Goal: Task Accomplishment & Management: Manage account settings

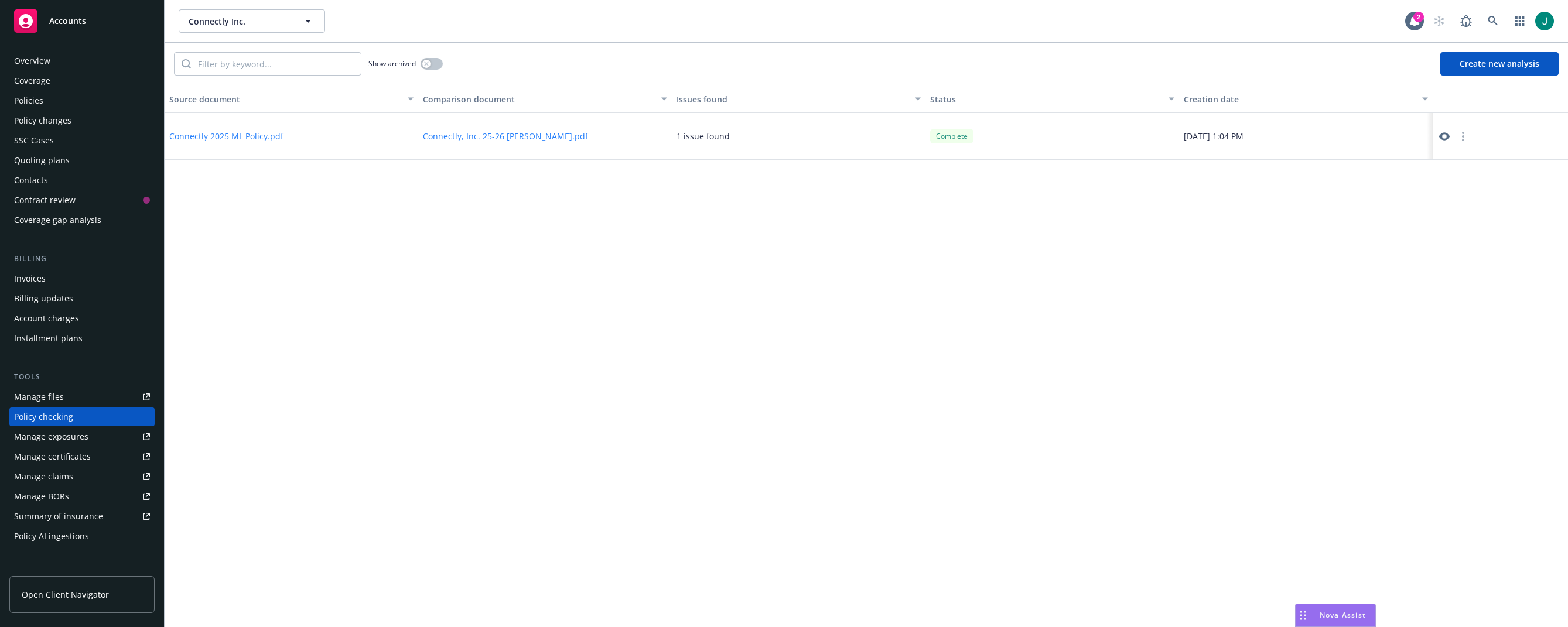
scroll to position [121, 0]
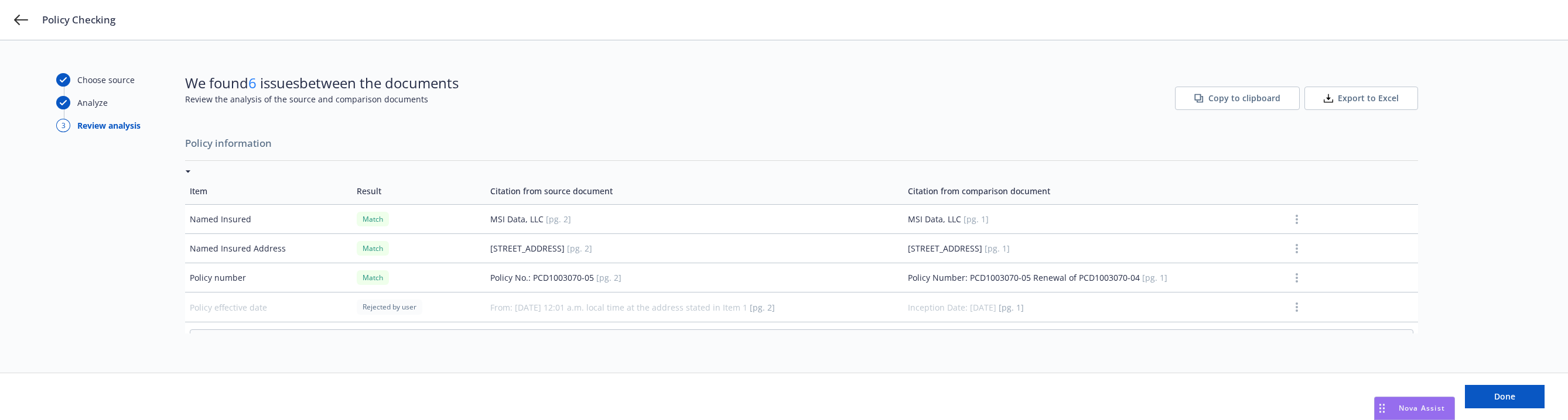
click at [727, 94] on div "We found 6 issues between the documents Review the analysis of the source and c…" at bounding box center [801, 98] width 1233 height 51
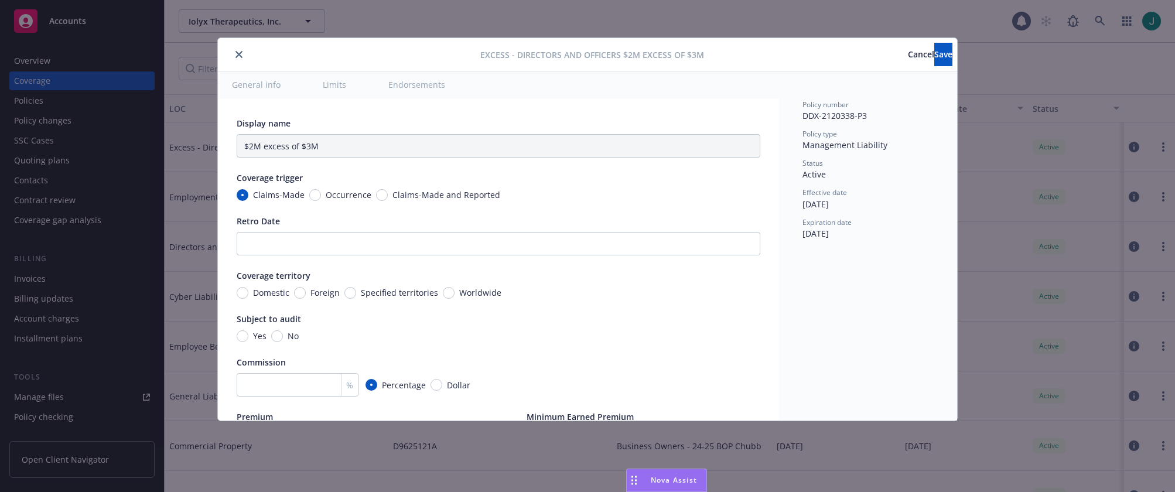
type input "Directors and Officers $2M excess of $3M"
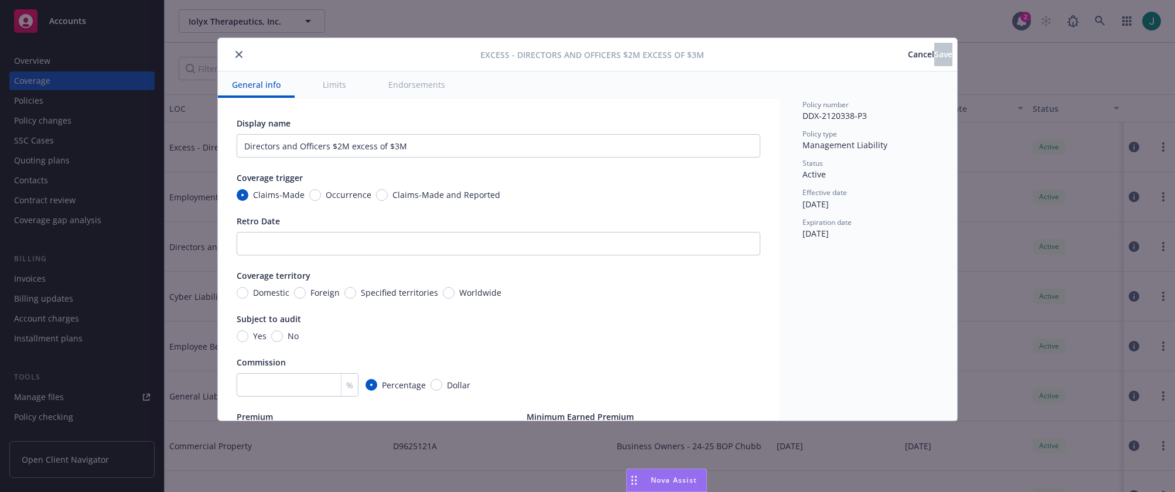
click at [244, 60] on div at bounding box center [352, 54] width 258 height 14
click at [240, 54] on icon "close" at bounding box center [238, 54] width 7 height 7
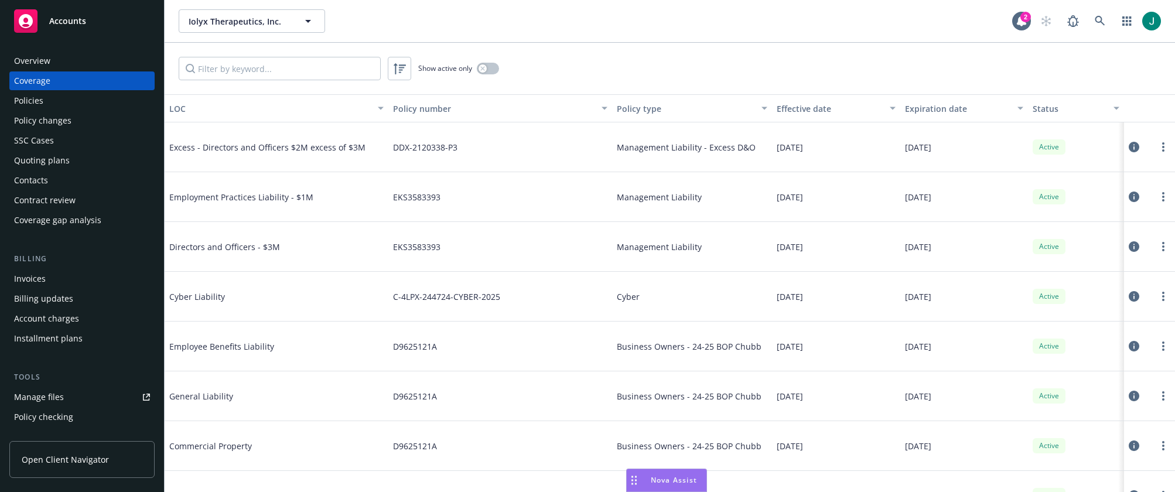
click at [30, 100] on div "Policies" at bounding box center [28, 100] width 29 height 19
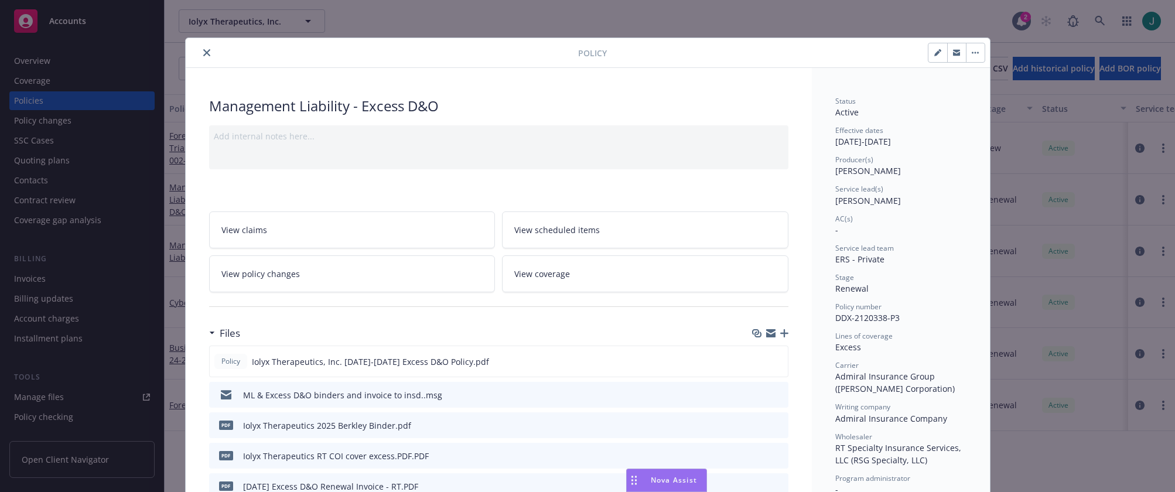
click at [934, 50] on icon "button" at bounding box center [937, 52] width 7 height 7
select select "RENEWAL"
select select "12"
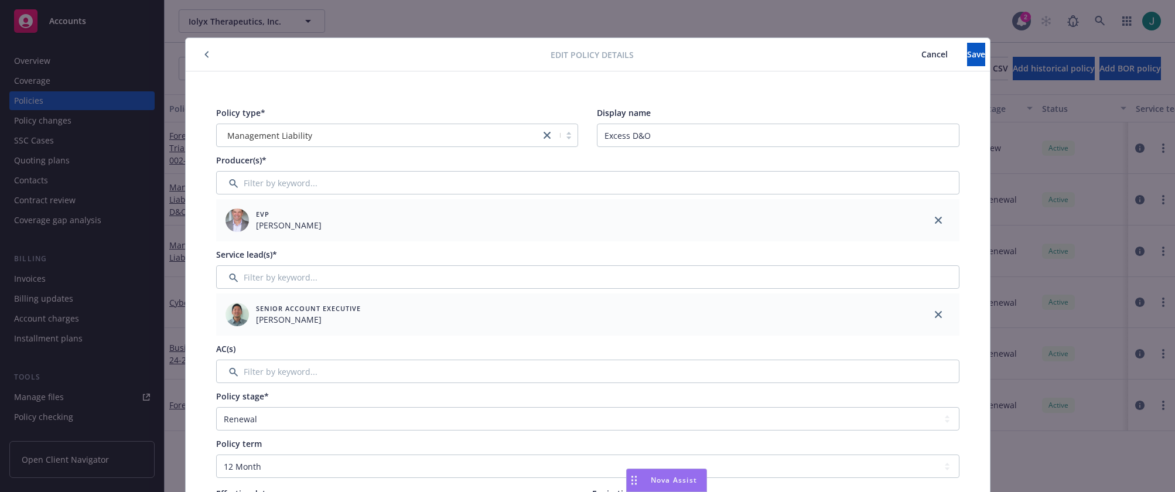
click at [204, 53] on icon "button" at bounding box center [206, 54] width 5 height 7
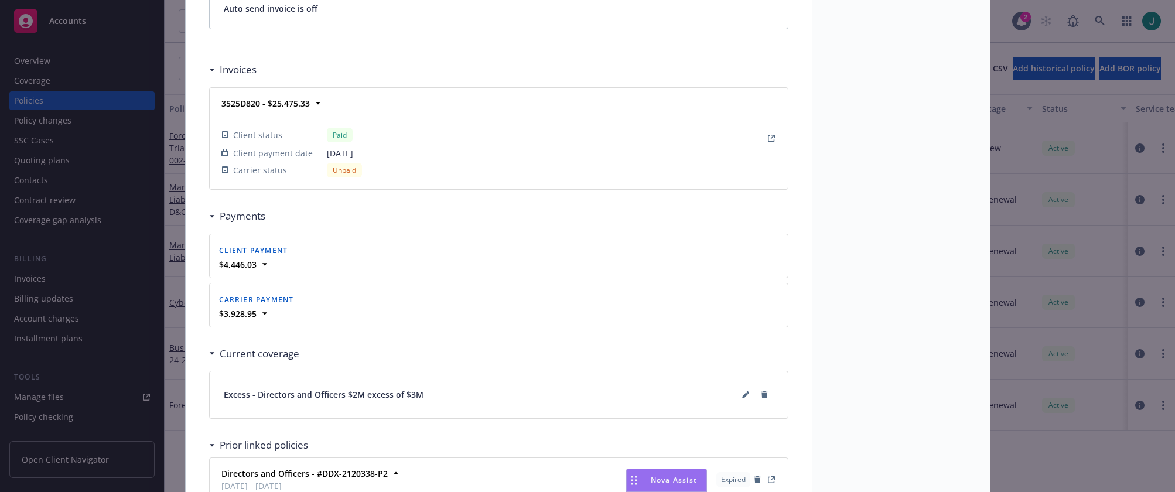
scroll to position [1113, 0]
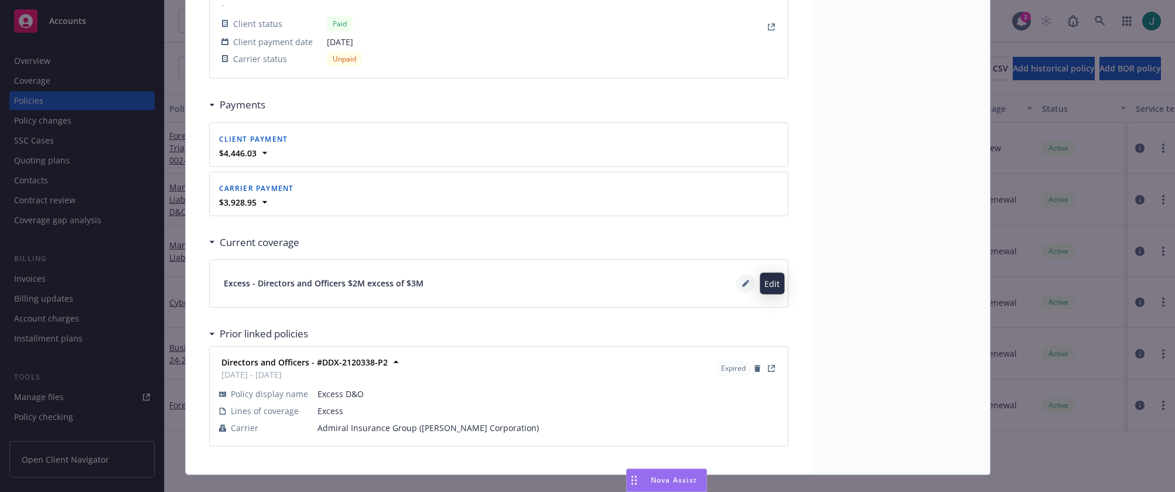
click at [742, 281] on icon at bounding box center [745, 283] width 7 height 7
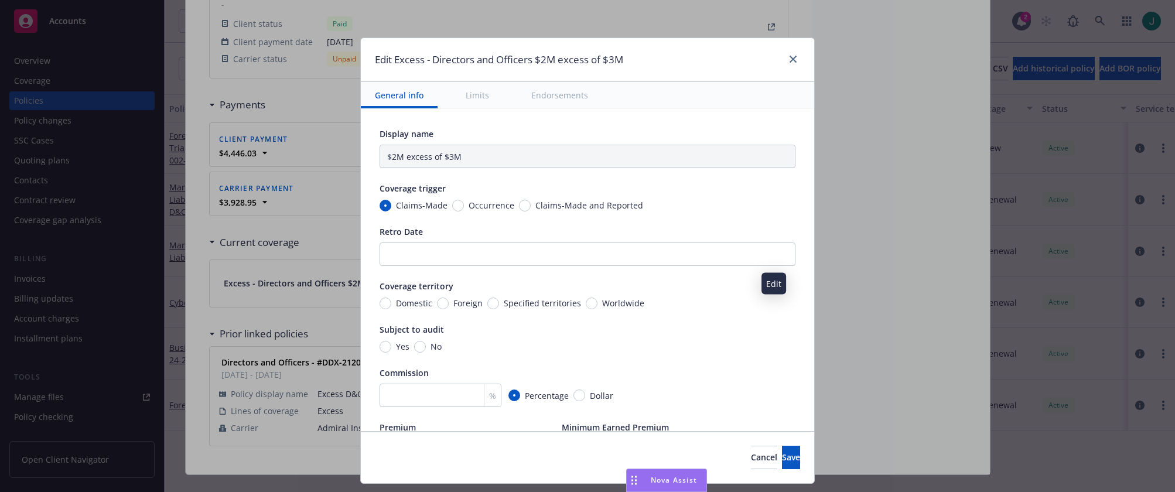
type input "Directors and Officers $2M excess of $3M"
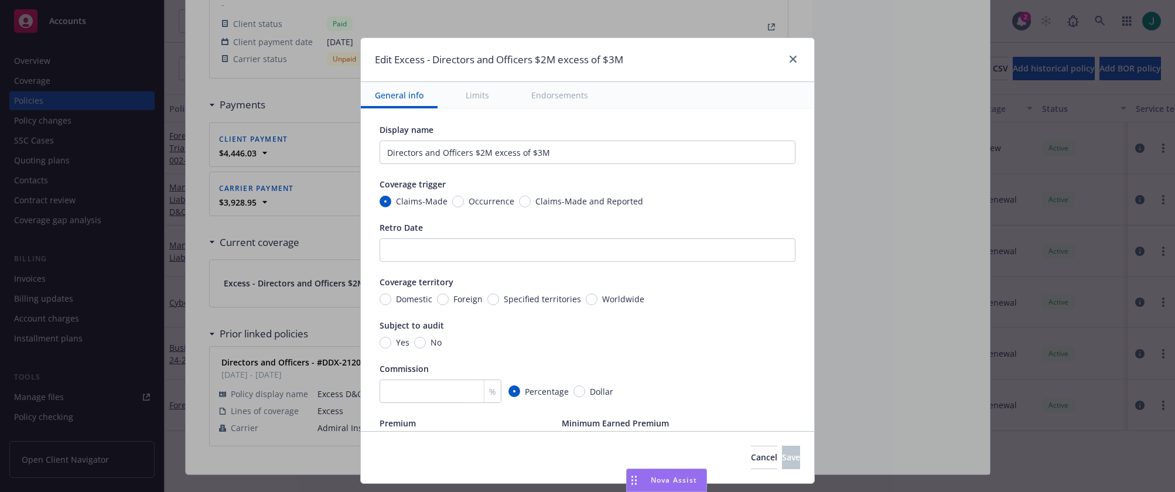
scroll to position [0, 0]
click at [793, 57] on icon "close" at bounding box center [792, 59] width 7 height 7
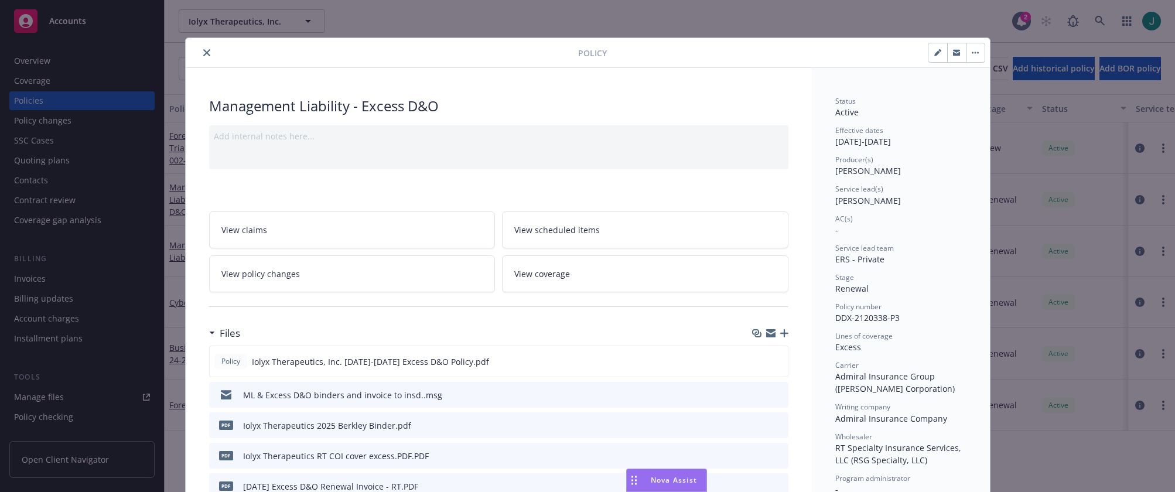
click at [937, 50] on button "button" at bounding box center [937, 52] width 19 height 19
select select "RENEWAL"
select select "12"
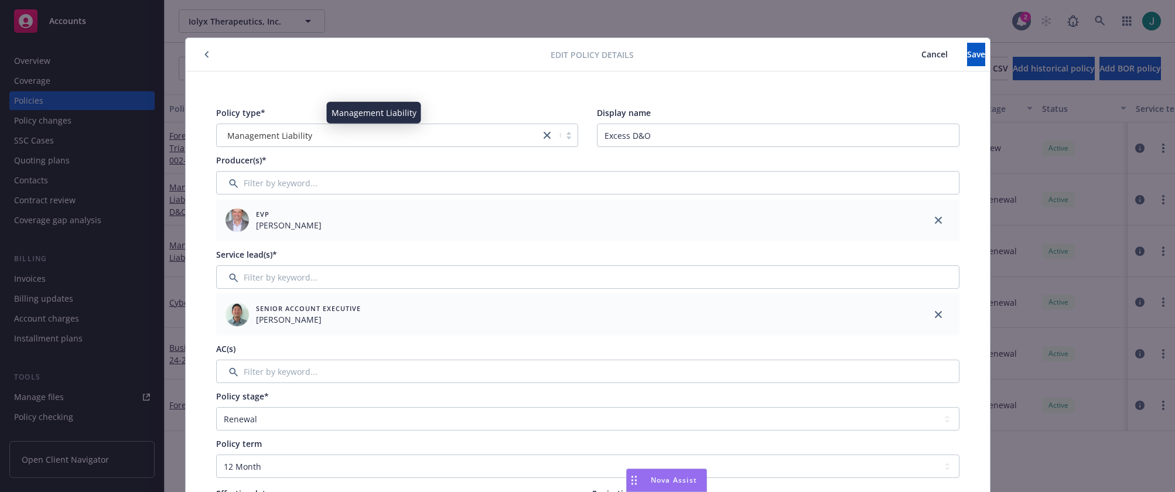
click at [331, 138] on div "Management Liability" at bounding box center [379, 135] width 312 height 12
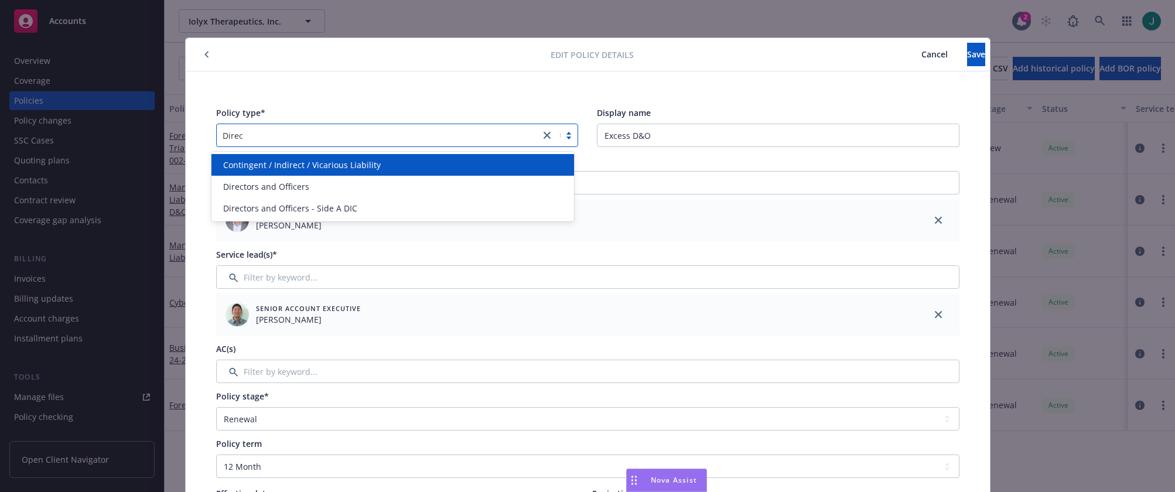
type input "Direct"
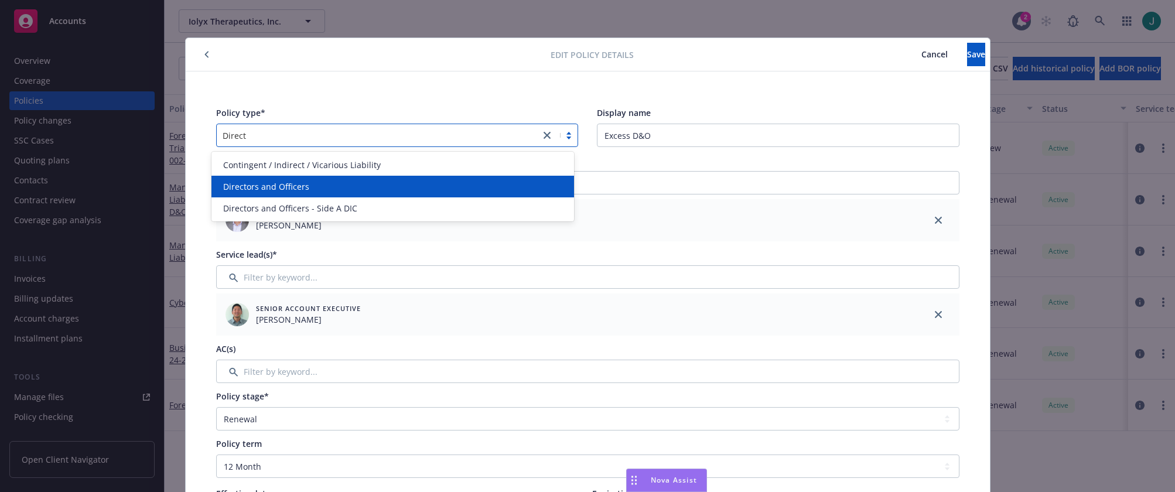
click at [313, 185] on div "Directors and Officers" at bounding box center [392, 186] width 348 height 12
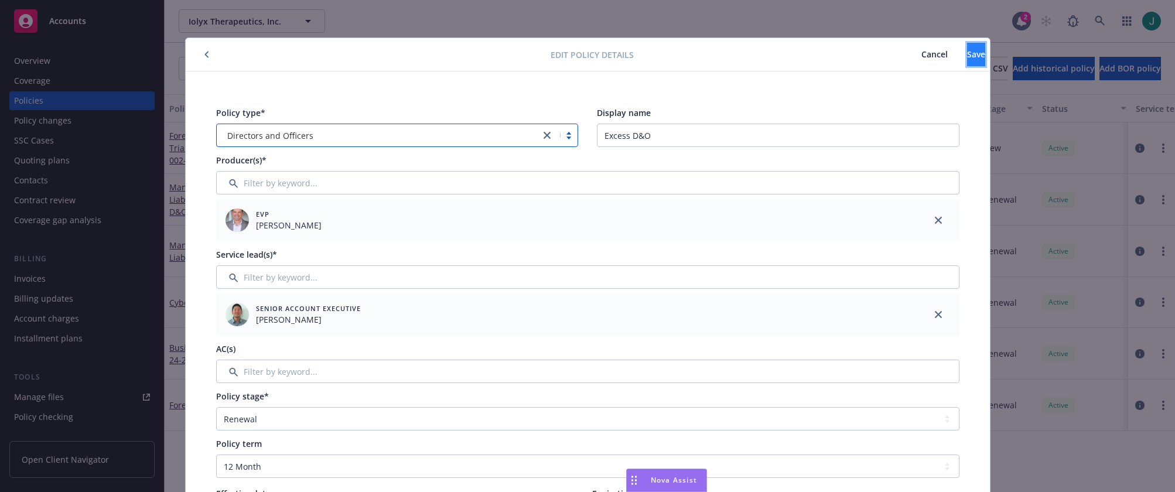
click at [967, 59] on button "Save" at bounding box center [976, 54] width 18 height 23
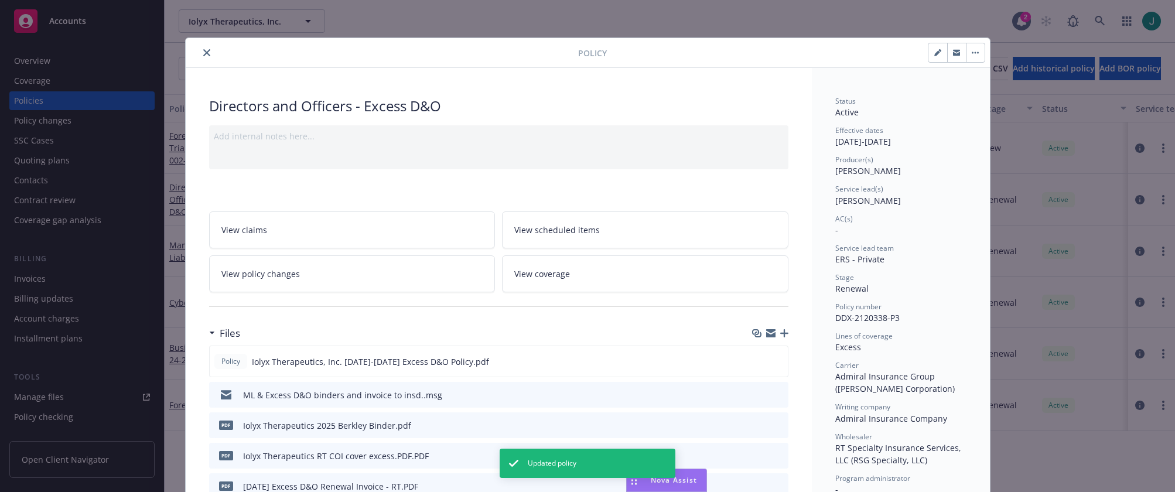
click at [204, 53] on icon "close" at bounding box center [206, 52] width 7 height 7
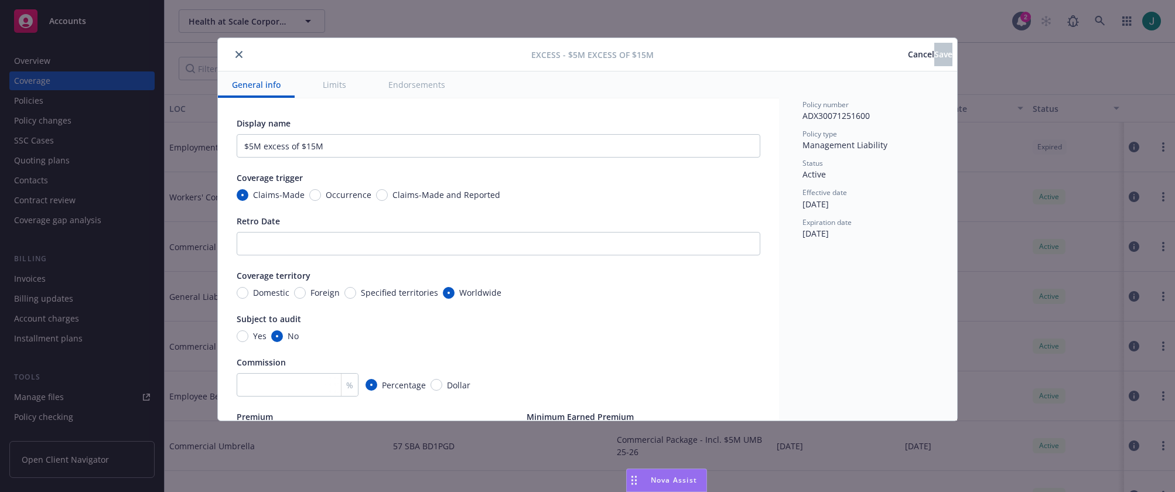
click at [238, 55] on icon "close" at bounding box center [238, 54] width 7 height 7
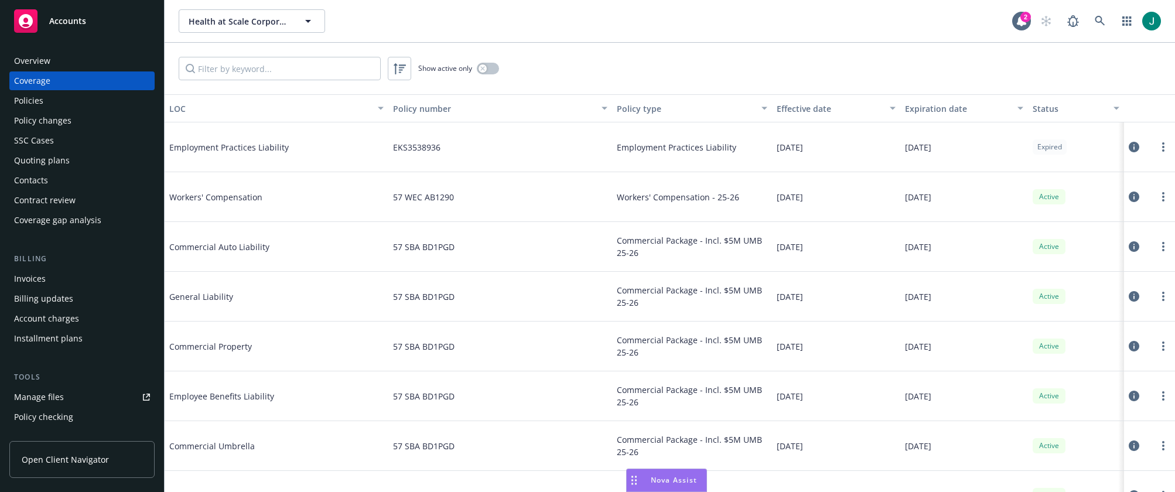
drag, startPoint x: 33, startPoint y: 102, endPoint x: 48, endPoint y: 104, distance: 14.7
click at [33, 102] on div "Policies" at bounding box center [28, 100] width 29 height 19
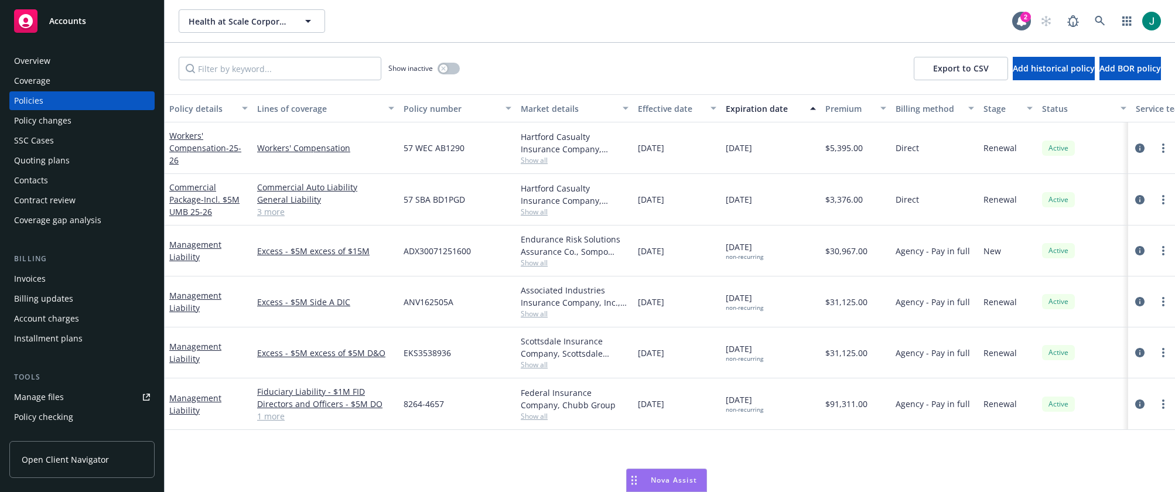
click at [272, 414] on link "1 more" at bounding box center [325, 416] width 137 height 12
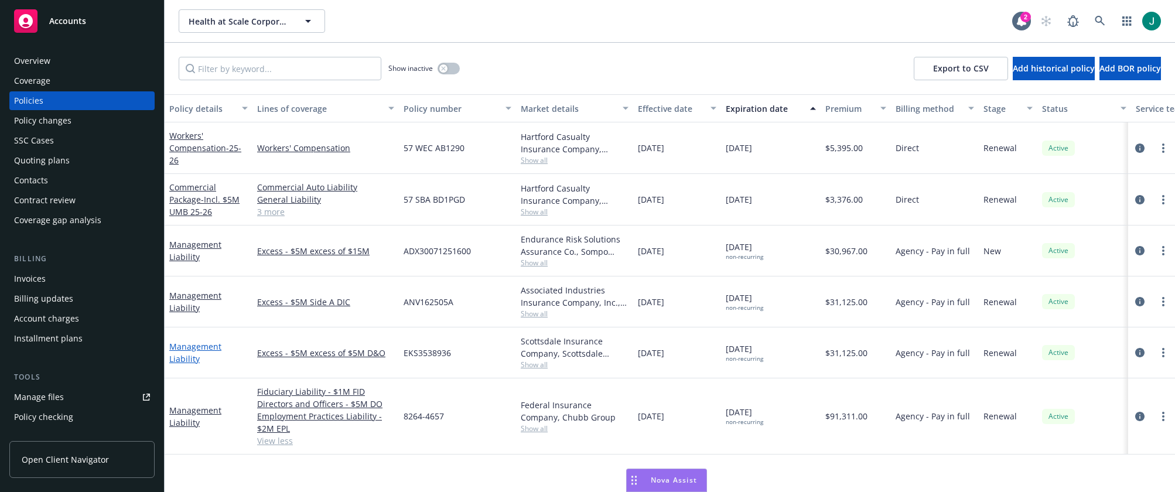
click at [200, 346] on link "Management Liability" at bounding box center [195, 352] width 52 height 23
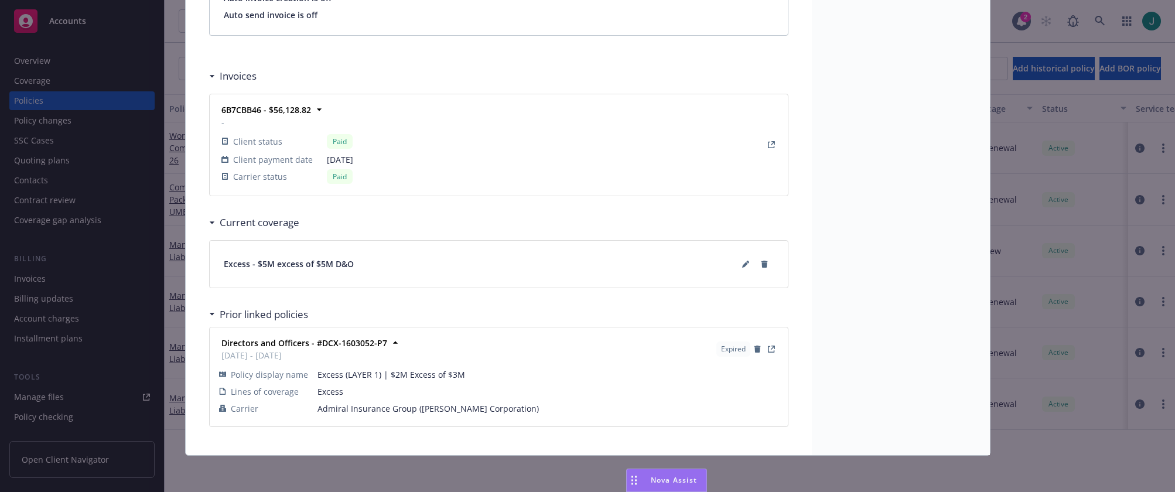
scroll to position [1027, 0]
click at [742, 265] on icon at bounding box center [745, 262] width 7 height 7
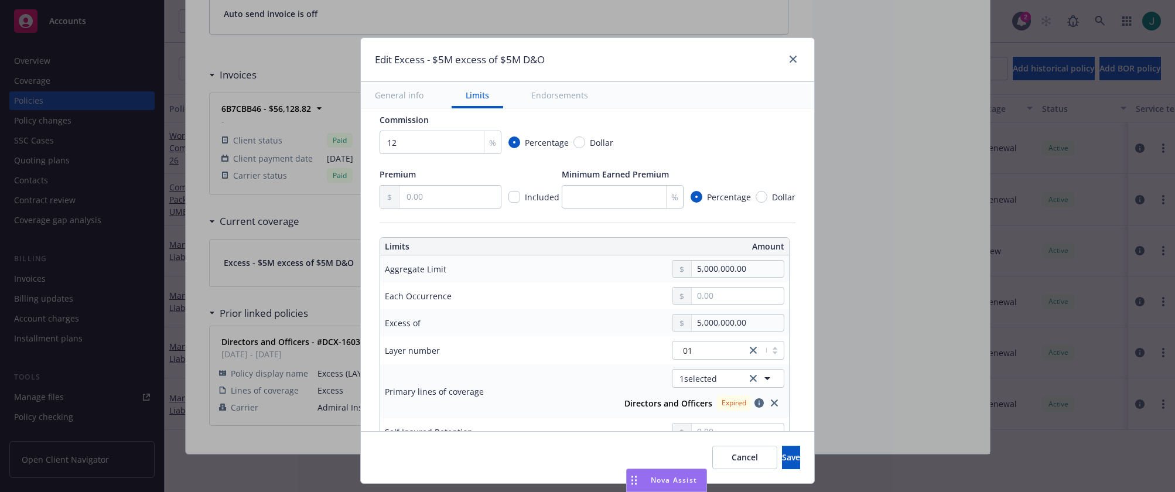
scroll to position [293, 0]
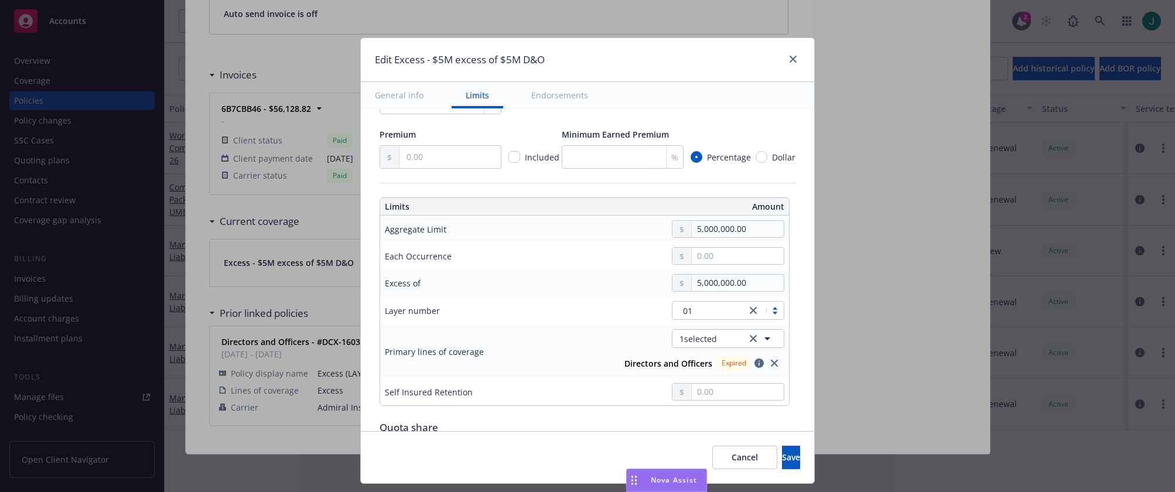
click at [771, 365] on icon "close" at bounding box center [774, 363] width 7 height 7
type input "Directors and Officers $5M excess of $5M"
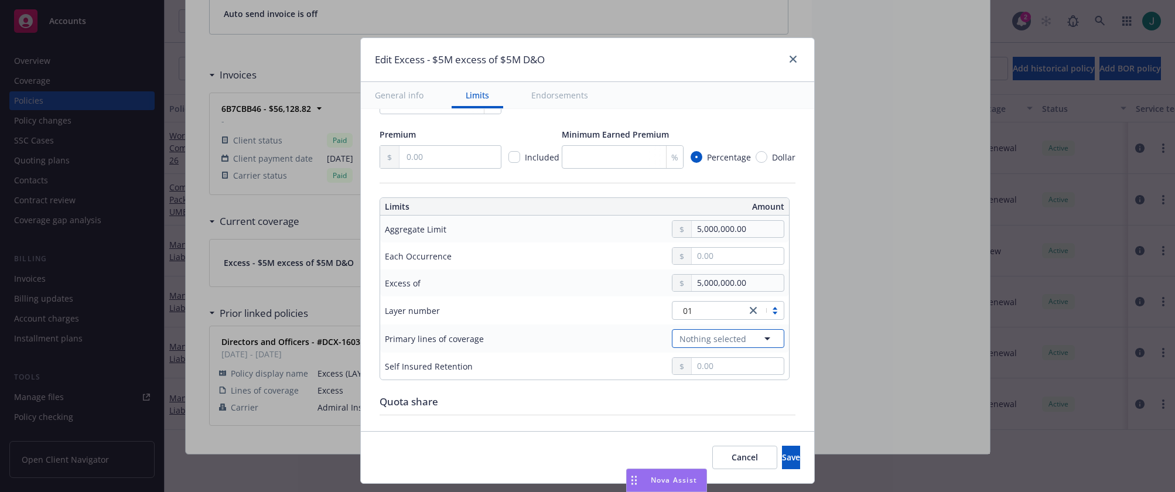
click at [720, 339] on span "Nothing selected" at bounding box center [712, 339] width 67 height 12
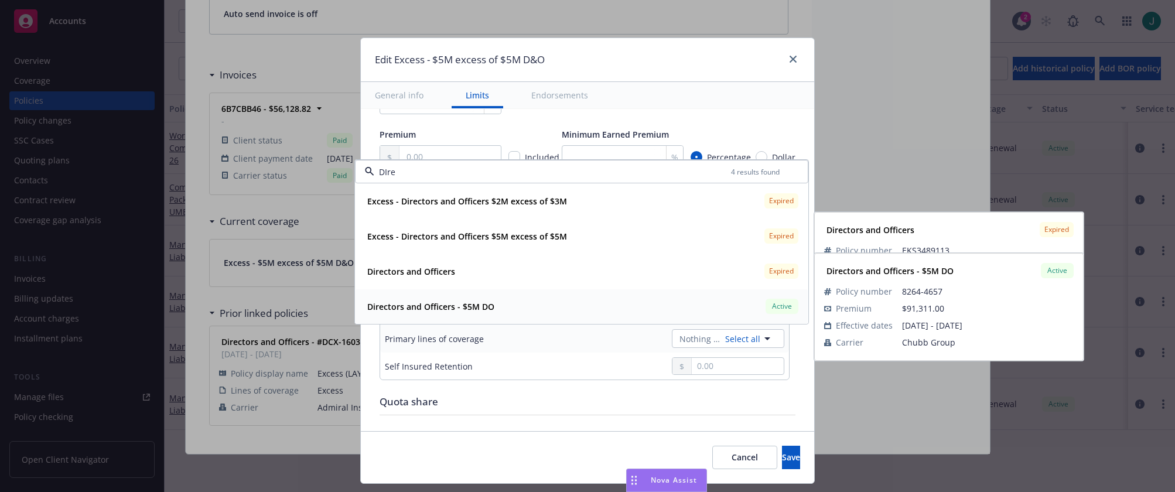
drag, startPoint x: 469, startPoint y: 303, endPoint x: 488, endPoint y: 305, distance: 18.9
click at [469, 303] on strong "Directors and Officers - $5M DO" at bounding box center [430, 306] width 127 height 11
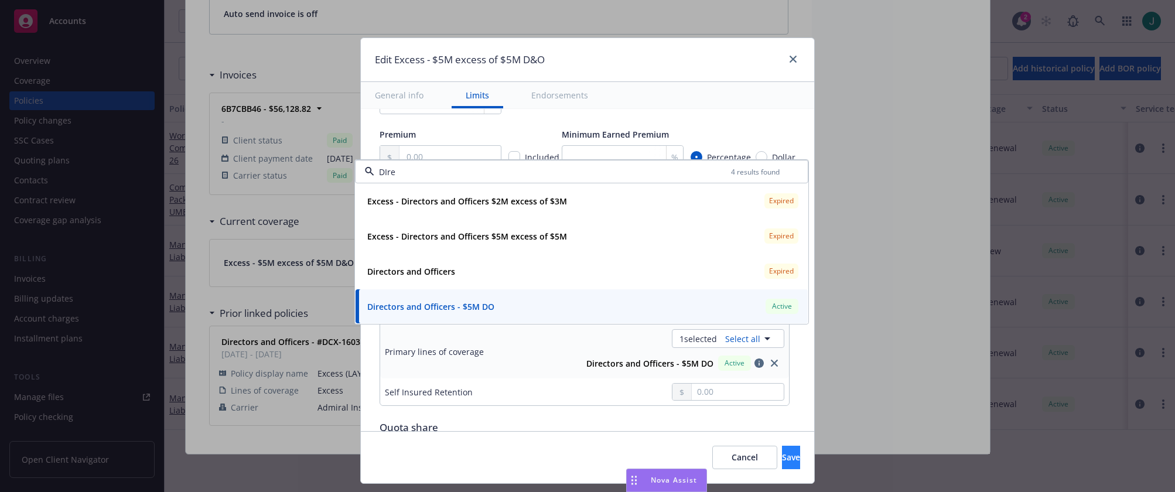
type input "DIre"
click at [782, 460] on span "Save" at bounding box center [791, 457] width 18 height 11
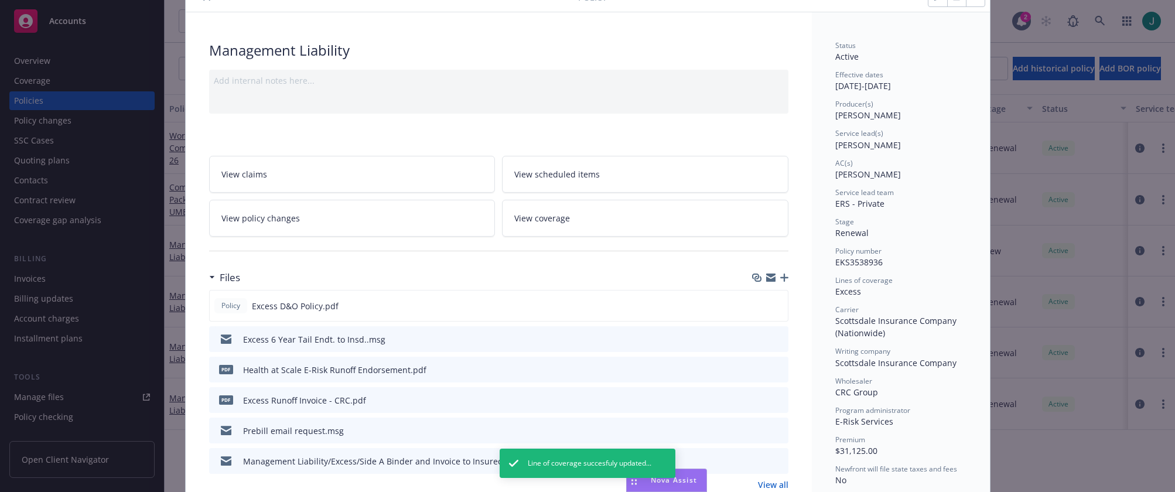
scroll to position [0, 0]
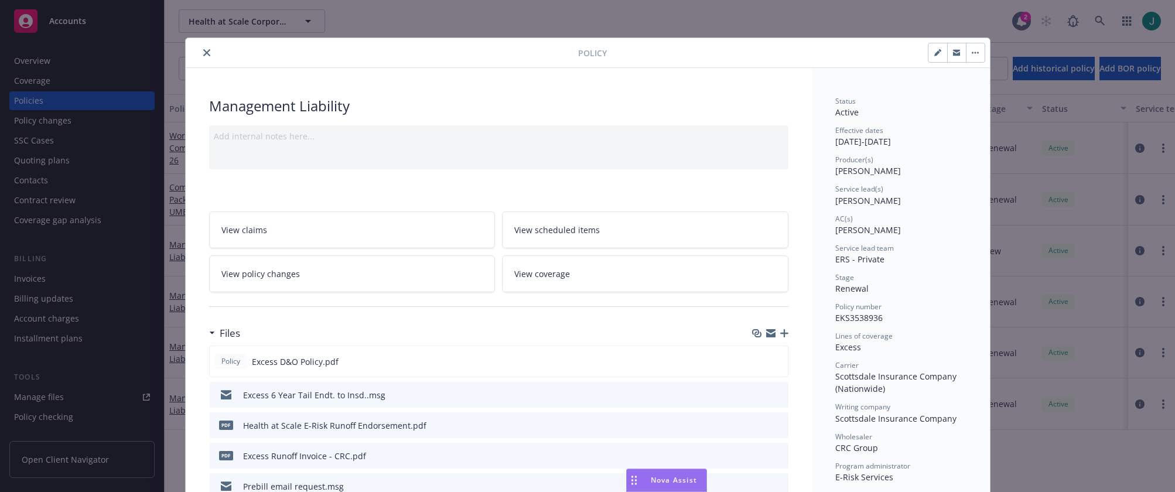
click at [934, 54] on icon "button" at bounding box center [937, 53] width 6 height 6
select select "RENEWAL"
select select "other"
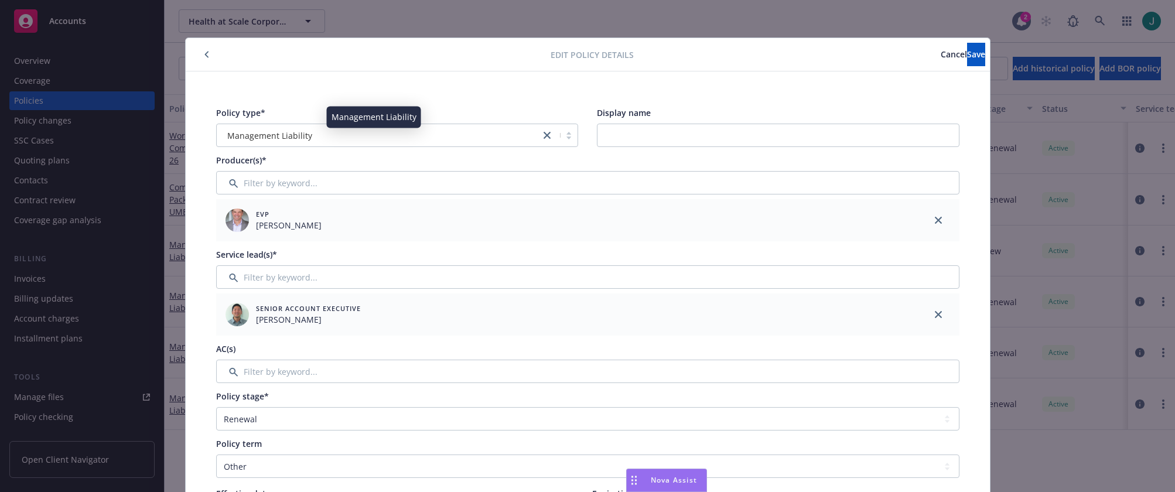
click at [280, 136] on span "Management Liability" at bounding box center [269, 135] width 85 height 12
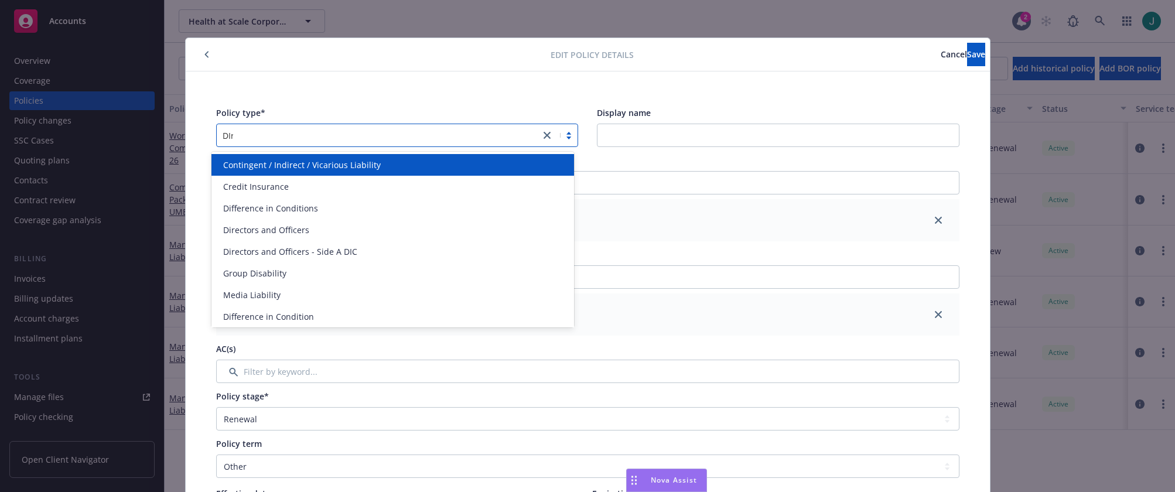
type input "DIre"
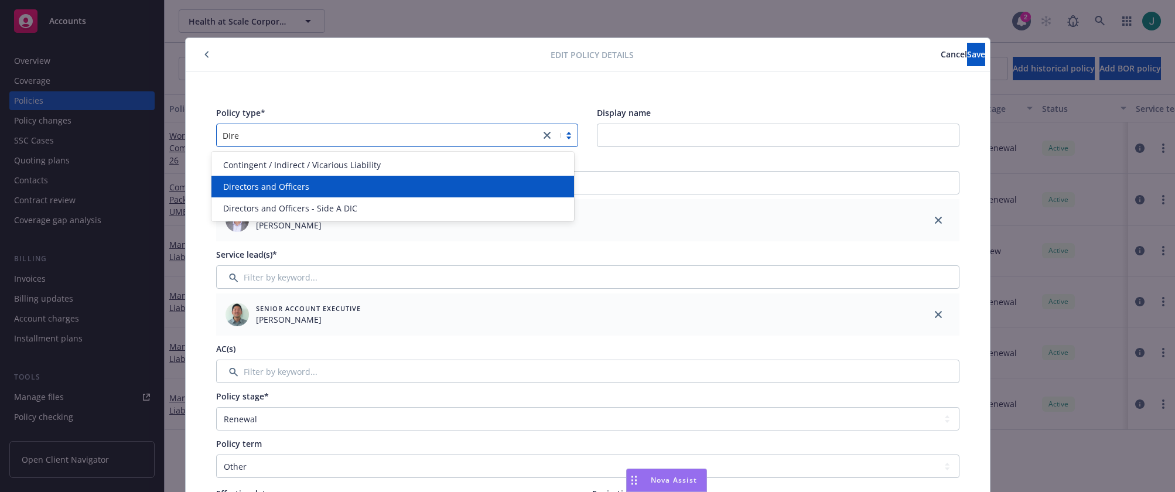
click at [298, 191] on span "Directors and Officers" at bounding box center [266, 186] width 86 height 12
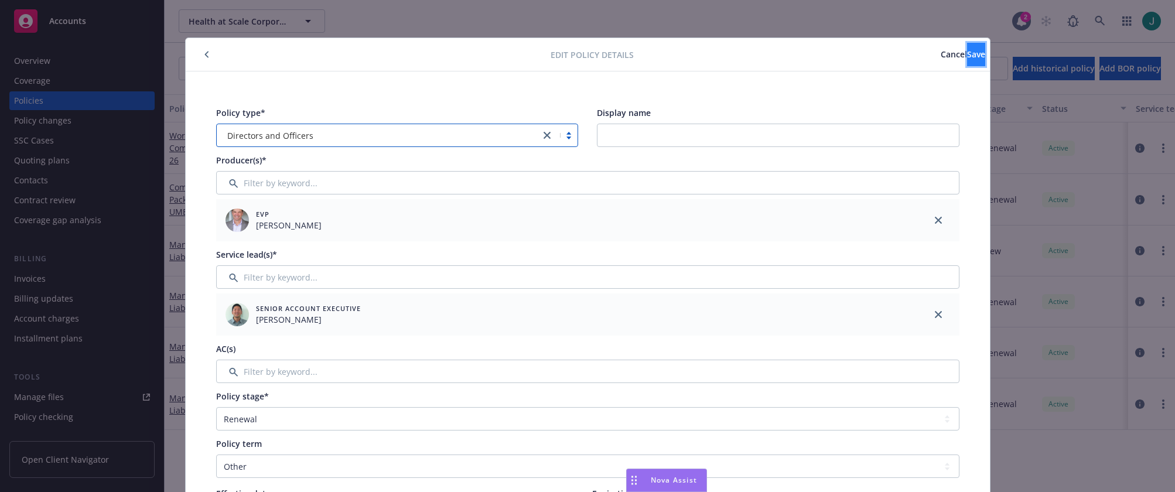
click at [967, 58] on button "Save" at bounding box center [976, 54] width 18 height 23
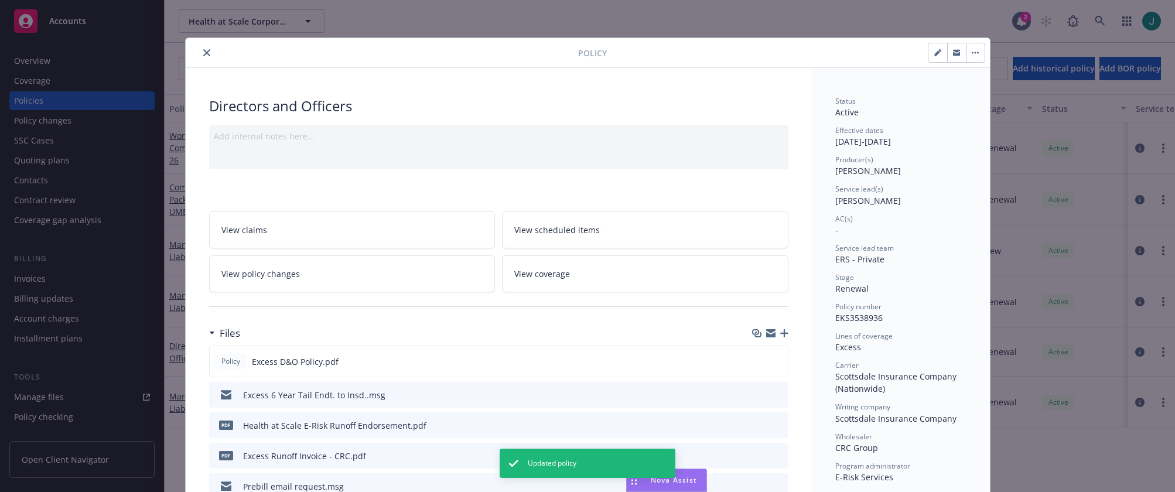
click at [206, 54] on button "close" at bounding box center [207, 53] width 14 height 14
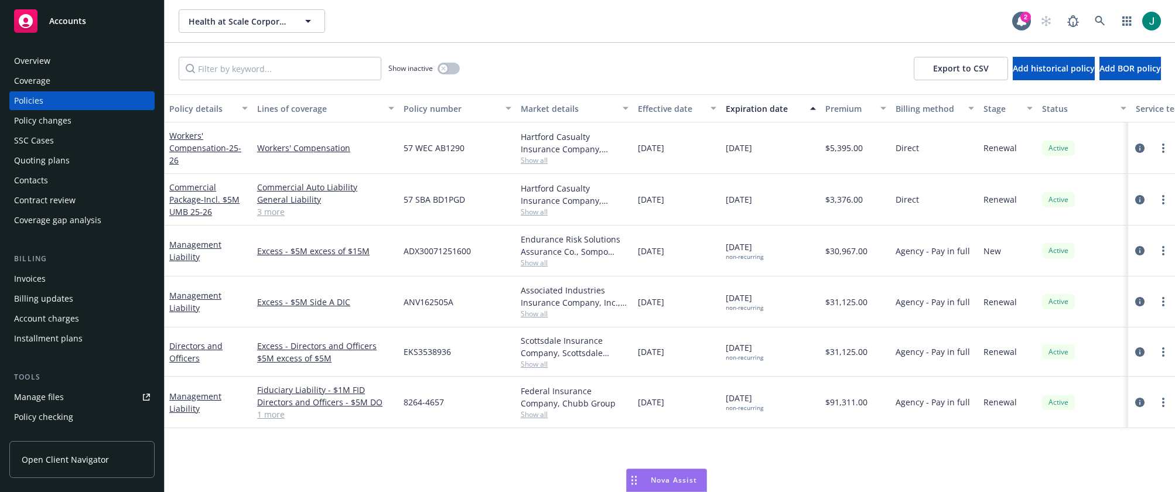
click at [808, 453] on div "Policy details Lines of coverage Policy number Market details Effective date Ex…" at bounding box center [670, 293] width 1010 height 398
click at [600, 74] on div "Show inactive Export to CSV Add historical policy Add BOR policy" at bounding box center [670, 69] width 1010 height 52
click at [443, 67] on icon "button" at bounding box center [443, 68] width 5 height 5
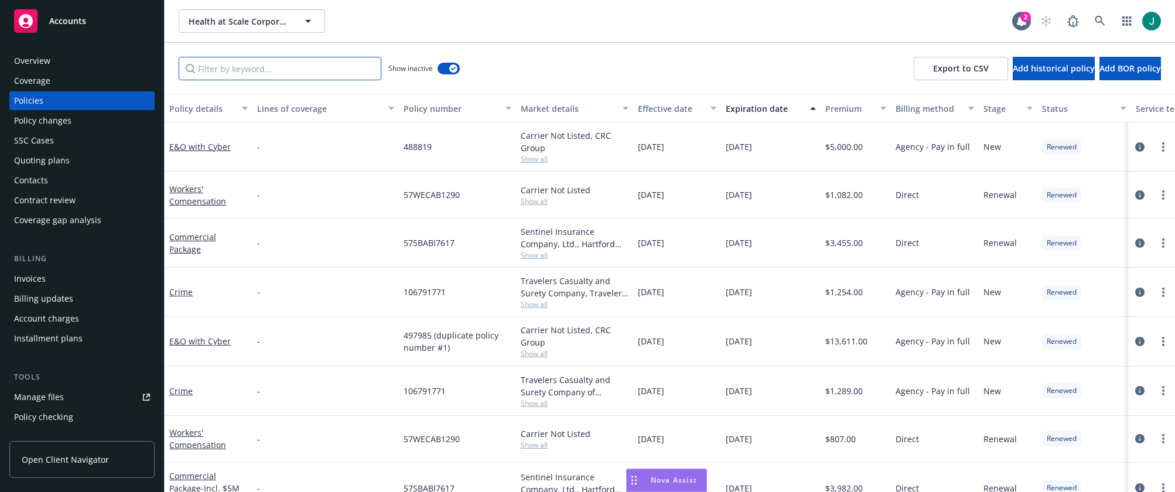
click at [242, 69] on input "Filter by keyword..." at bounding box center [280, 68] width 203 height 23
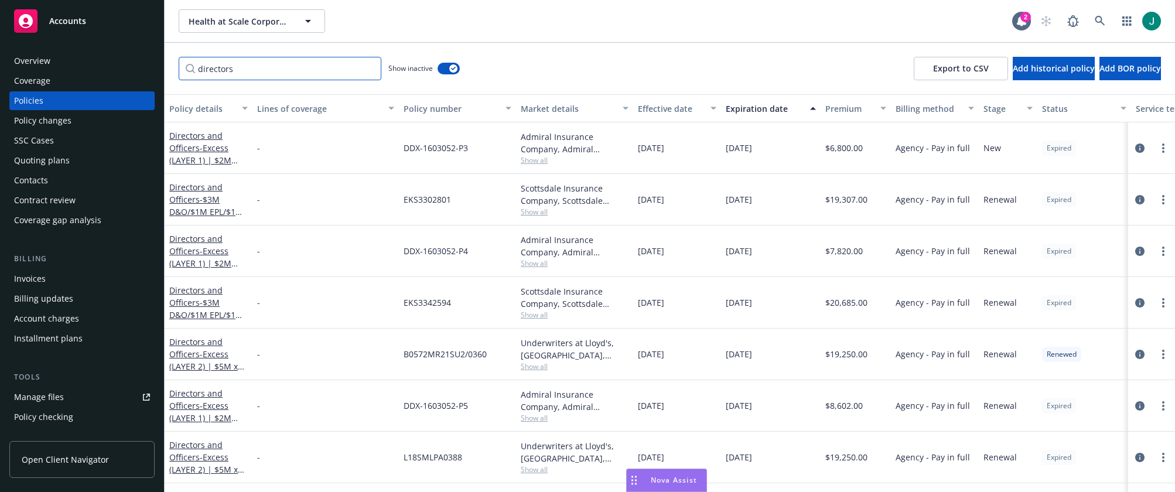
type input "directors"
click at [763, 108] on div "Expiration date" at bounding box center [764, 108] width 77 height 12
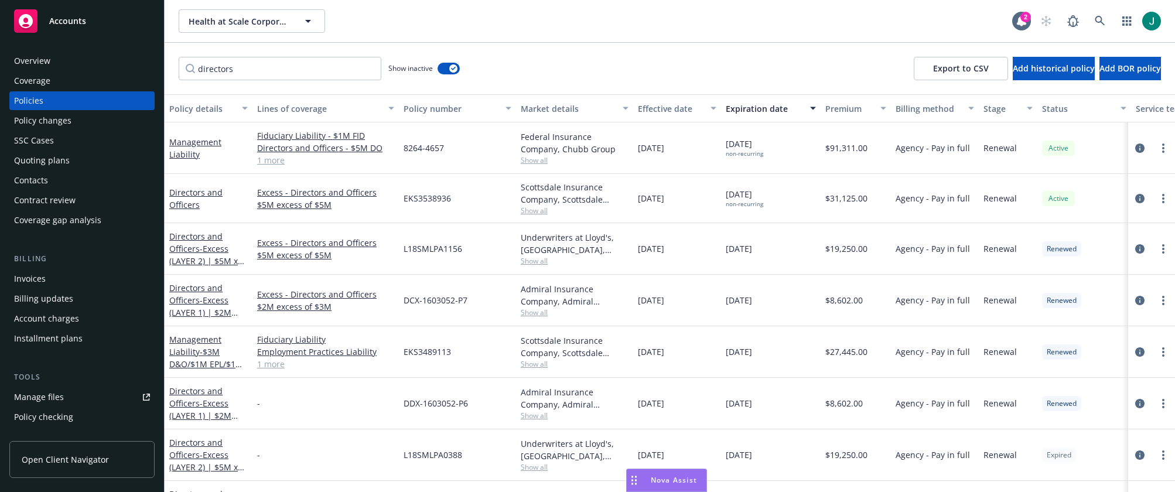
click at [743, 107] on div "Expiration date" at bounding box center [764, 108] width 77 height 12
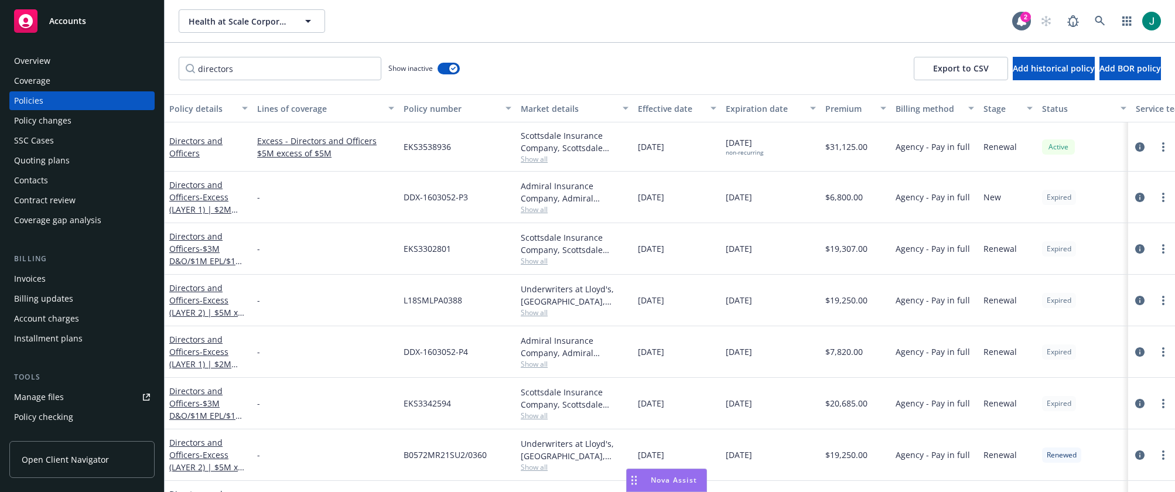
click at [743, 106] on div "Expiration date" at bounding box center [764, 108] width 77 height 12
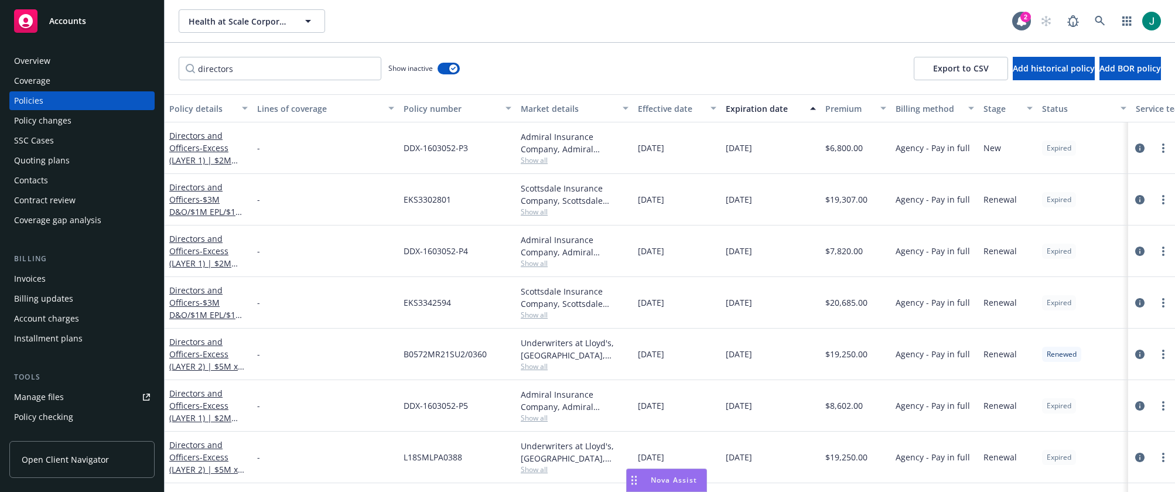
click at [743, 106] on div "Expiration date" at bounding box center [764, 108] width 77 height 12
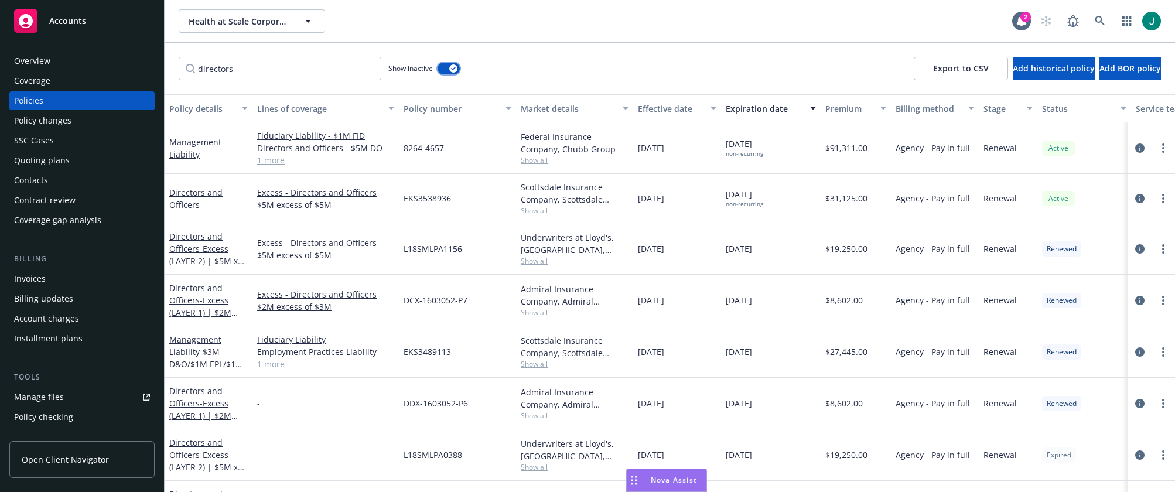
click at [452, 67] on icon "button" at bounding box center [453, 69] width 5 height 4
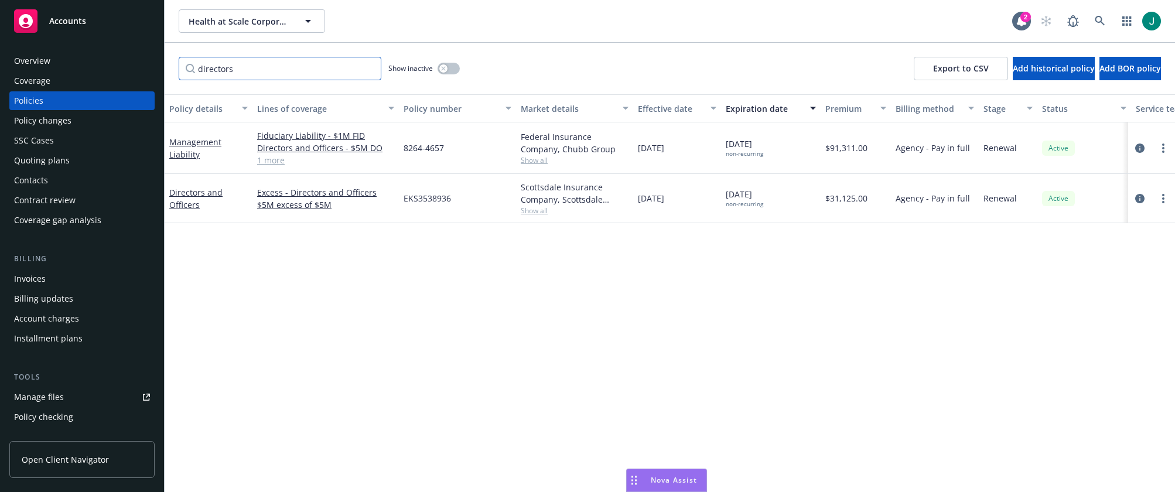
drag, startPoint x: 241, startPoint y: 69, endPoint x: 166, endPoint y: 66, distance: 75.0
click at [166, 66] on div "directors Show inactive Export to CSV Add historical policy Add BOR policy" at bounding box center [670, 69] width 1010 height 52
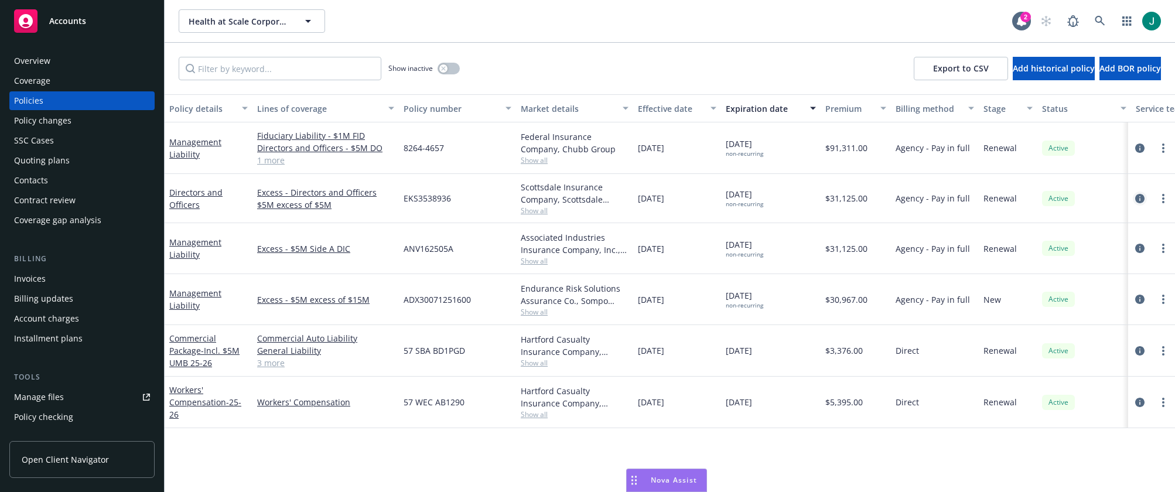
click at [1143, 198] on icon "circleInformation" at bounding box center [1139, 198] width 9 height 9
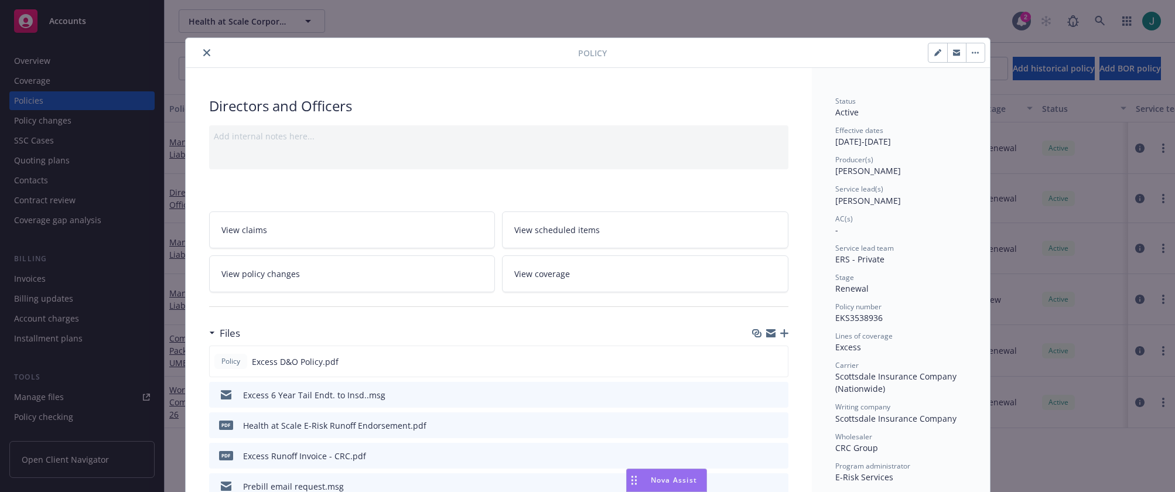
scroll to position [35, 0]
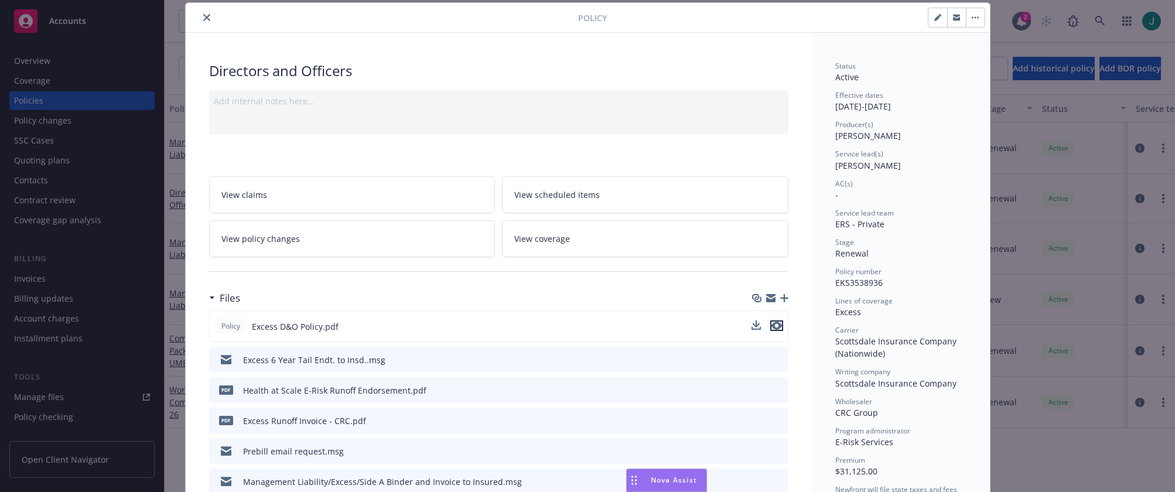
click at [774, 324] on icon "preview file" at bounding box center [776, 326] width 11 height 8
click at [203, 19] on icon "close" at bounding box center [206, 17] width 7 height 7
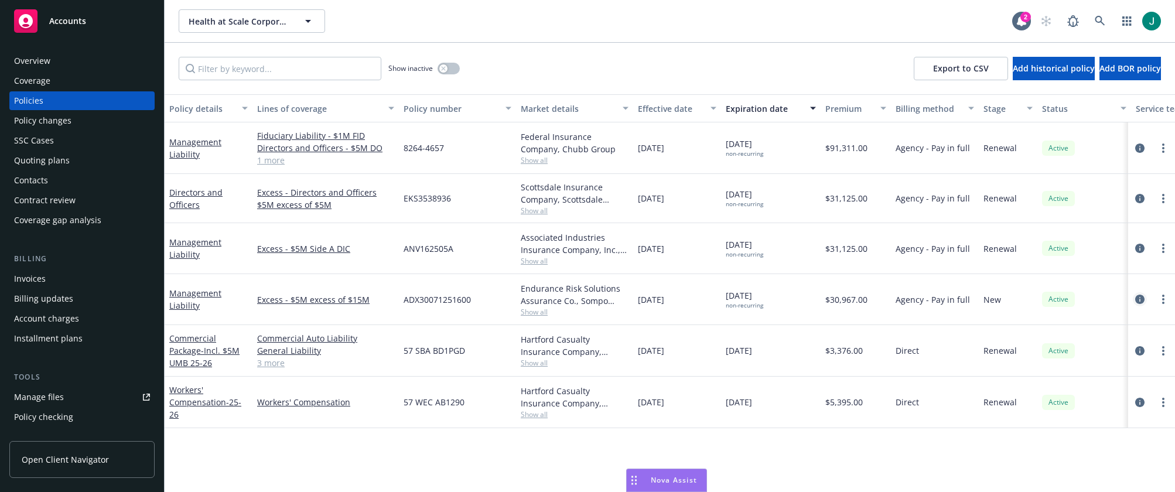
click at [1138, 299] on icon "circleInformation" at bounding box center [1139, 299] width 9 height 9
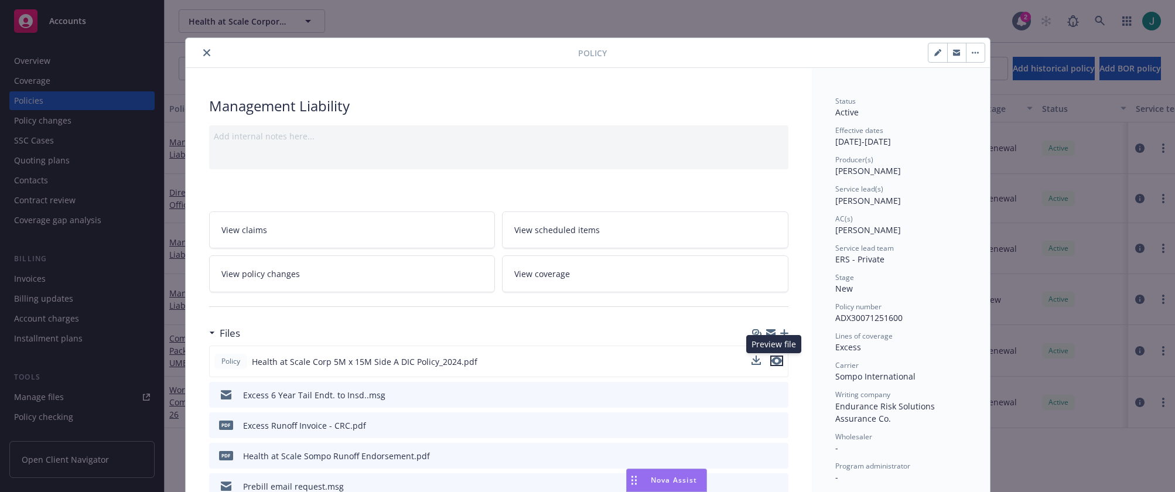
click at [775, 363] on icon "preview file" at bounding box center [776, 361] width 11 height 8
click at [966, 53] on button "button" at bounding box center [975, 52] width 19 height 19
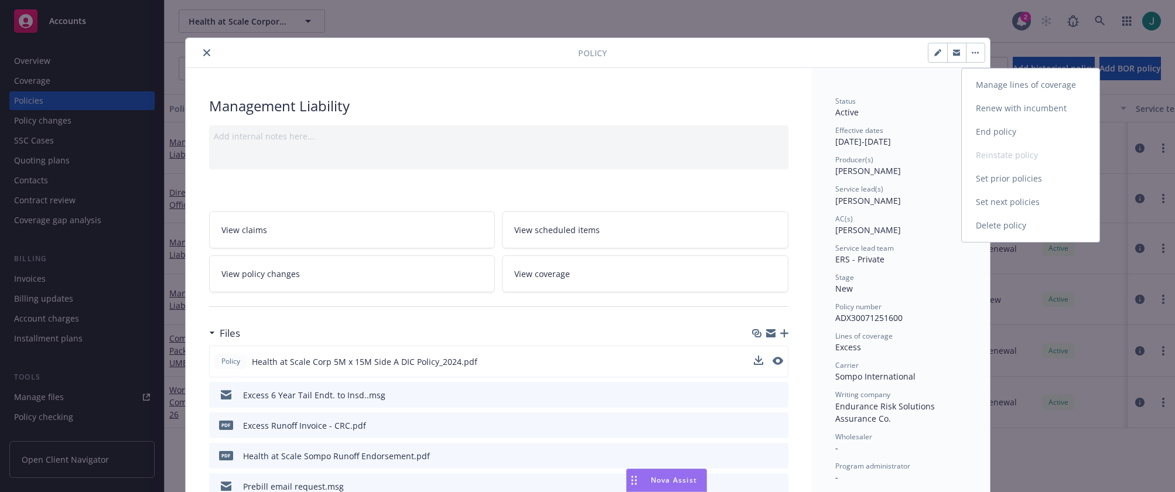
click at [1009, 87] on link "Manage lines of coverage" at bounding box center [1031, 84] width 138 height 23
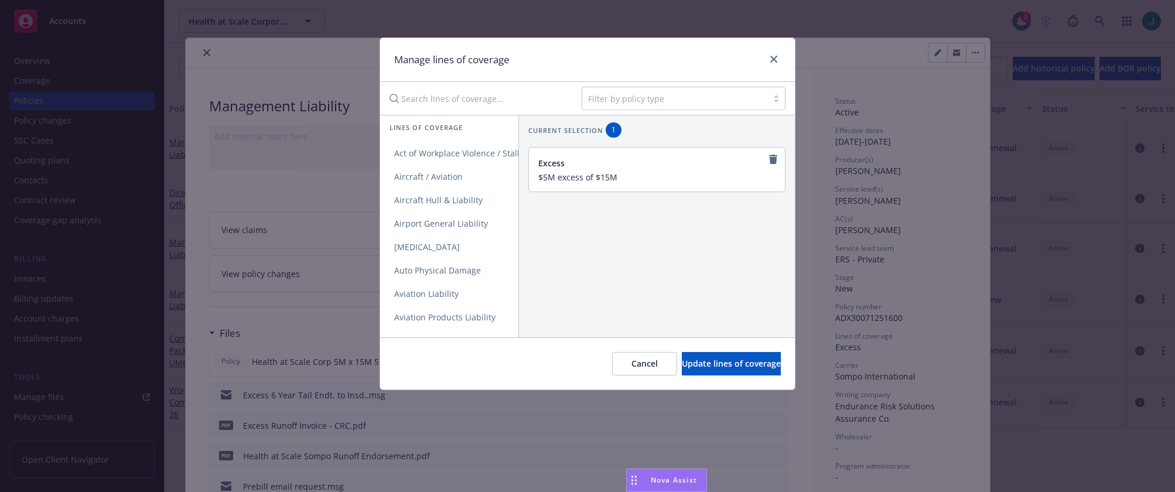
click at [429, 100] on input "Search lines of coverage..." at bounding box center [477, 98] width 190 height 23
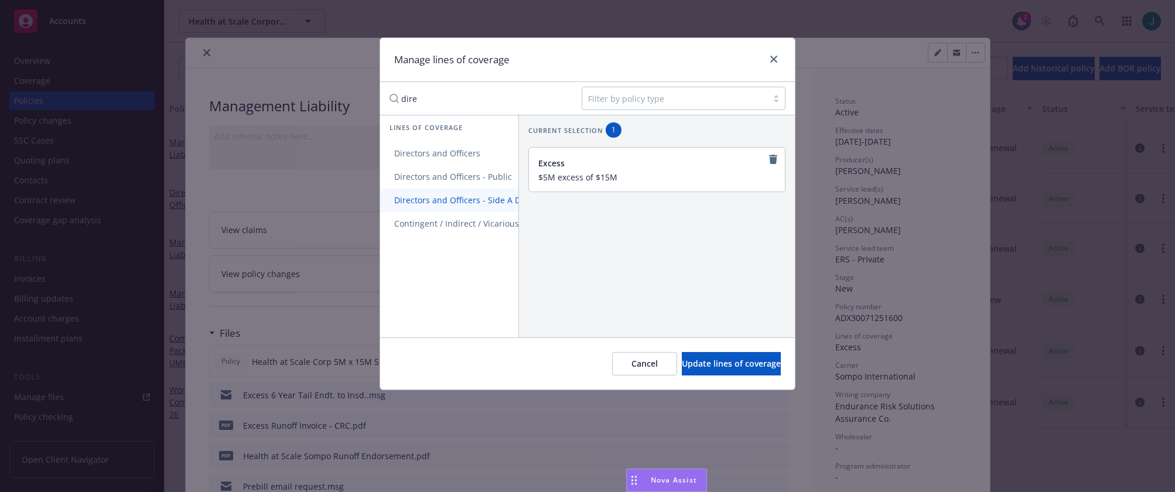
type input "dire"
click at [452, 196] on span "Directors and Officers - Side A DIC" at bounding box center [461, 199] width 162 height 11
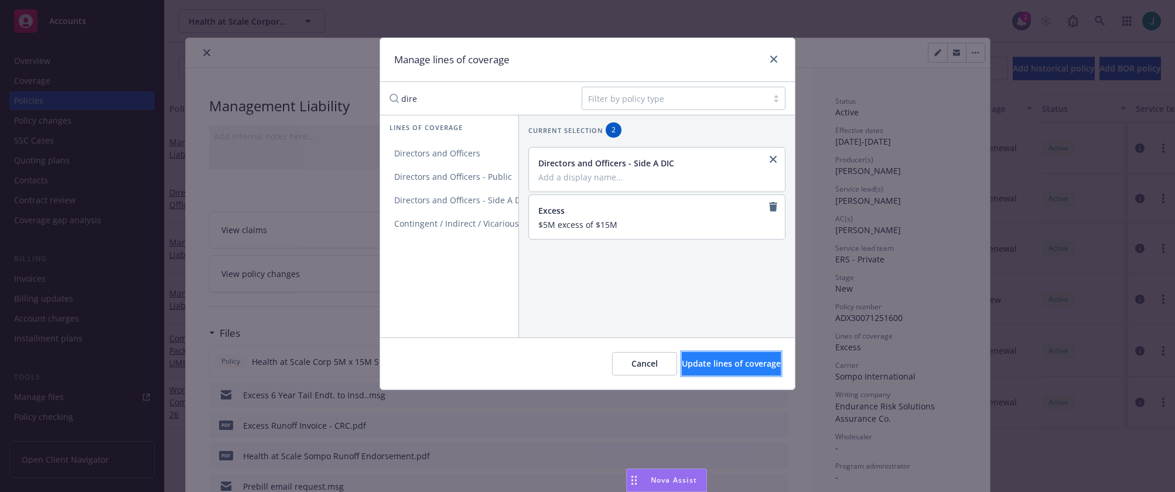
click at [720, 365] on span "Update lines of coverage" at bounding box center [731, 363] width 99 height 11
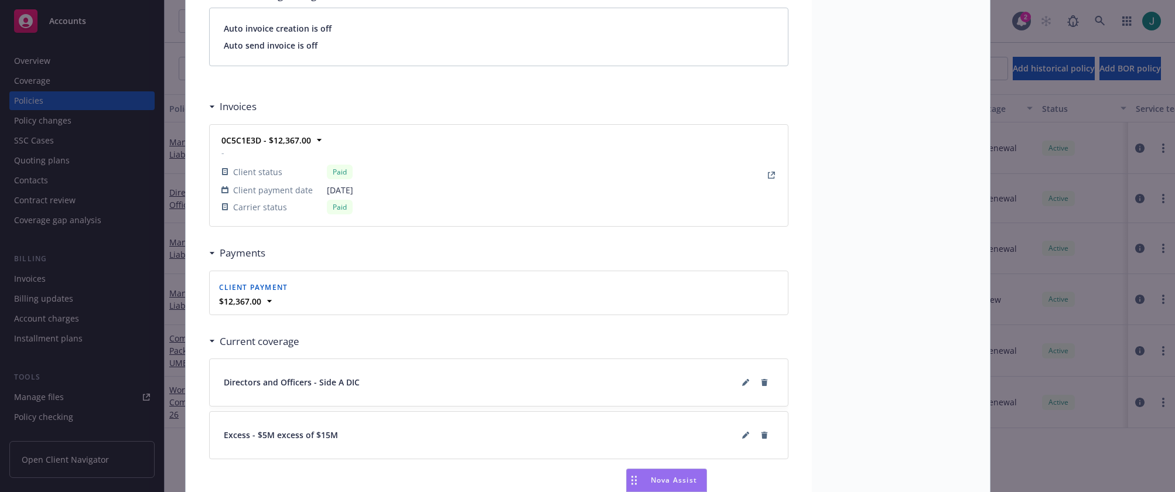
scroll to position [1042, 0]
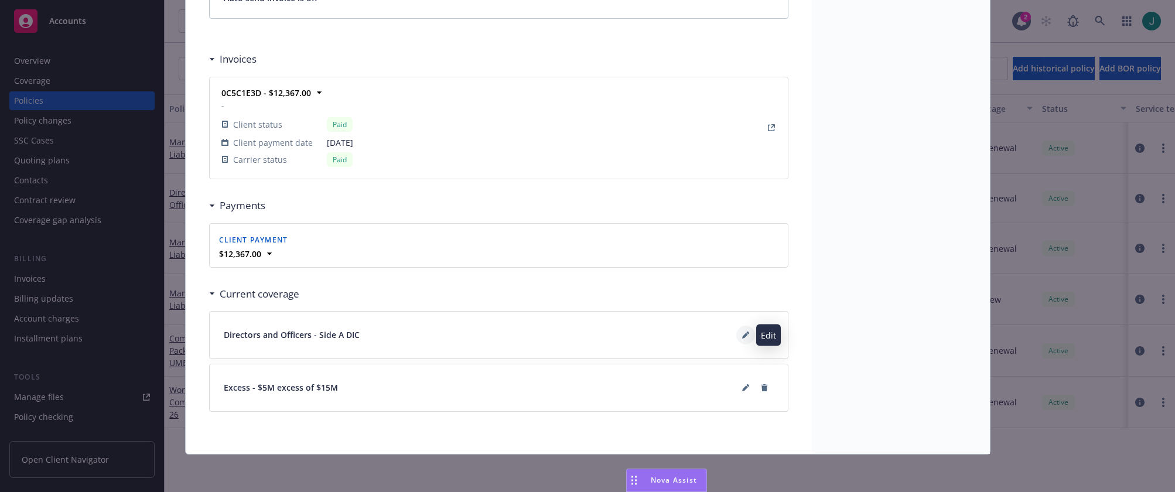
click at [744, 336] on button at bounding box center [745, 335] width 19 height 19
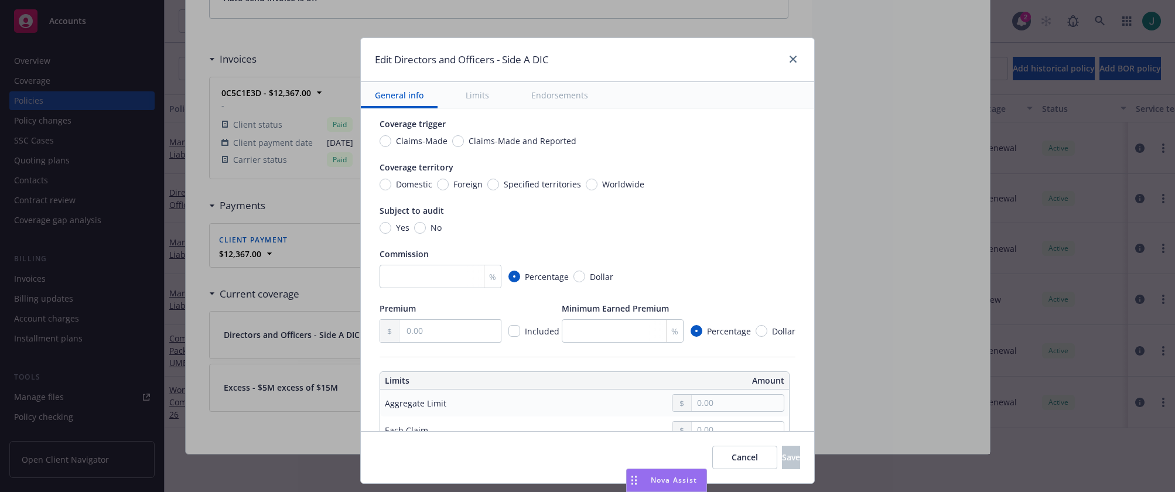
scroll to position [0, 0]
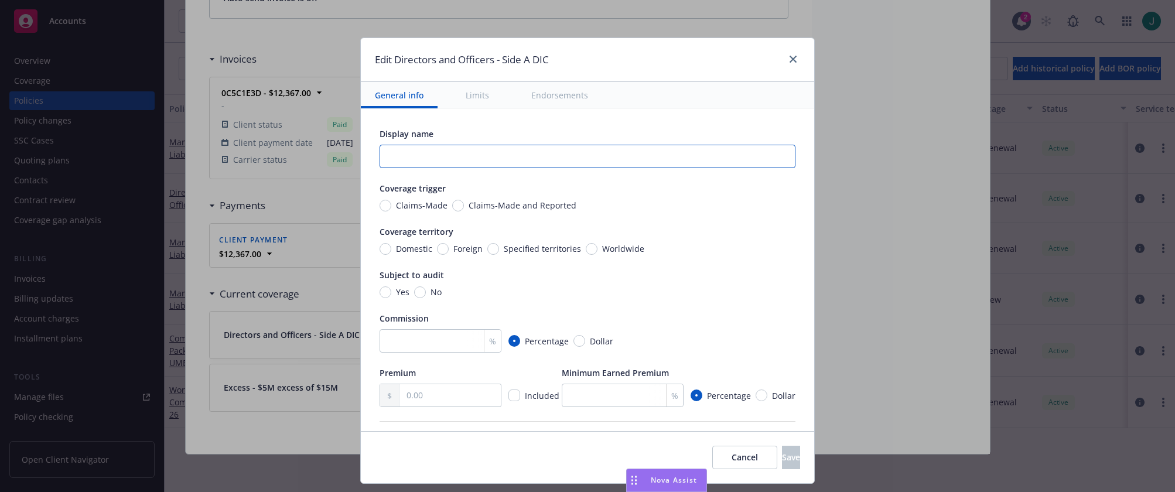
click at [399, 158] on input "text" at bounding box center [587, 156] width 416 height 23
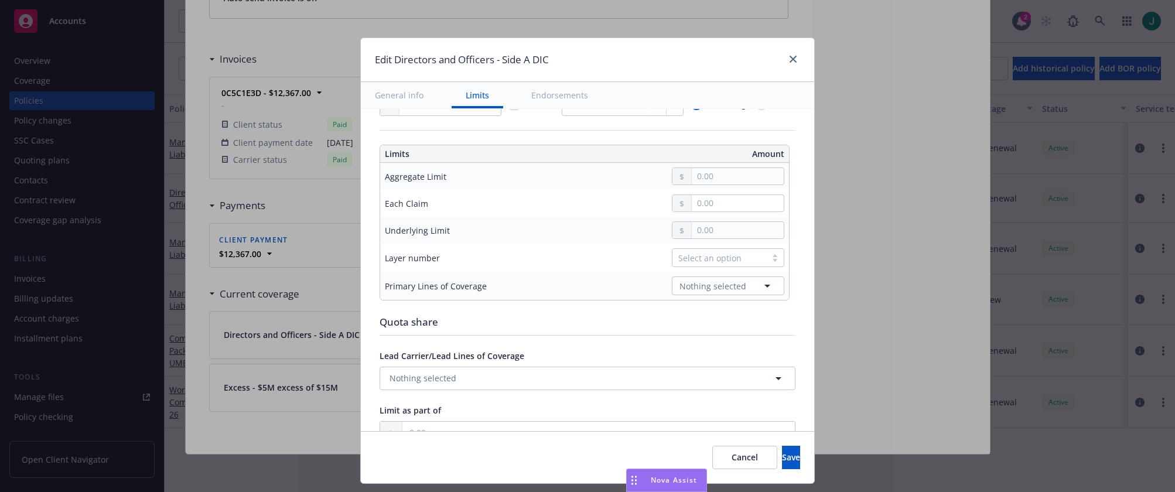
scroll to position [293, 0]
type input "$5M excess of $15M Side A"
click at [696, 172] on input "text" at bounding box center [738, 174] width 92 height 16
type input "5,000,000.00"
click at [717, 269] on button "$5,000,000.00" at bounding box center [726, 269] width 101 height 22
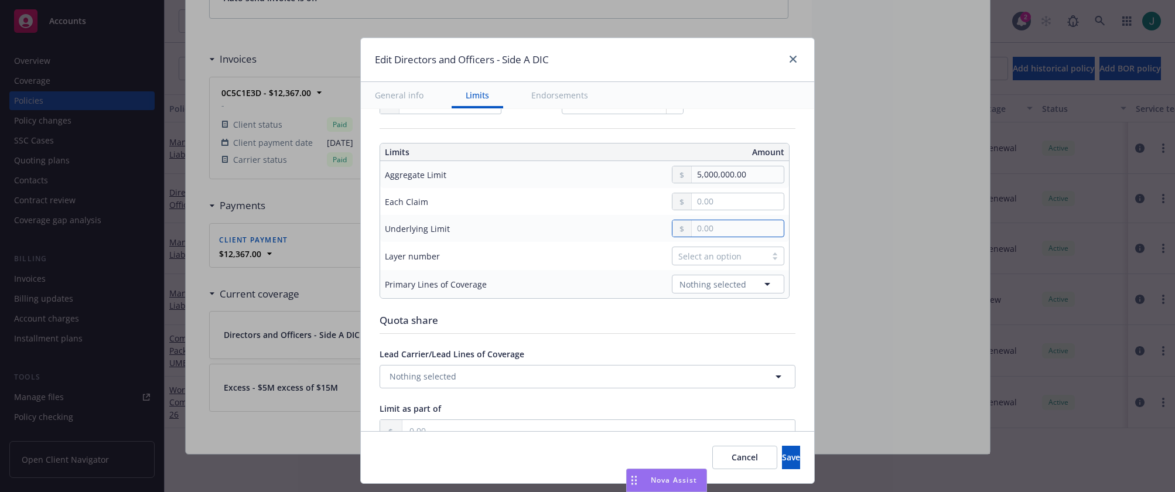
click at [723, 228] on input "text" at bounding box center [738, 228] width 92 height 16
type input "15,000,000.00"
click at [614, 263] on div "Select an option" at bounding box center [672, 256] width 224 height 19
click at [689, 261] on div "Select an option" at bounding box center [719, 256] width 82 height 12
click at [696, 347] on div "03" at bounding box center [721, 348] width 98 height 12
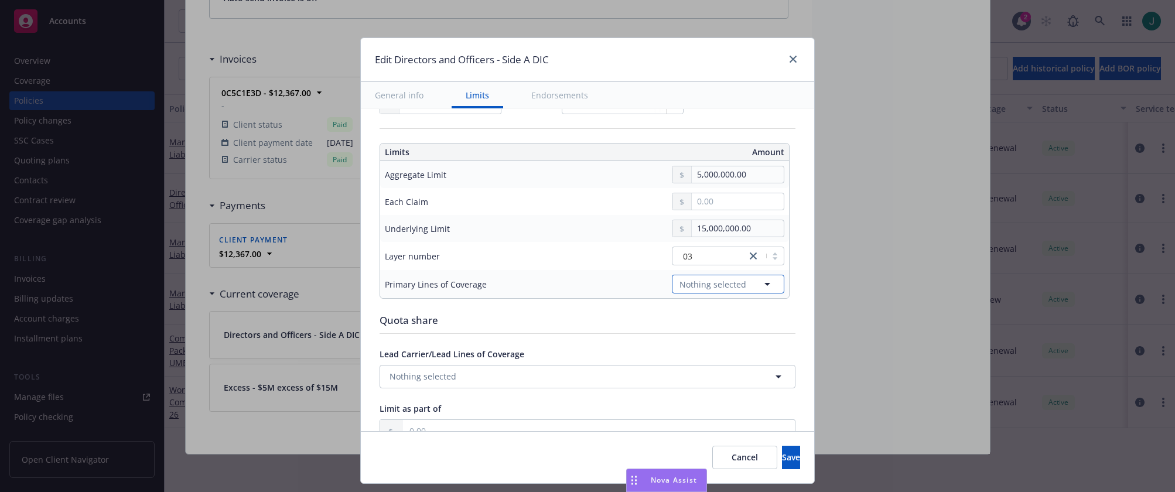
click at [760, 285] on icon "button" at bounding box center [767, 284] width 14 height 14
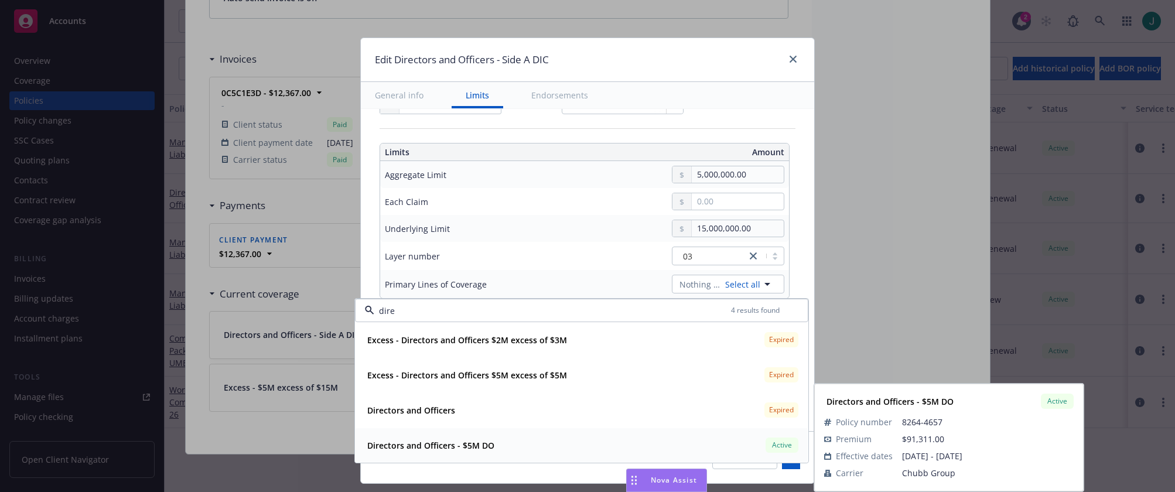
click at [483, 437] on div "Directors and Officers - $5M DO" at bounding box center [430, 445] width 134 height 17
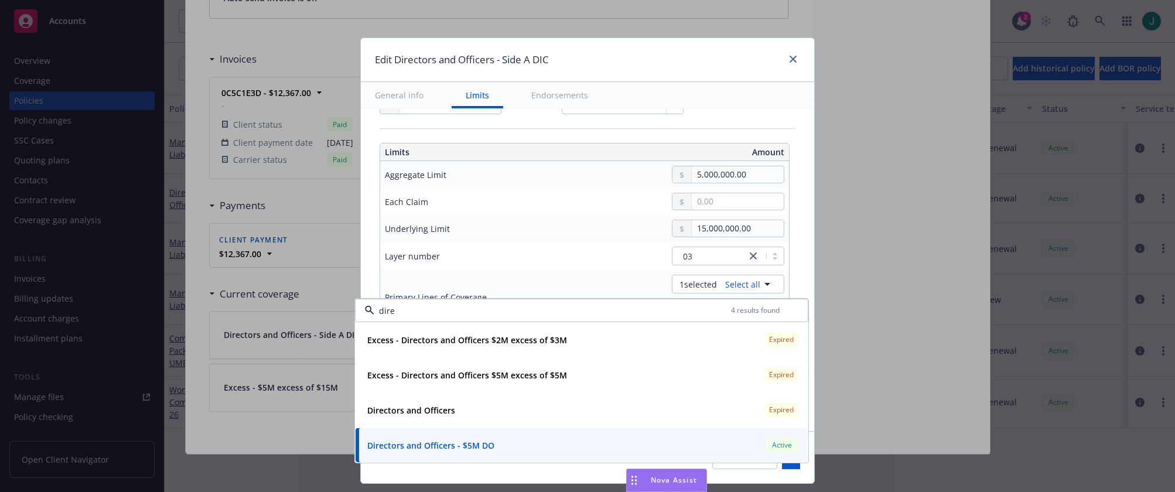
type input "dire"
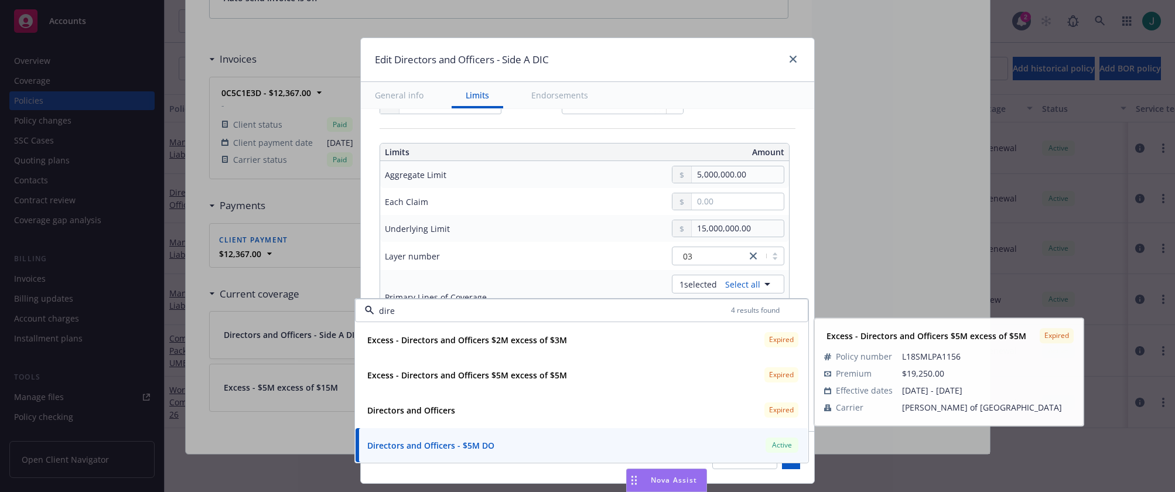
click at [856, 285] on div "Edit Directors and Officers - Side A DIC General info Limits Endorsements Displ…" at bounding box center [587, 246] width 1175 height 492
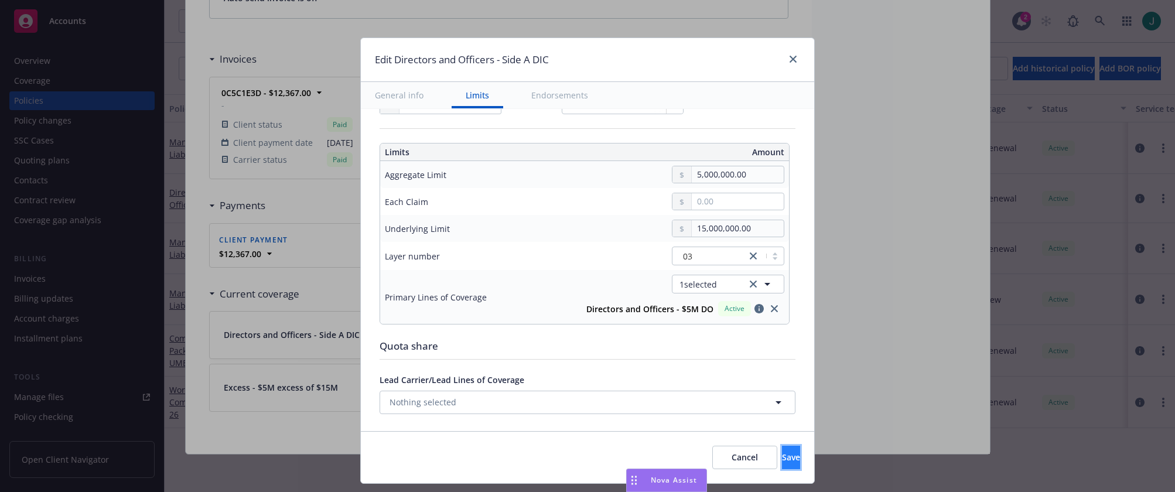
click at [782, 454] on span "Save" at bounding box center [791, 457] width 18 height 11
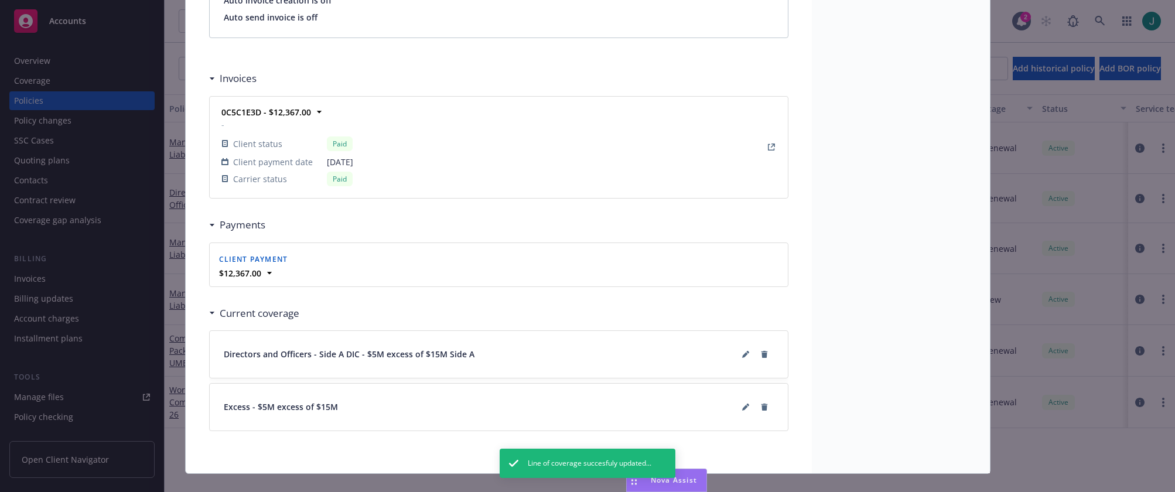
scroll to position [1042, 0]
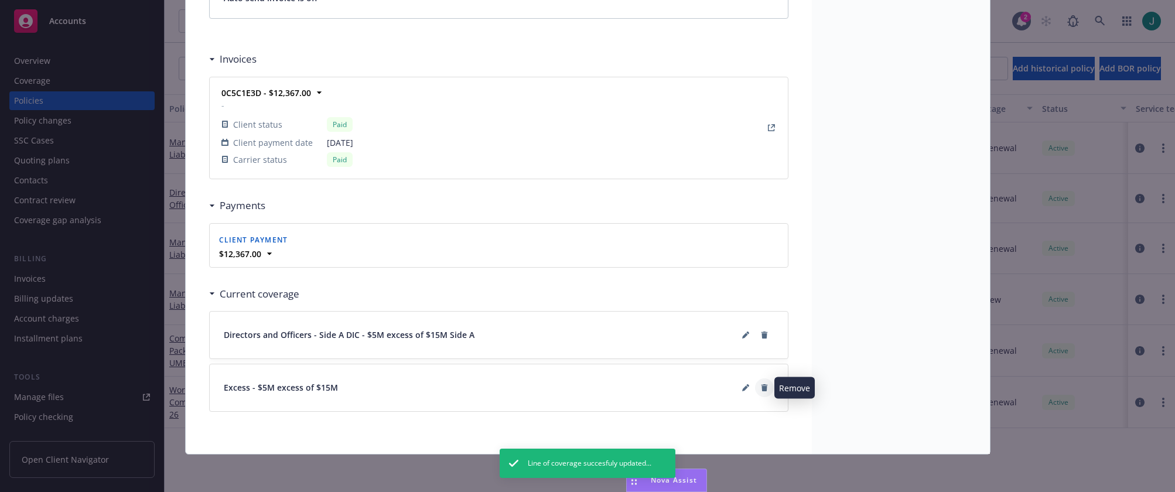
click at [761, 389] on icon at bounding box center [764, 387] width 6 height 7
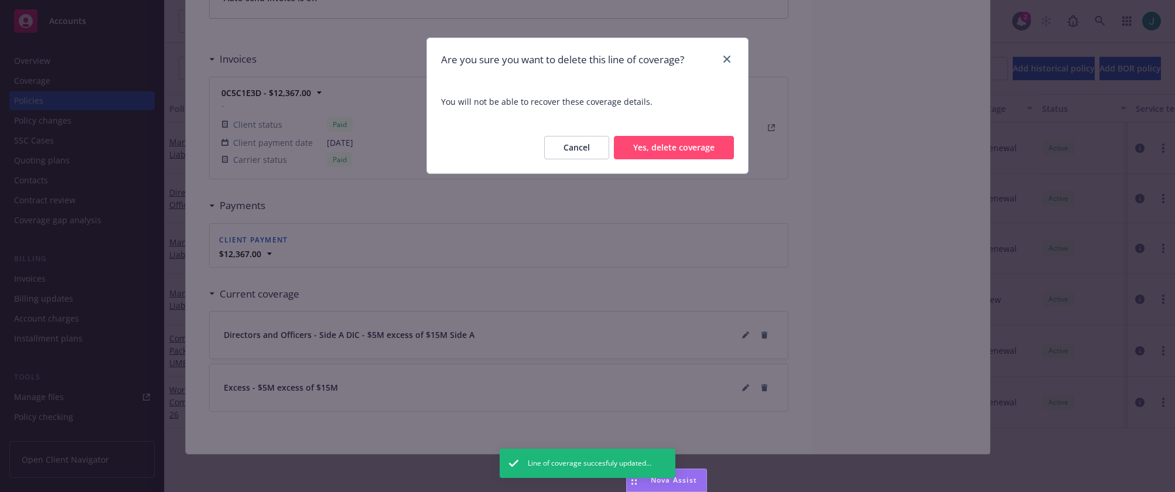
click at [826, 407] on div "Are you sure you want to delete this line of coverage? You will not be able to …" at bounding box center [587, 246] width 1175 height 492
click at [580, 153] on button "Cancel" at bounding box center [576, 147] width 65 height 23
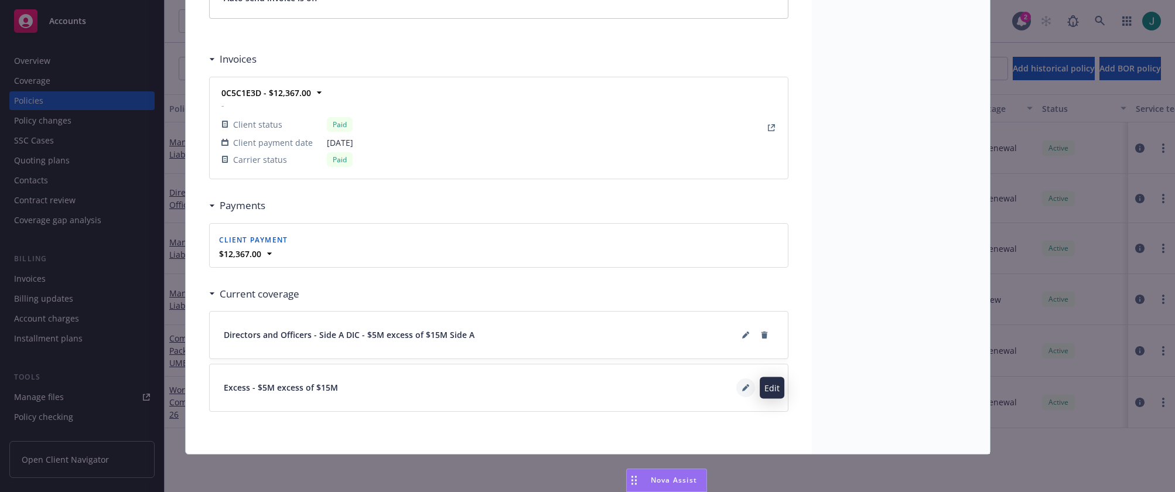
click at [742, 388] on icon at bounding box center [745, 387] width 7 height 7
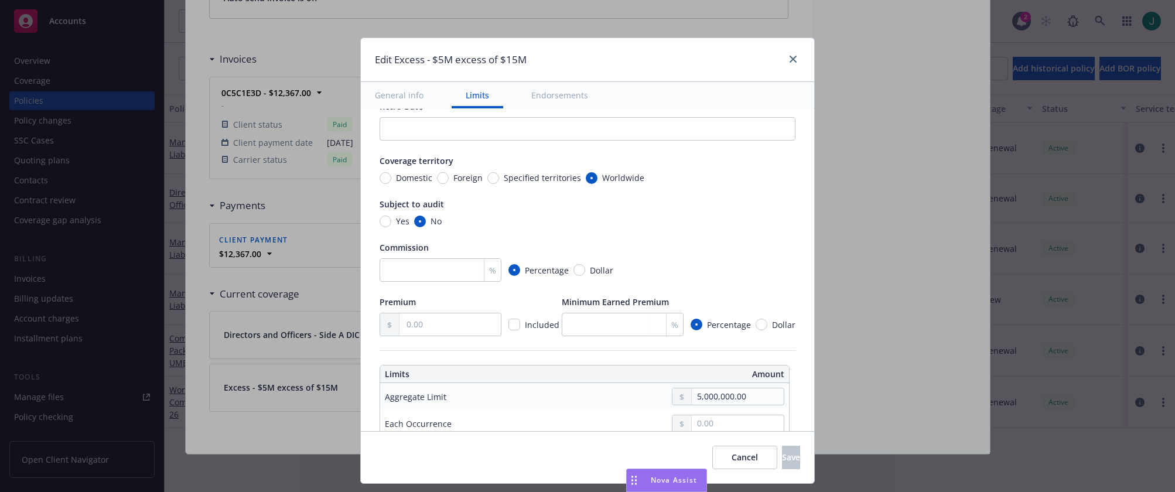
scroll to position [0, 0]
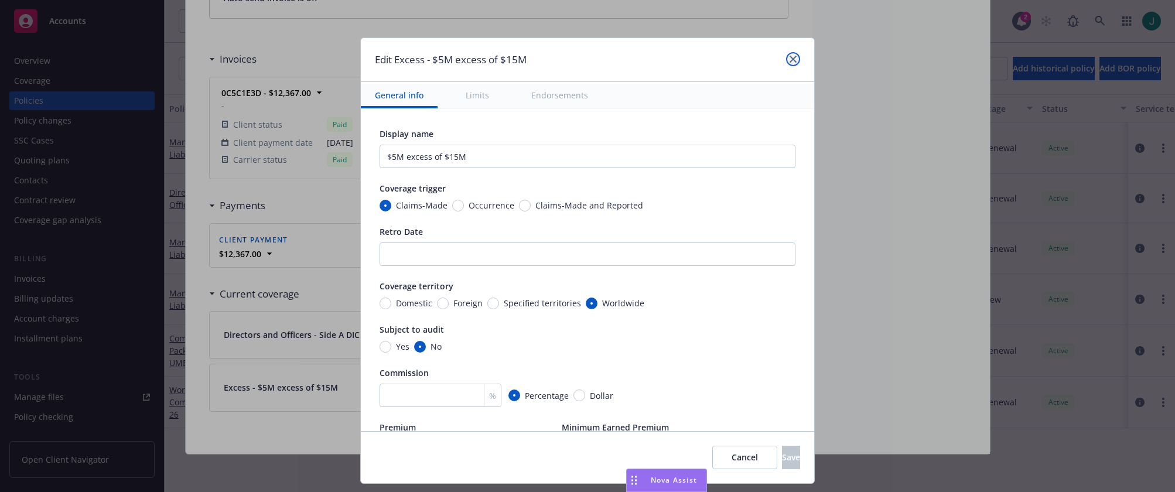
click at [794, 57] on icon "close" at bounding box center [792, 59] width 7 height 7
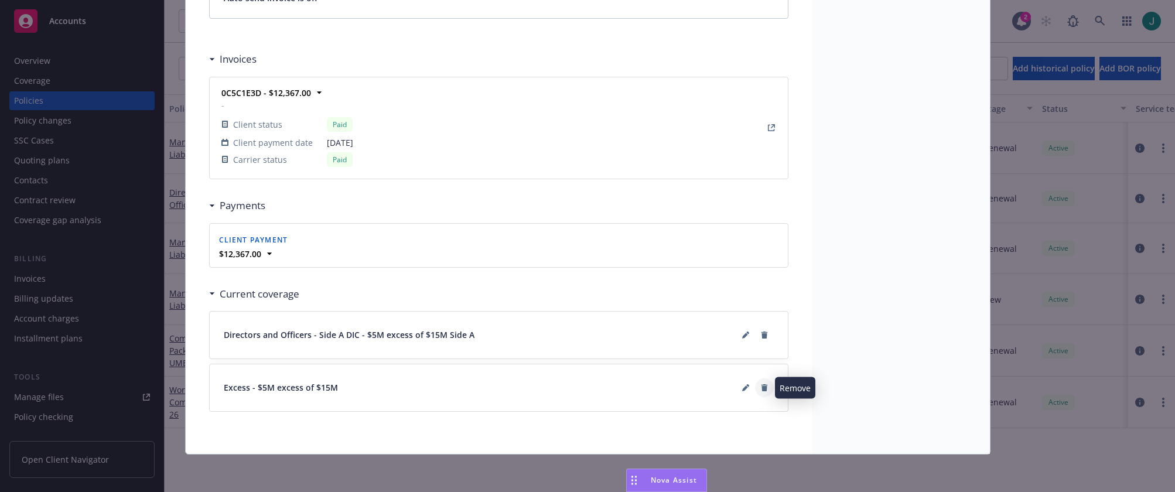
click at [761, 390] on icon at bounding box center [764, 387] width 6 height 7
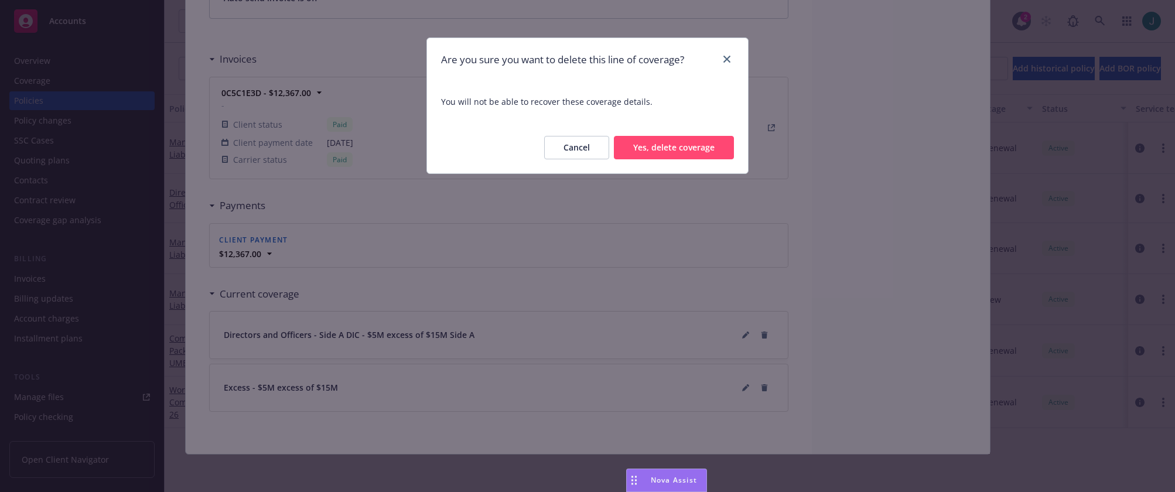
click at [654, 152] on button "Yes, delete coverage" at bounding box center [674, 147] width 120 height 23
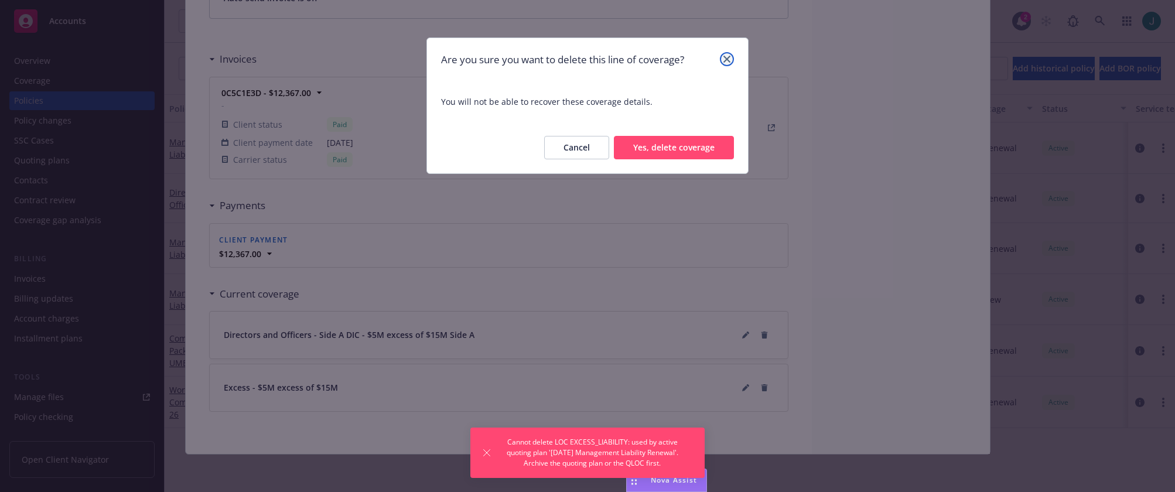
click at [726, 58] on icon "close" at bounding box center [726, 59] width 7 height 7
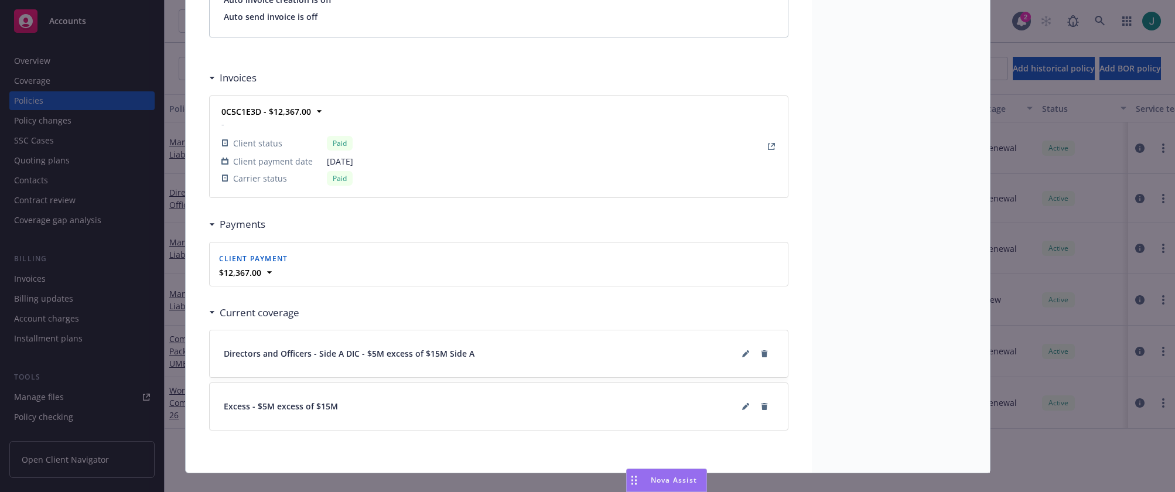
scroll to position [1042, 0]
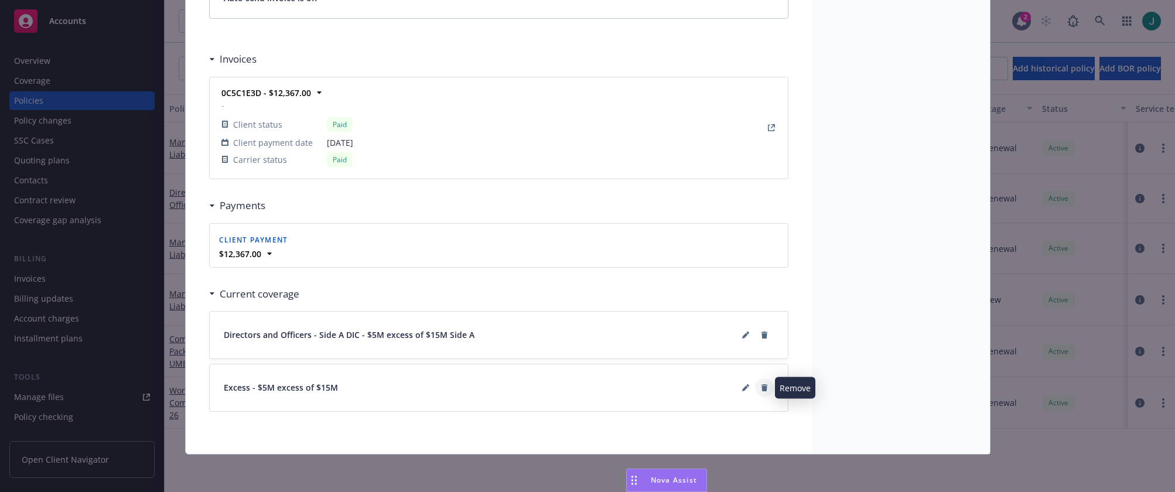
click at [761, 387] on icon at bounding box center [764, 387] width 6 height 7
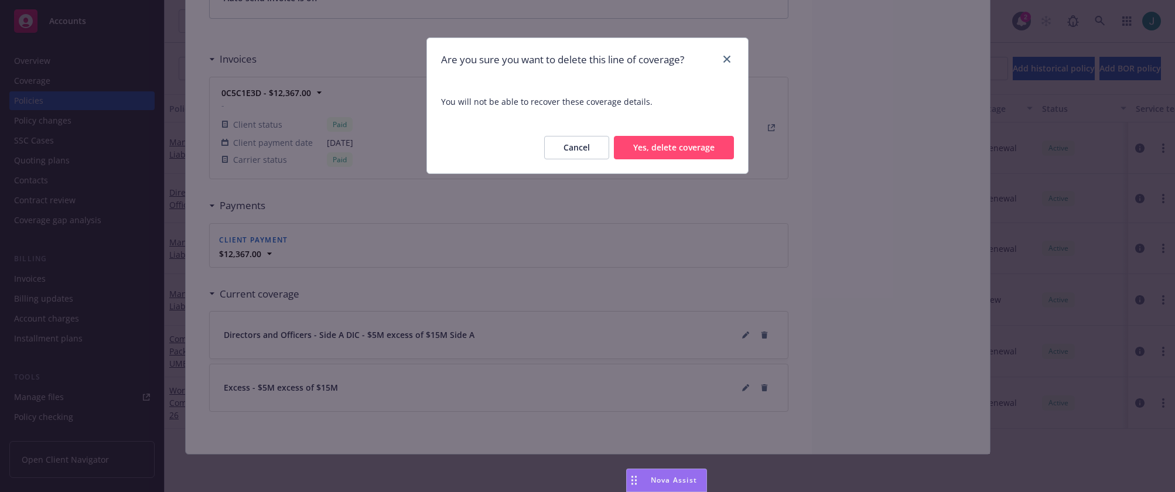
click at [690, 152] on button "Yes, delete coverage" at bounding box center [674, 147] width 120 height 23
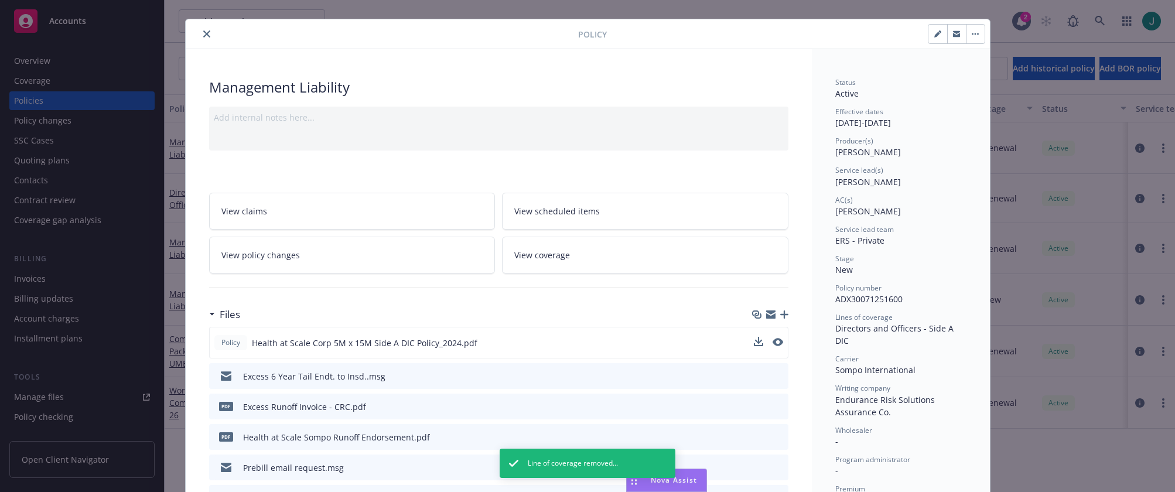
scroll to position [0, 0]
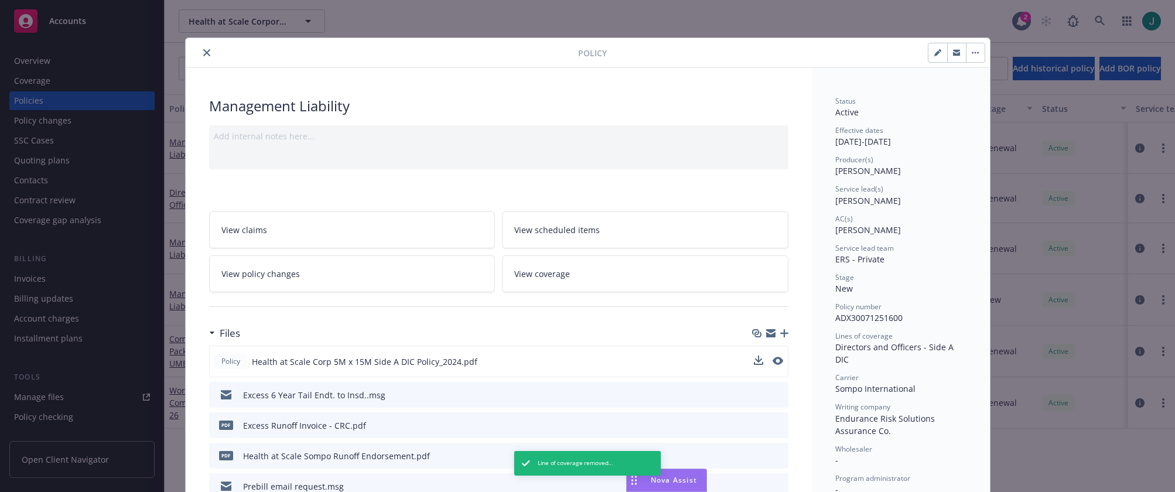
click at [936, 53] on icon "button" at bounding box center [937, 52] width 7 height 7
select select "NEW"
select select "other"
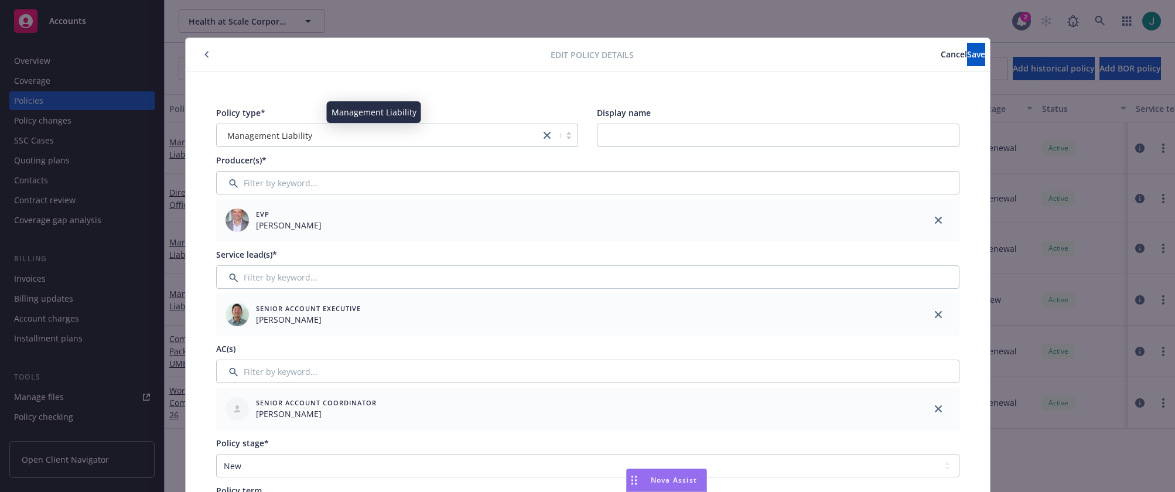
click at [295, 131] on span "Management Liability" at bounding box center [269, 135] width 85 height 12
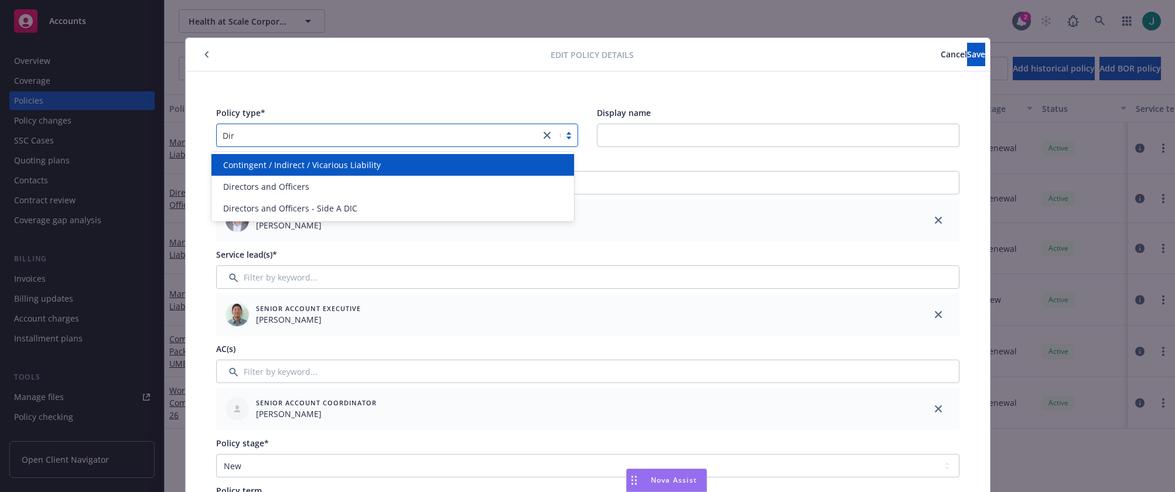
type input "Dire"
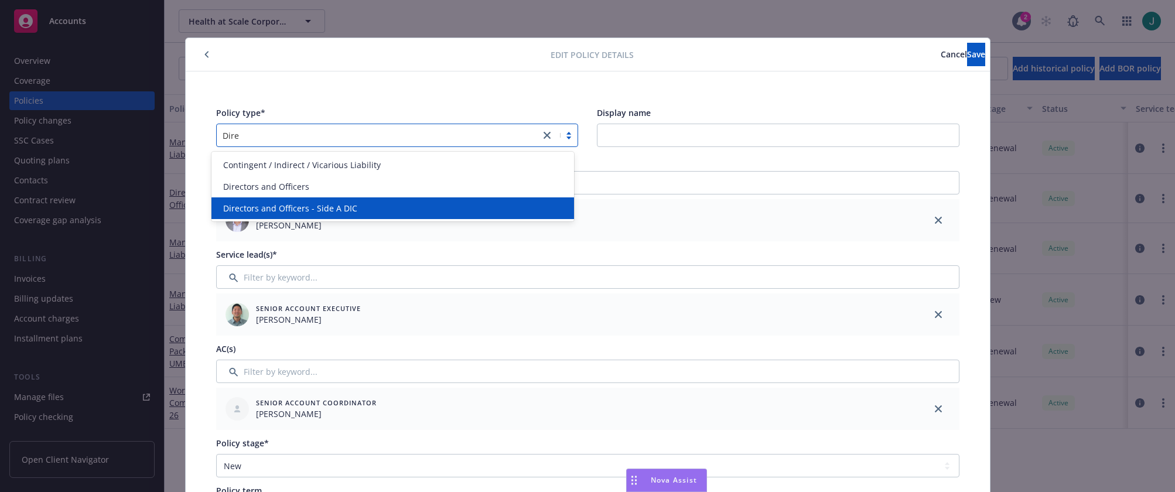
click at [346, 204] on span "Directors and Officers - Side A DIC" at bounding box center [290, 208] width 134 height 12
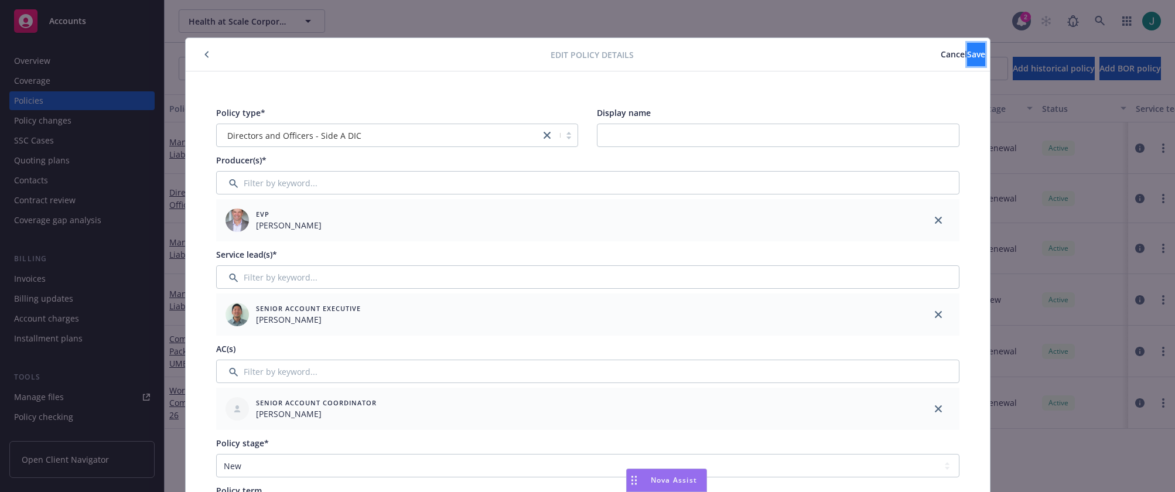
click at [967, 57] on span "Save" at bounding box center [976, 54] width 18 height 11
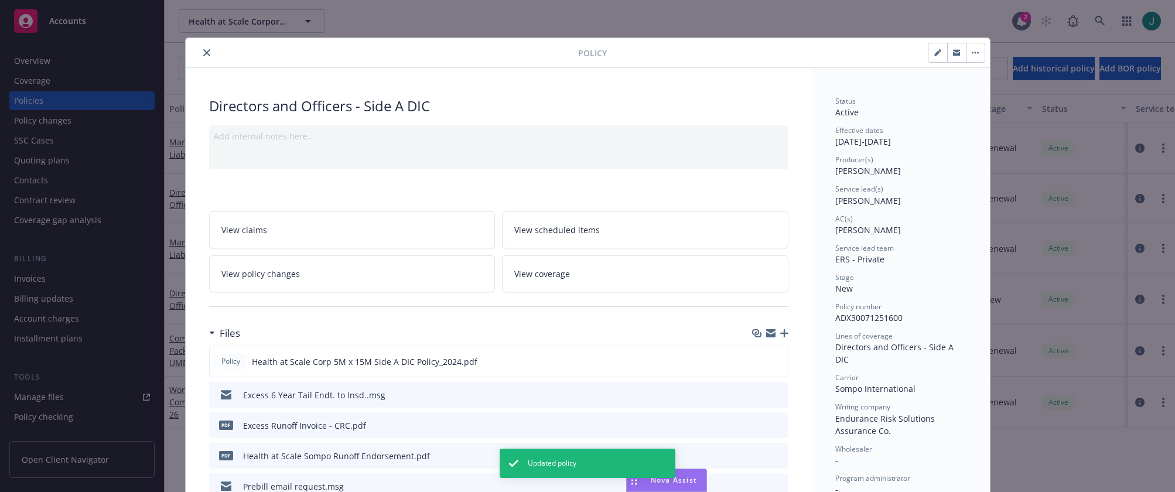
click at [205, 52] on icon "close" at bounding box center [206, 52] width 7 height 7
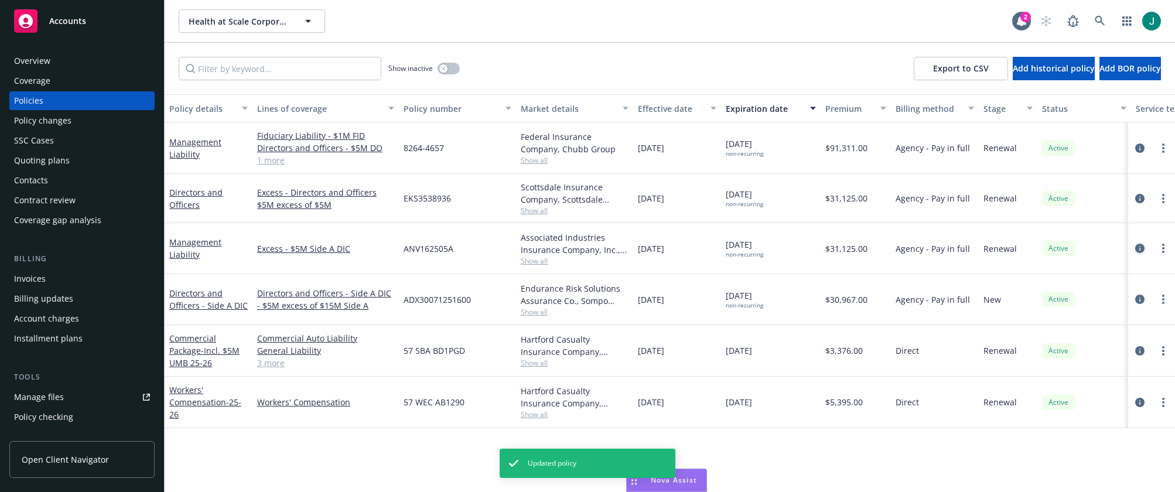
click at [1141, 248] on icon "circleInformation" at bounding box center [1139, 248] width 9 height 9
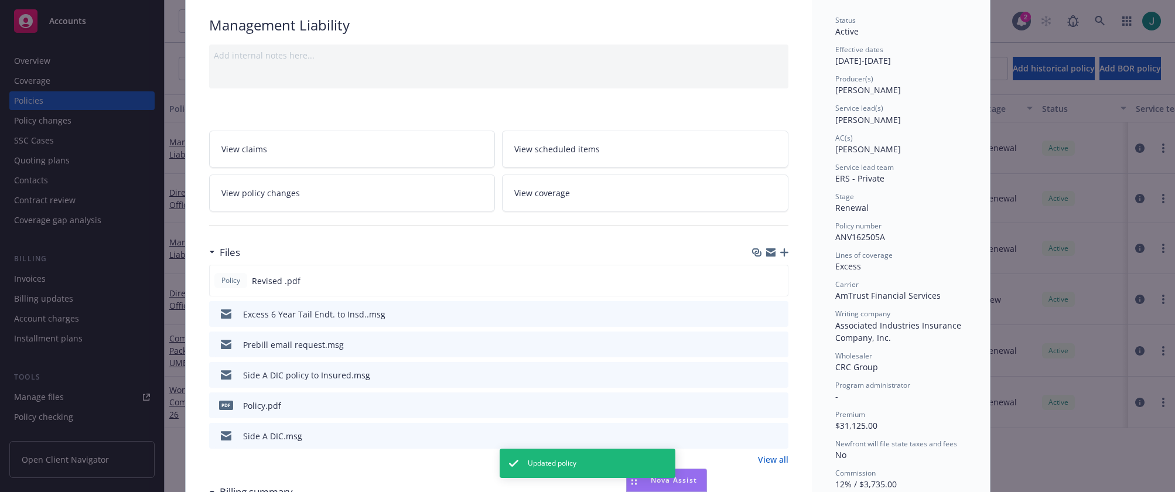
scroll to position [117, 0]
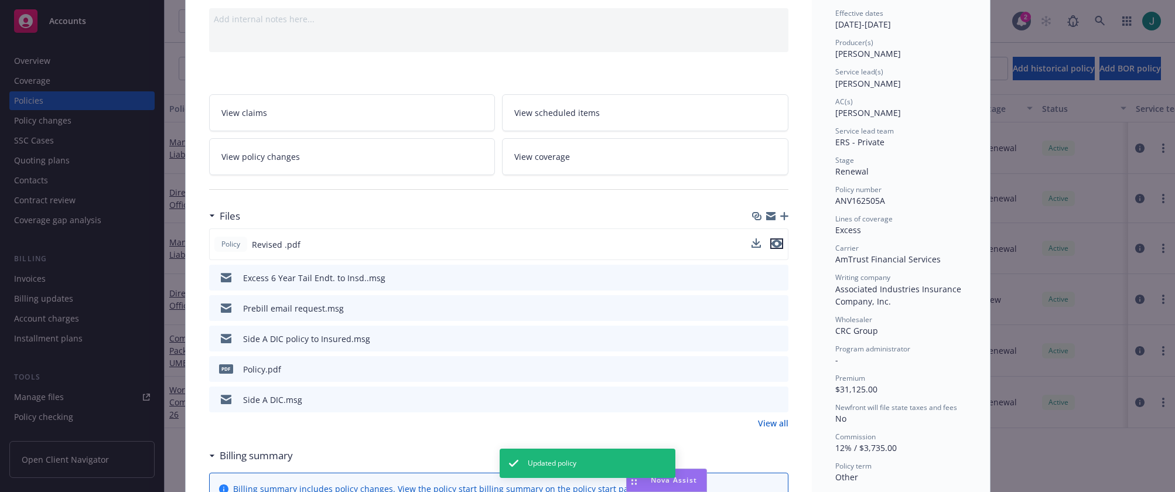
click at [771, 244] on icon "preview file" at bounding box center [776, 244] width 11 height 8
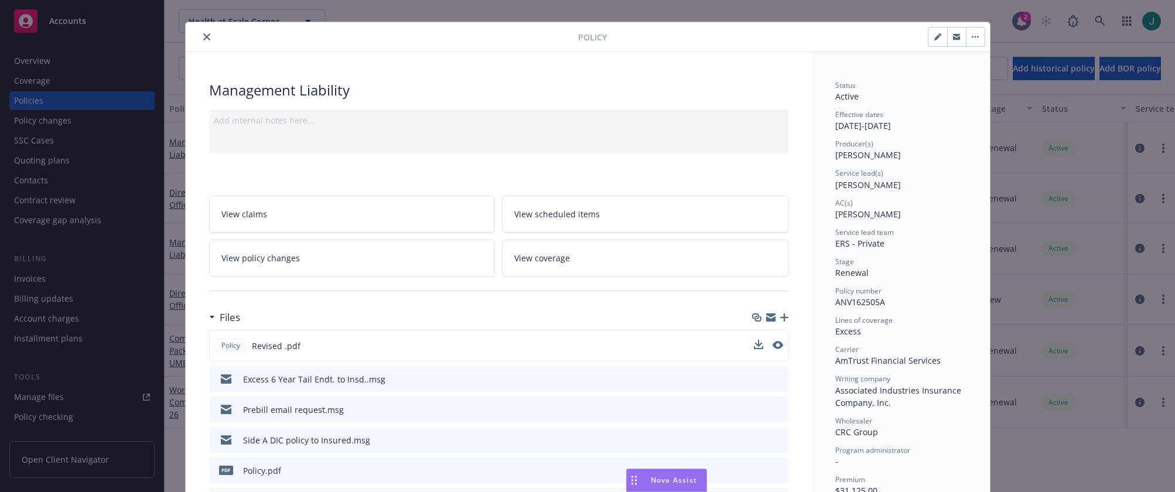
scroll to position [0, 0]
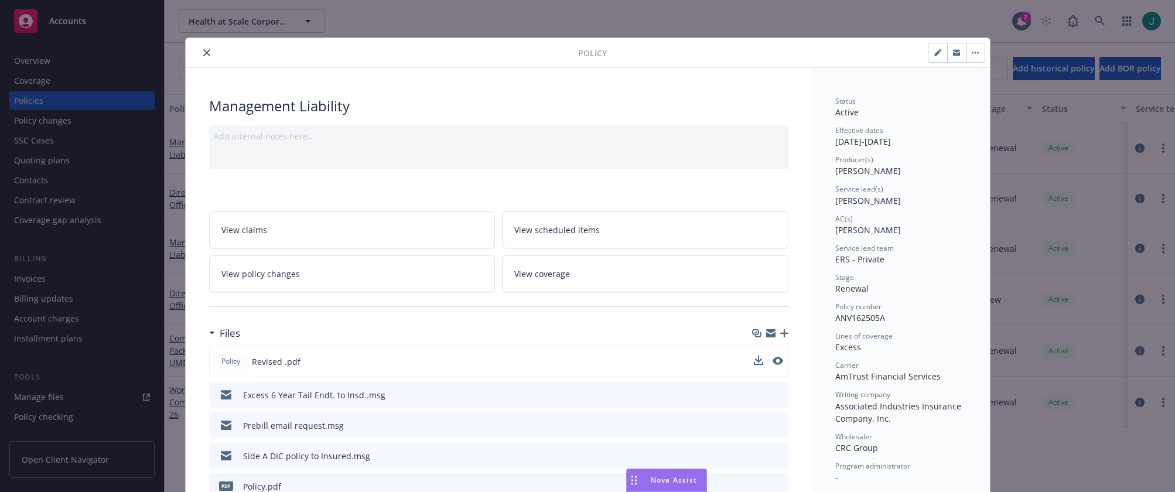
click at [975, 57] on button "button" at bounding box center [975, 52] width 19 height 19
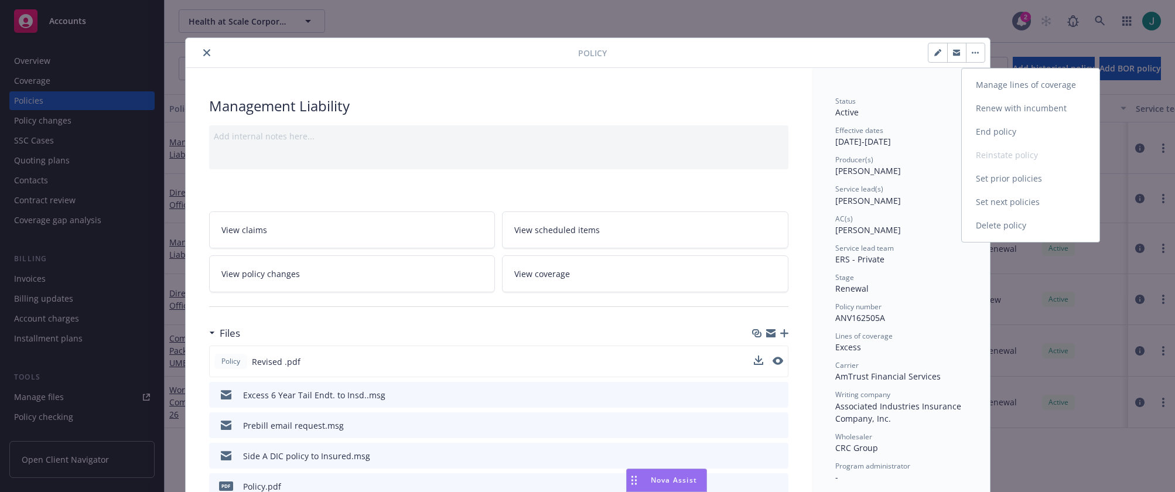
click at [1011, 88] on link "Manage lines of coverage" at bounding box center [1031, 84] width 138 height 23
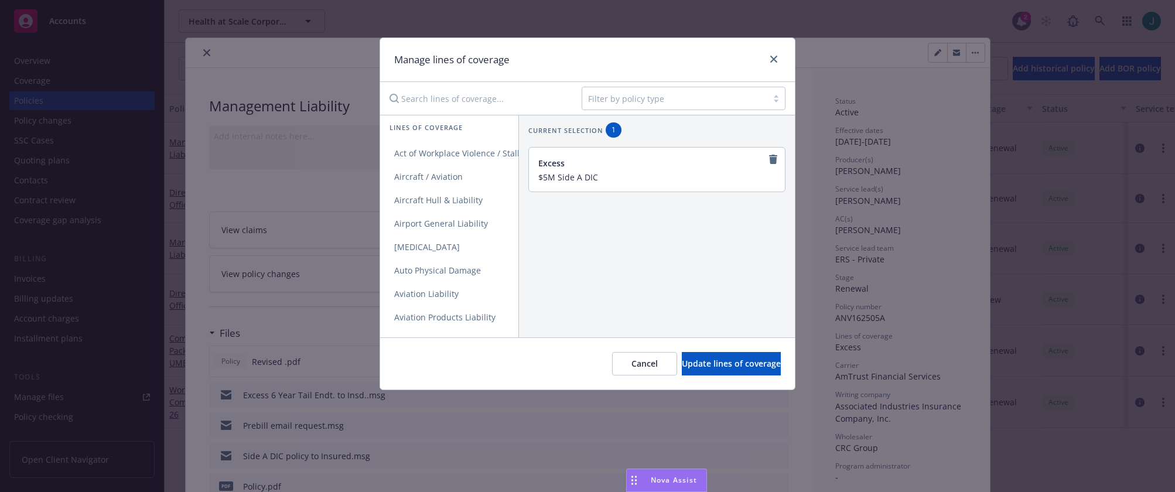
click at [436, 103] on input "Search lines of coverage..." at bounding box center [477, 98] width 190 height 23
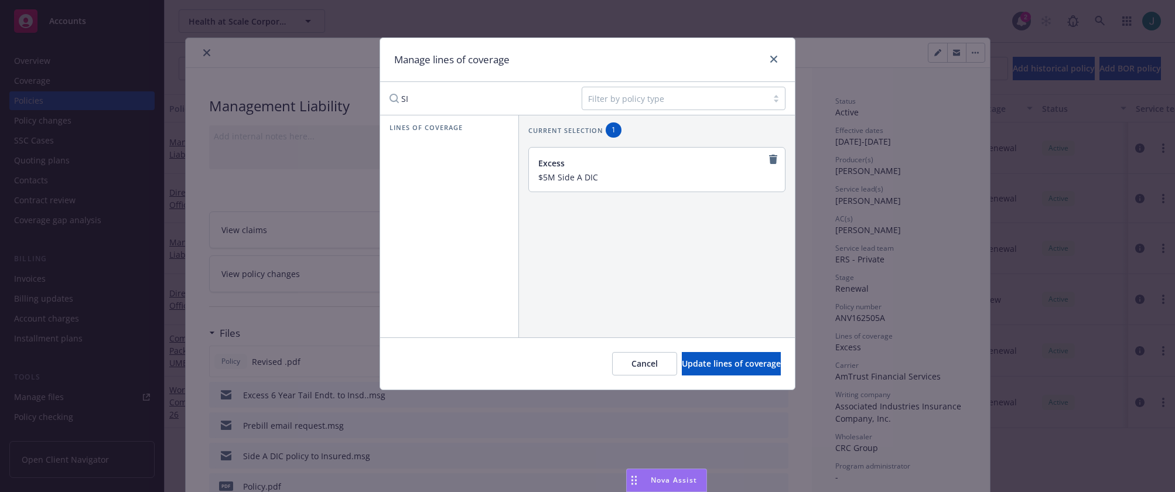
type input "S"
type input "Dire"
click at [450, 194] on span "Directors and Officers - Side A DIC" at bounding box center [461, 199] width 162 height 11
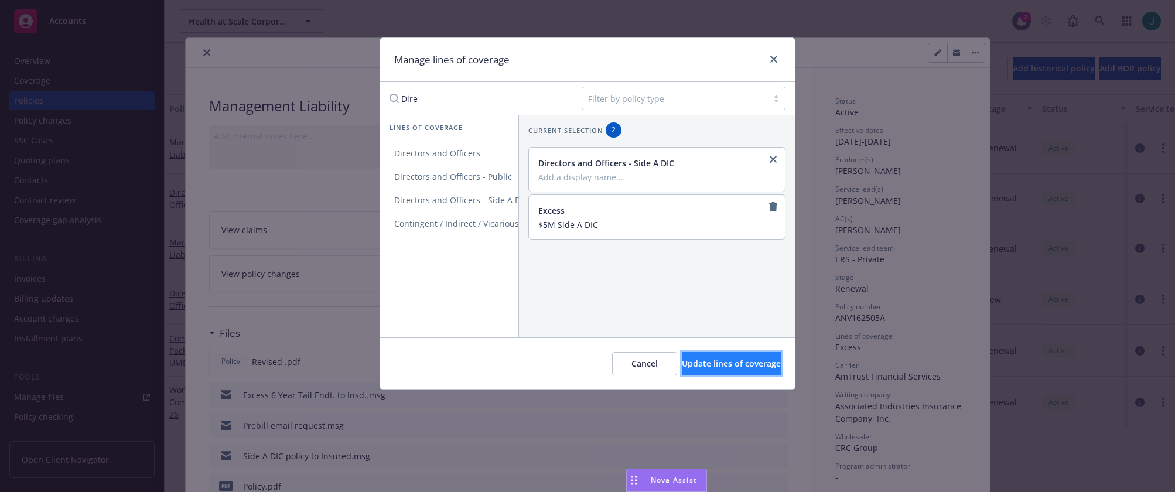
click at [727, 367] on span "Update lines of coverage" at bounding box center [731, 363] width 99 height 11
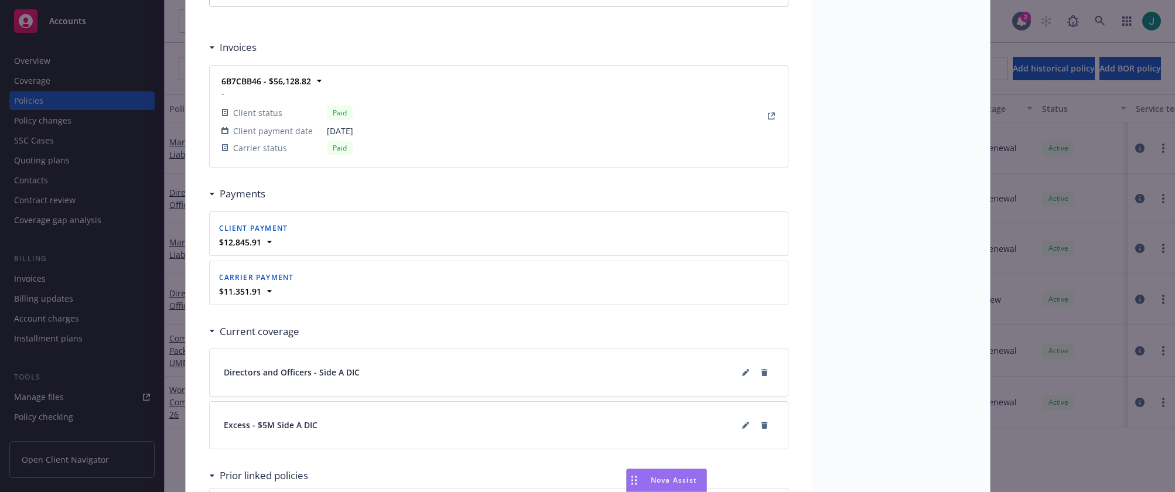
scroll to position [1216, 0]
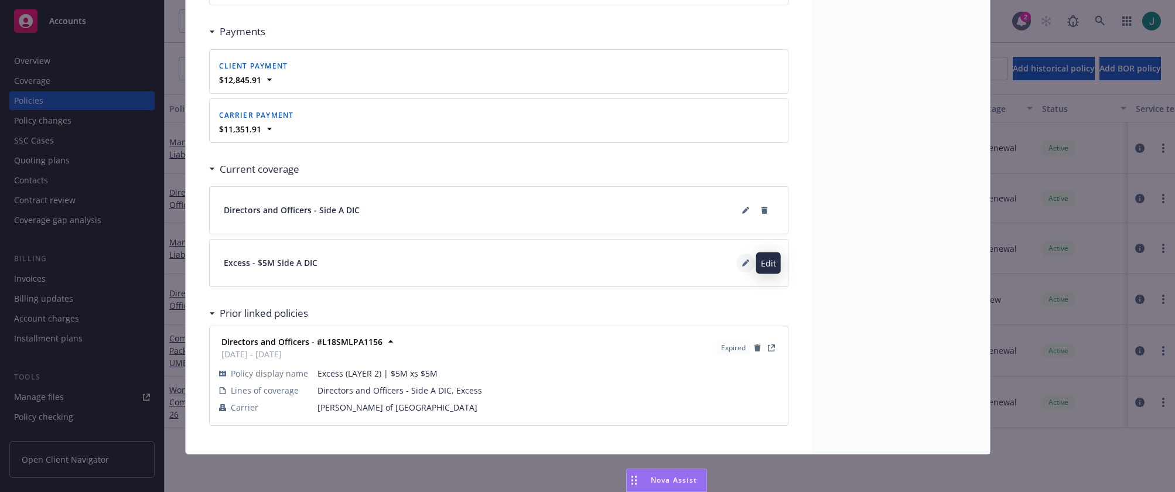
click at [742, 265] on icon at bounding box center [745, 262] width 7 height 7
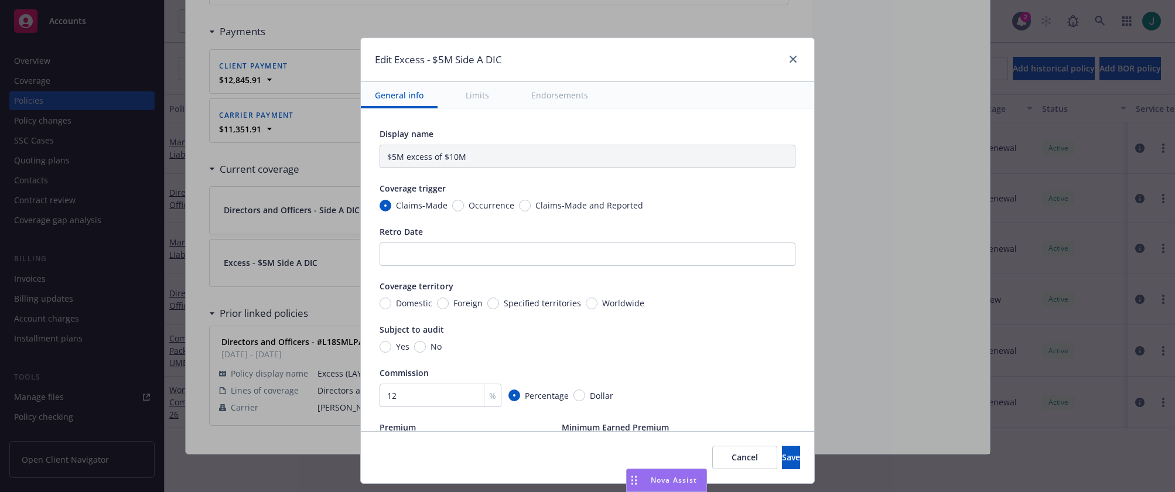
type input "Directors and Officers $5M excess of $10M"
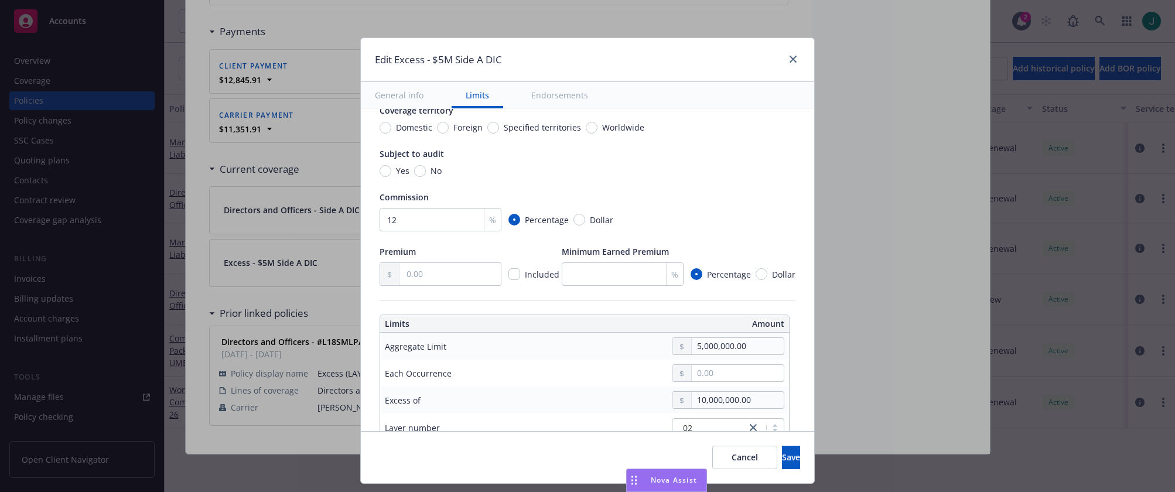
scroll to position [0, 0]
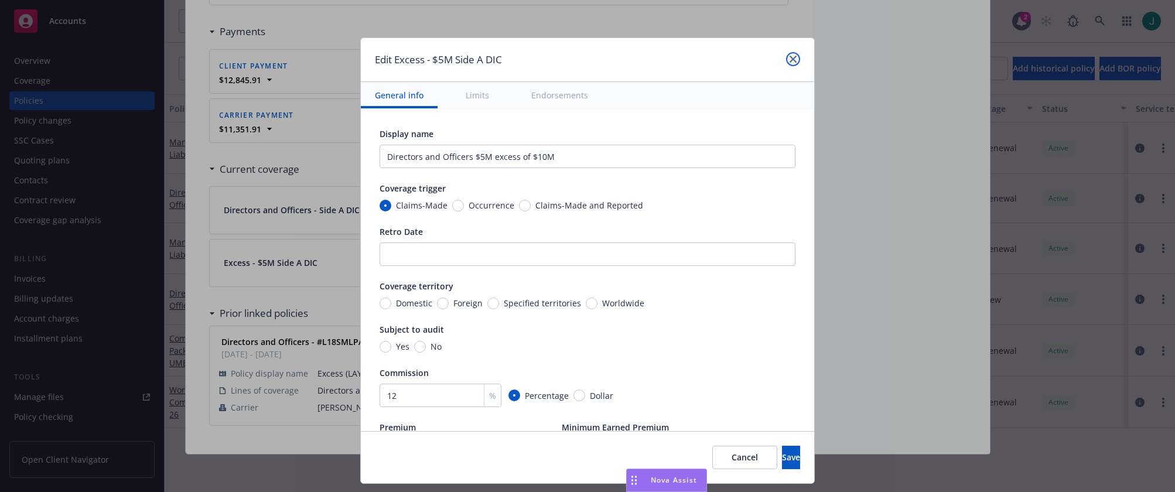
click at [789, 60] on icon "close" at bounding box center [792, 59] width 7 height 7
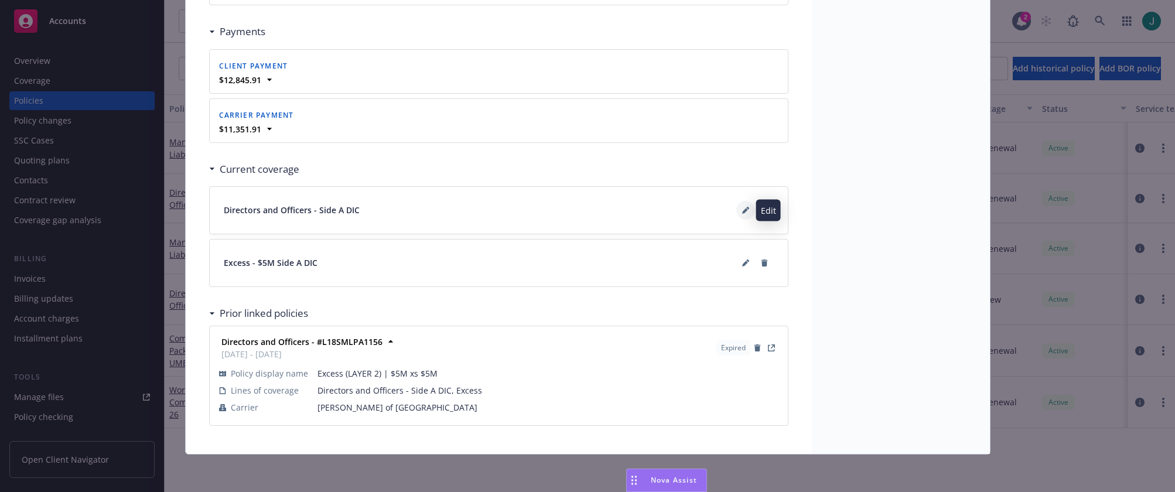
click at [742, 213] on icon at bounding box center [745, 211] width 6 height 6
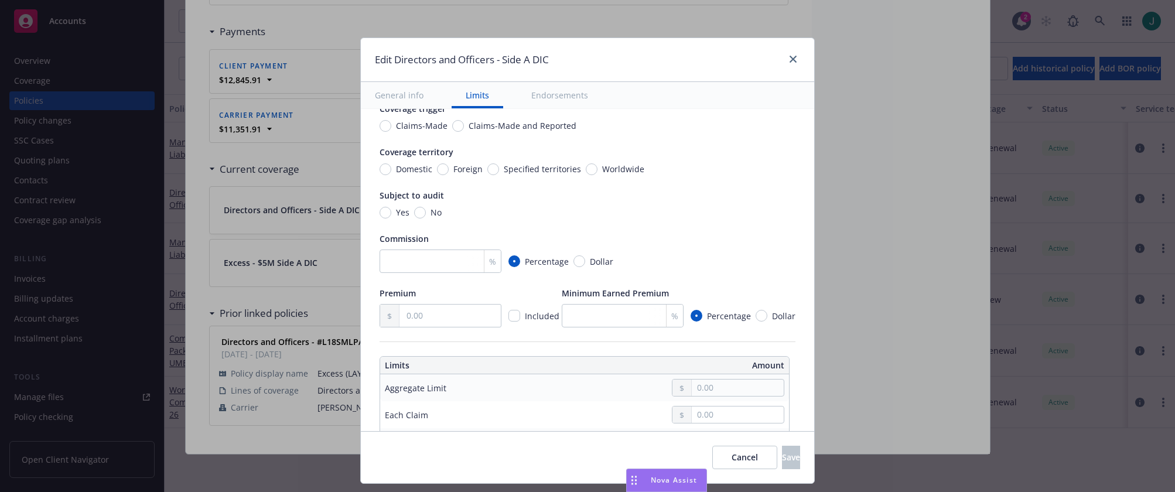
scroll to position [234, 0]
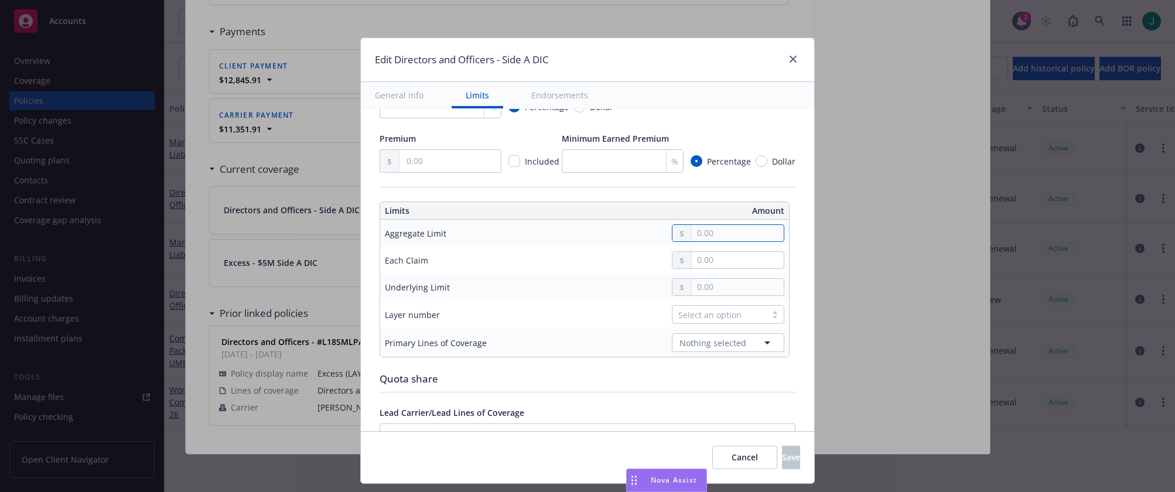
click at [705, 230] on input "text" at bounding box center [738, 233] width 92 height 16
type input "5,000,000.00"
click at [709, 324] on button "$5,000,000.00" at bounding box center [726, 326] width 101 height 22
click at [704, 288] on input "text" at bounding box center [738, 287] width 92 height 16
type input "10,000,000.00"
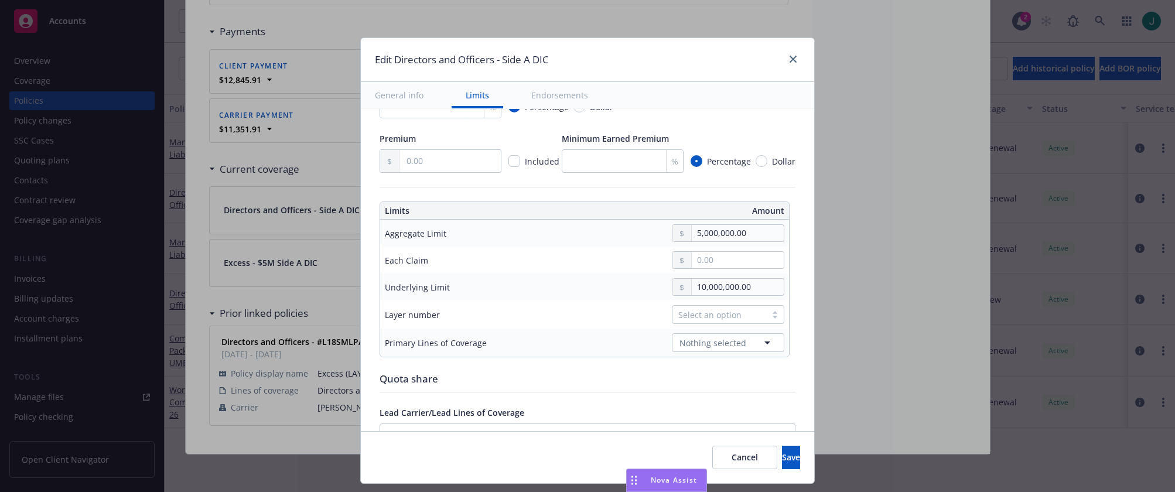
click at [715, 402] on button "$10,000,000.00" at bounding box center [726, 403] width 101 height 22
click at [697, 315] on div "Select an option" at bounding box center [719, 315] width 82 height 12
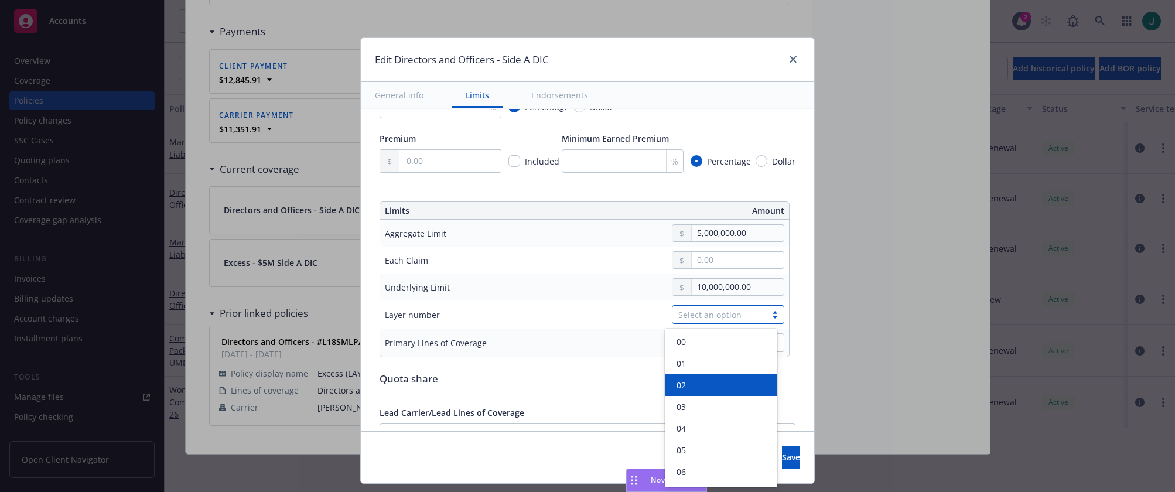
click at [696, 391] on div "02" at bounding box center [721, 385] width 98 height 12
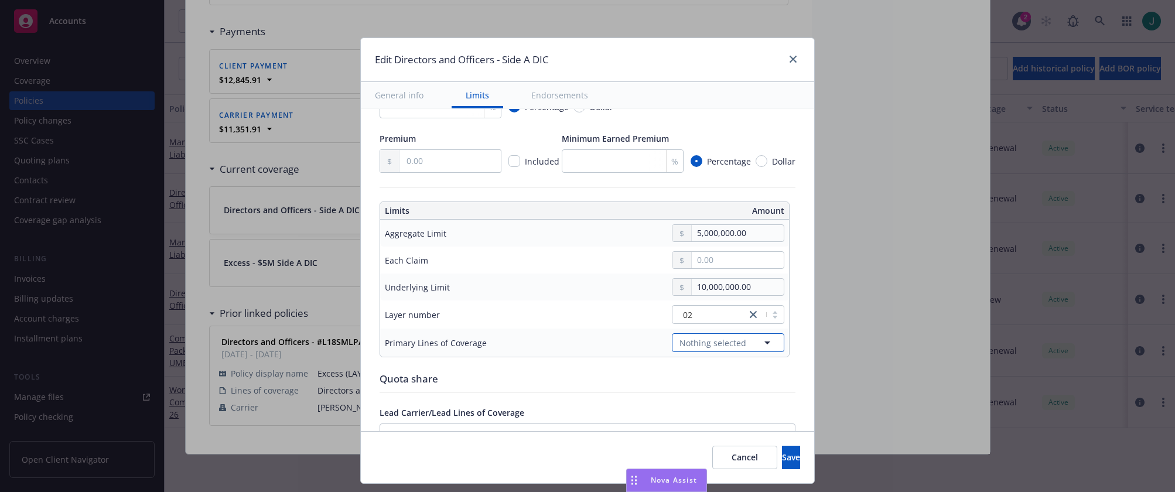
click at [764, 342] on icon "button" at bounding box center [767, 342] width 6 height 3
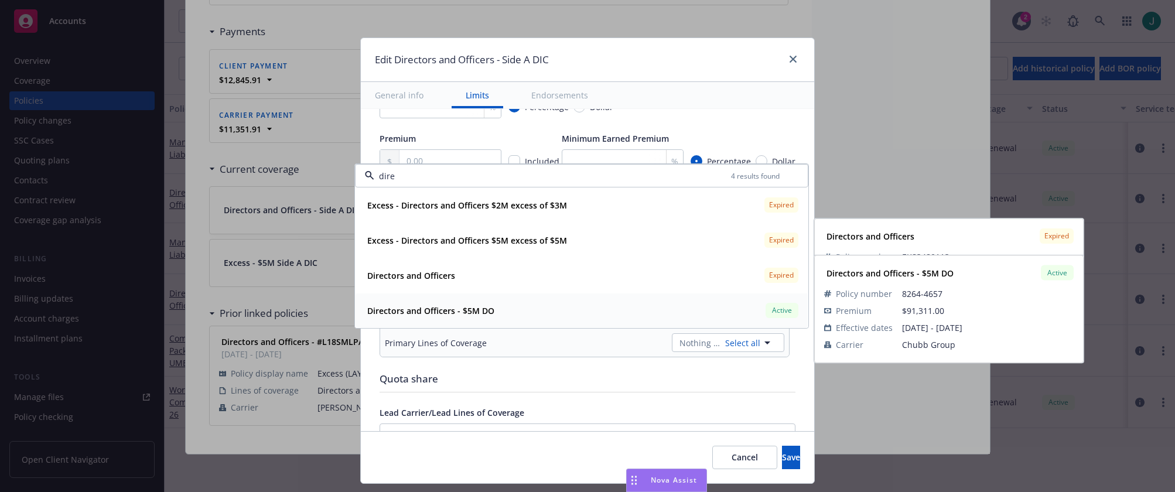
click at [415, 311] on strong "Directors and Officers - $5M DO" at bounding box center [430, 310] width 127 height 11
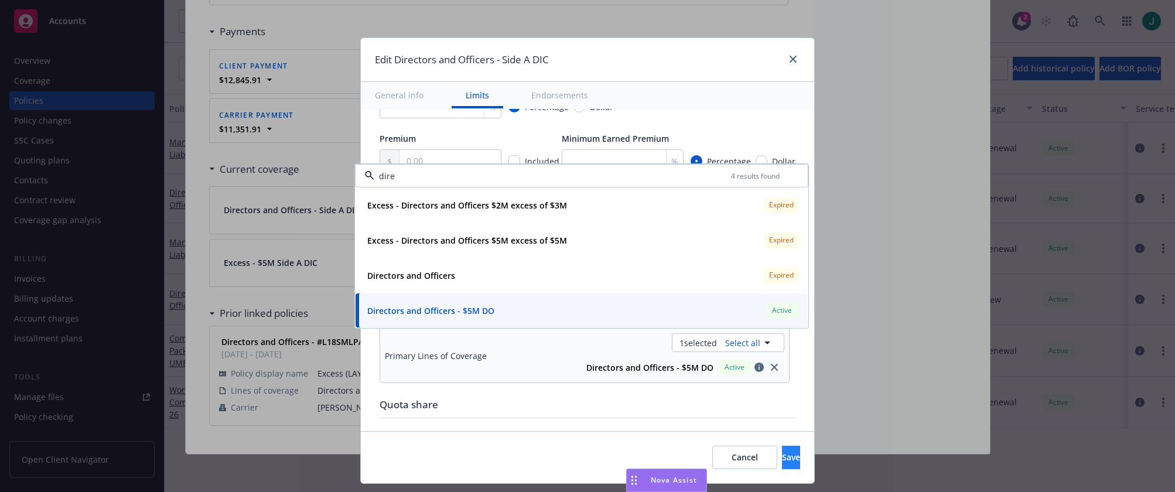
type input "dire"
click at [782, 459] on span "Save" at bounding box center [791, 457] width 18 height 11
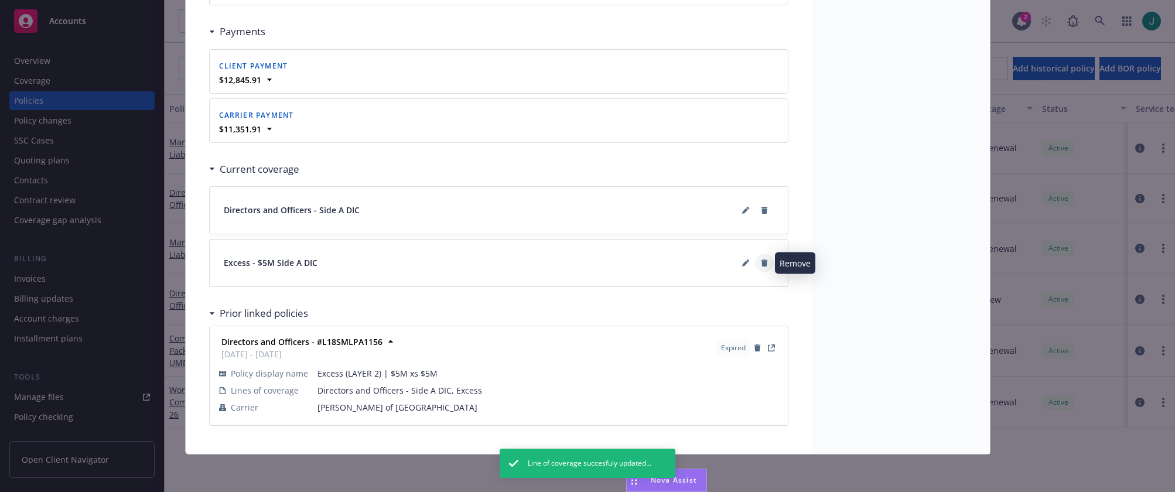
click at [761, 265] on icon at bounding box center [764, 262] width 6 height 7
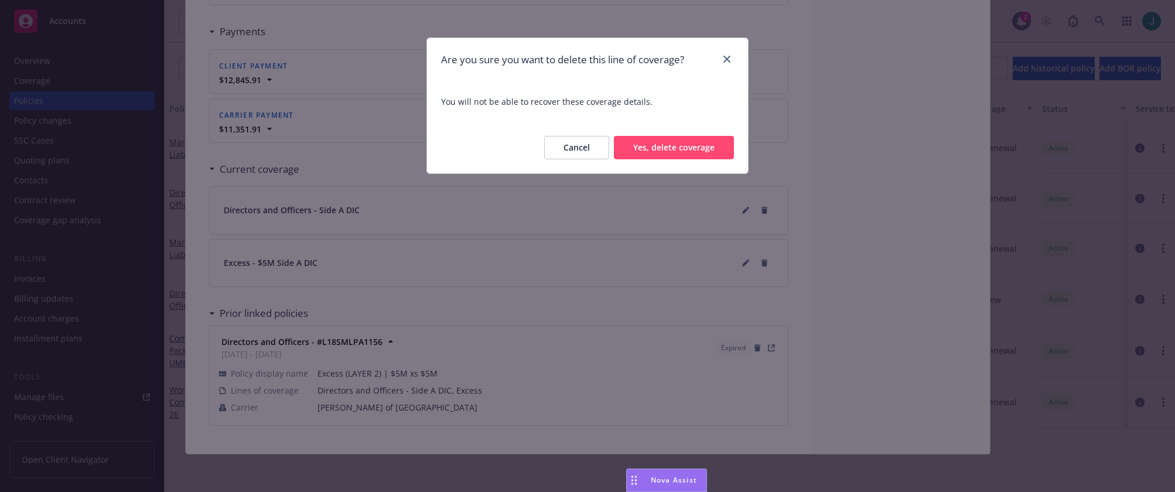
click at [661, 147] on button "Yes, delete coverage" at bounding box center [674, 147] width 120 height 23
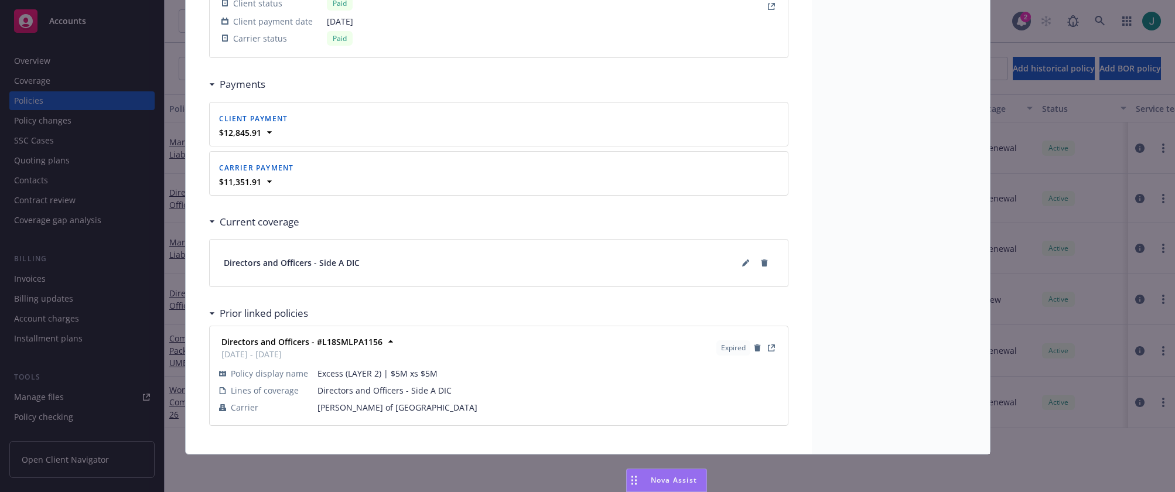
scroll to position [1164, 0]
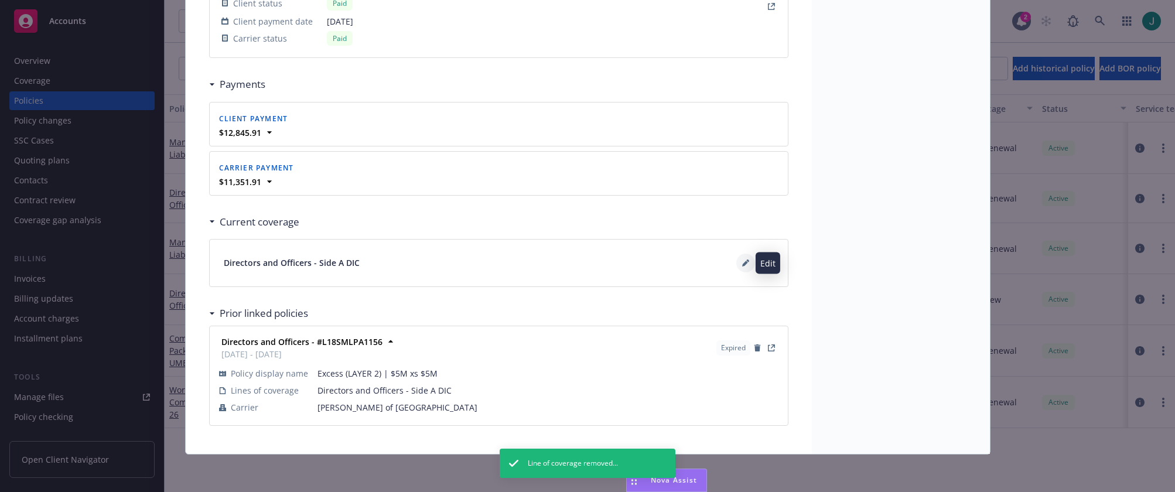
click at [742, 263] on icon at bounding box center [745, 262] width 7 height 7
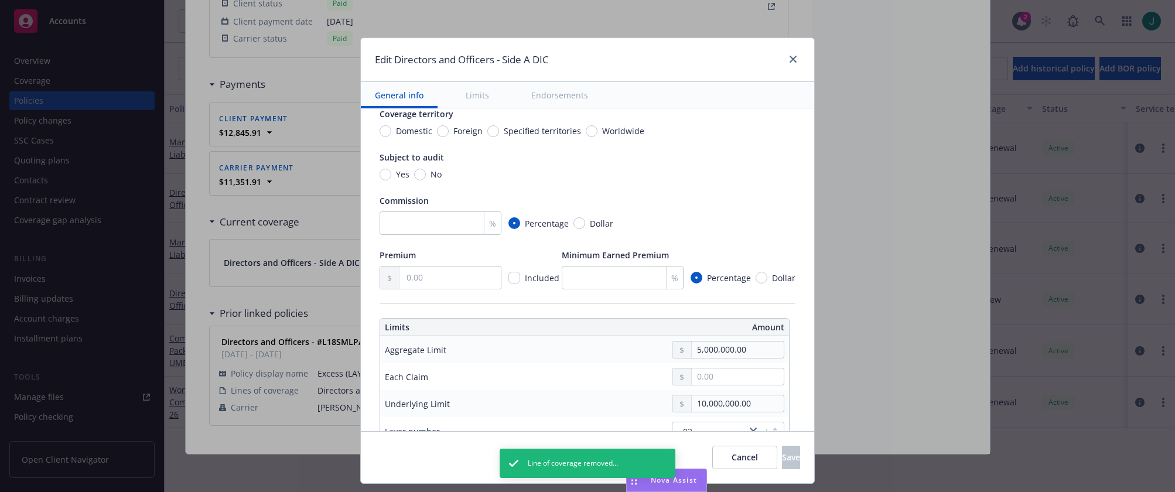
scroll to position [0, 0]
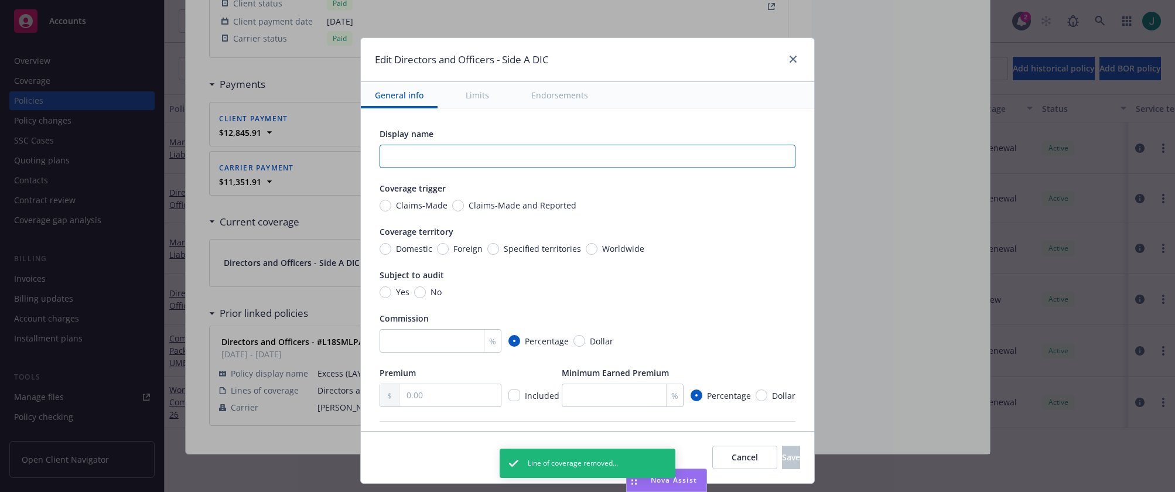
click at [419, 153] on input "text" at bounding box center [587, 156] width 416 height 23
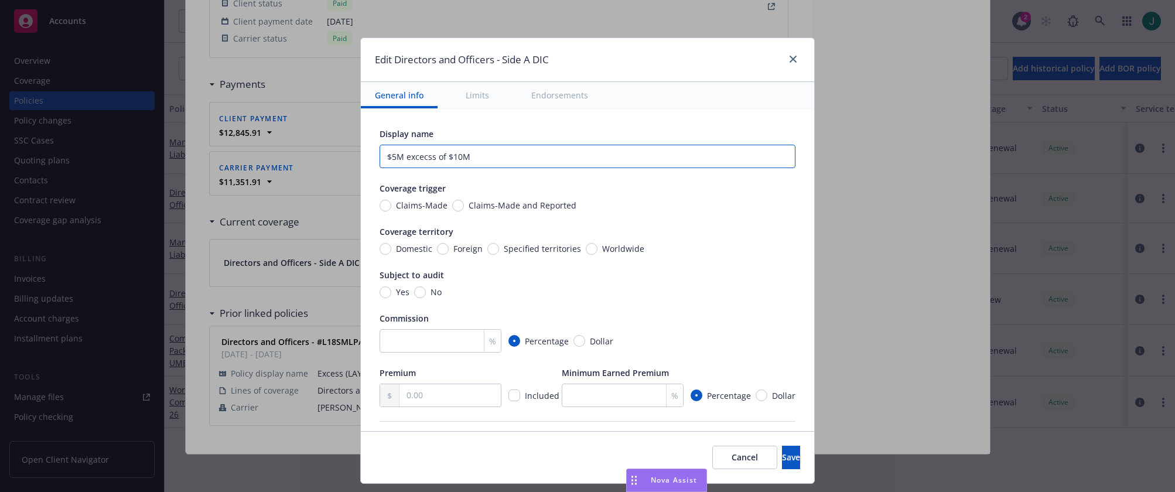
click at [419, 153] on input "$5M excecss of $10M" at bounding box center [587, 156] width 416 height 23
drag, startPoint x: 428, startPoint y: 156, endPoint x: 410, endPoint y: 156, distance: 18.2
click at [410, 156] on input "$5M excecss of $10M" at bounding box center [587, 156] width 416 height 23
click at [487, 156] on input "$5M excess of $10M" at bounding box center [587, 156] width 416 height 23
type input "$5M excess of $10M Lead Side A"
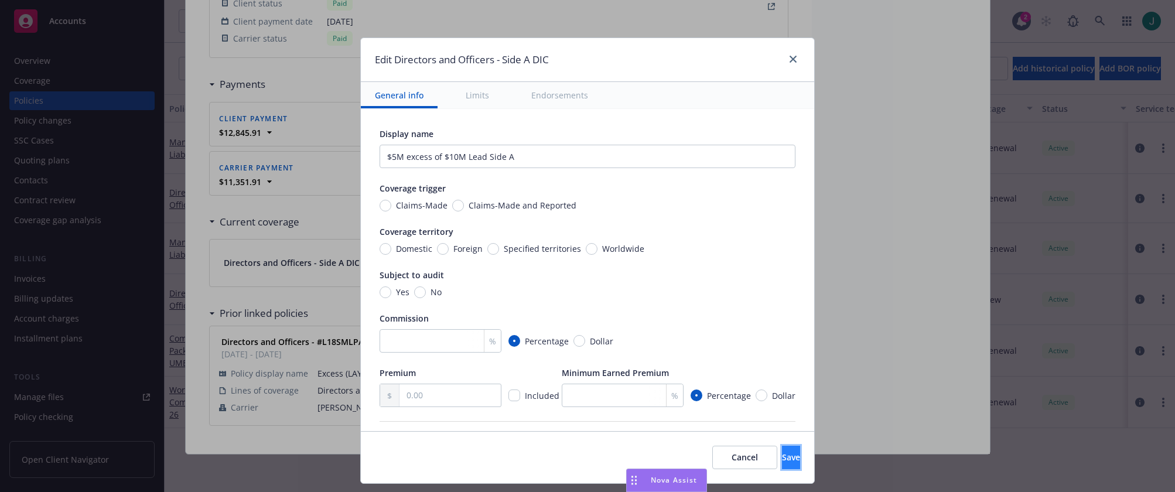
click at [782, 459] on button "Save" at bounding box center [791, 457] width 18 height 23
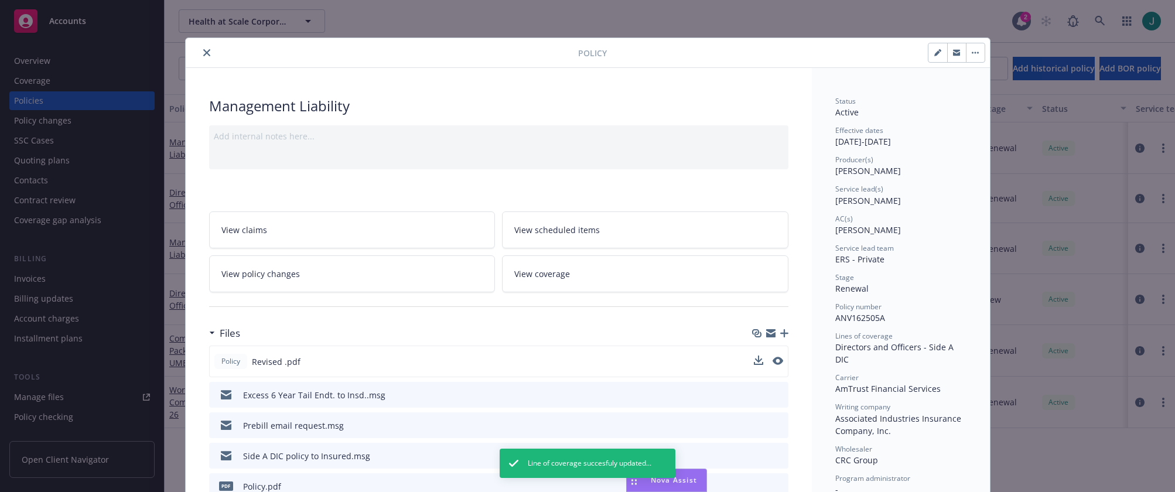
click at [929, 52] on button "button" at bounding box center [937, 52] width 19 height 19
select select "RENEWAL"
select select "other"
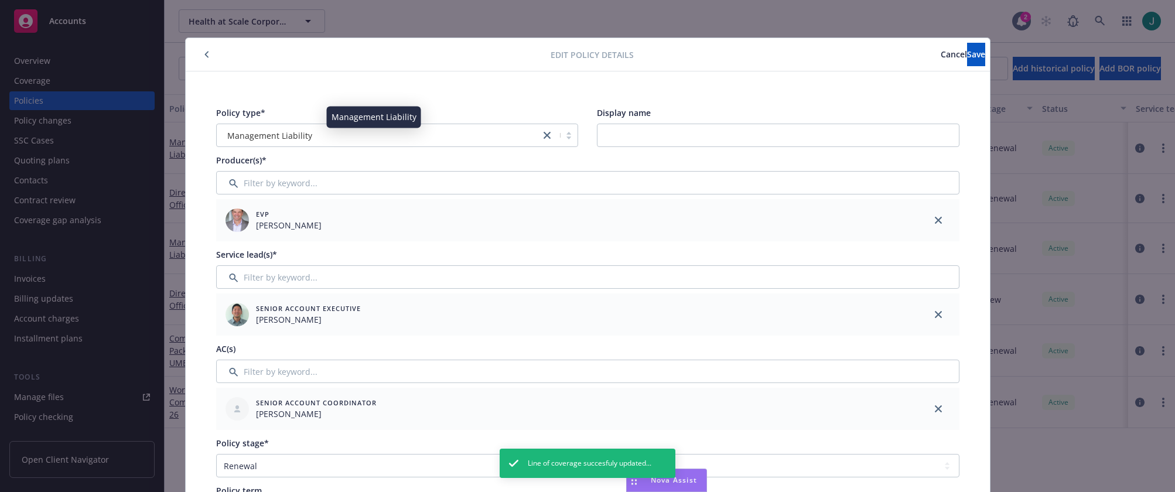
click at [295, 134] on span "Management Liability" at bounding box center [269, 135] width 85 height 12
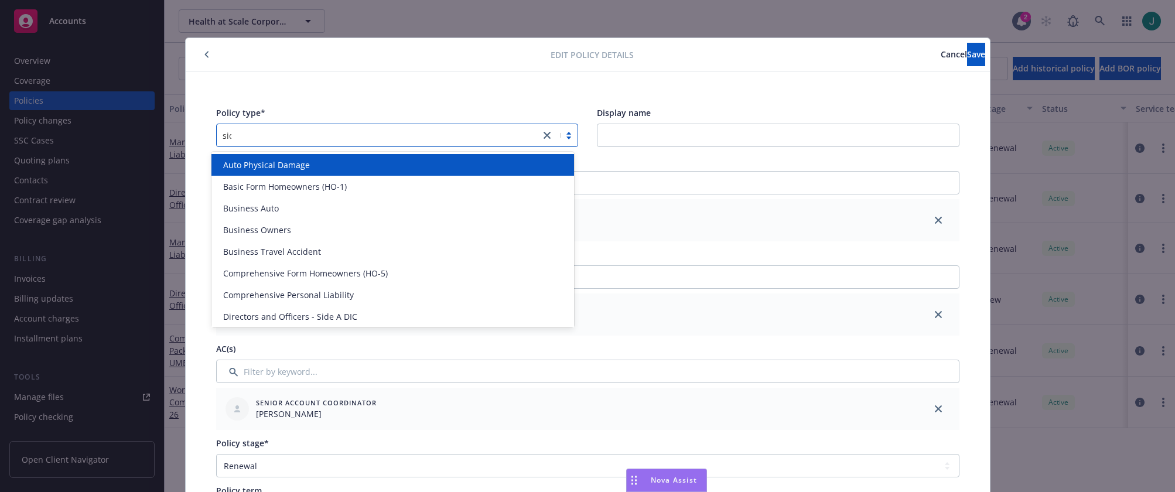
type input "side"
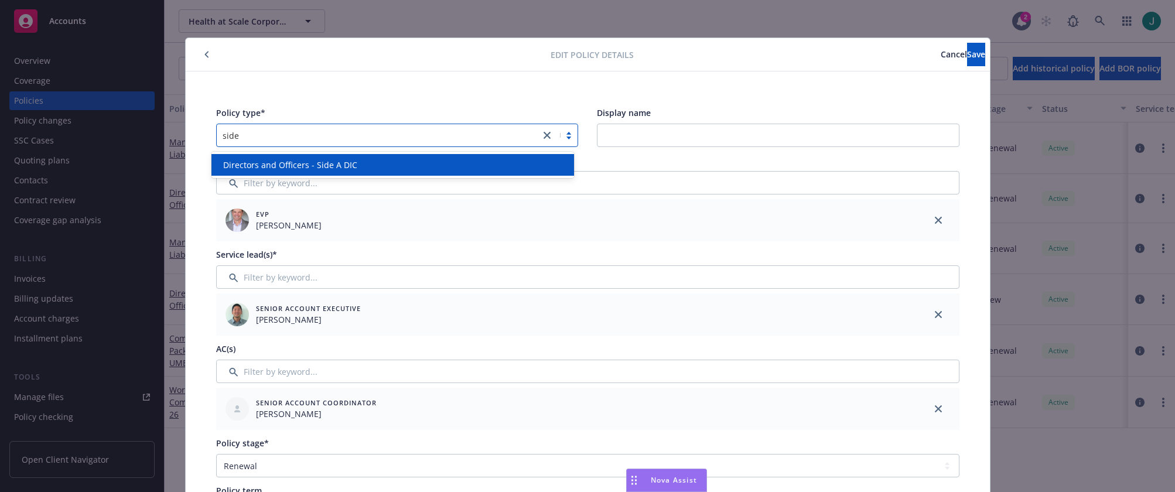
click at [343, 169] on span "Directors and Officers - Side A DIC" at bounding box center [290, 165] width 134 height 12
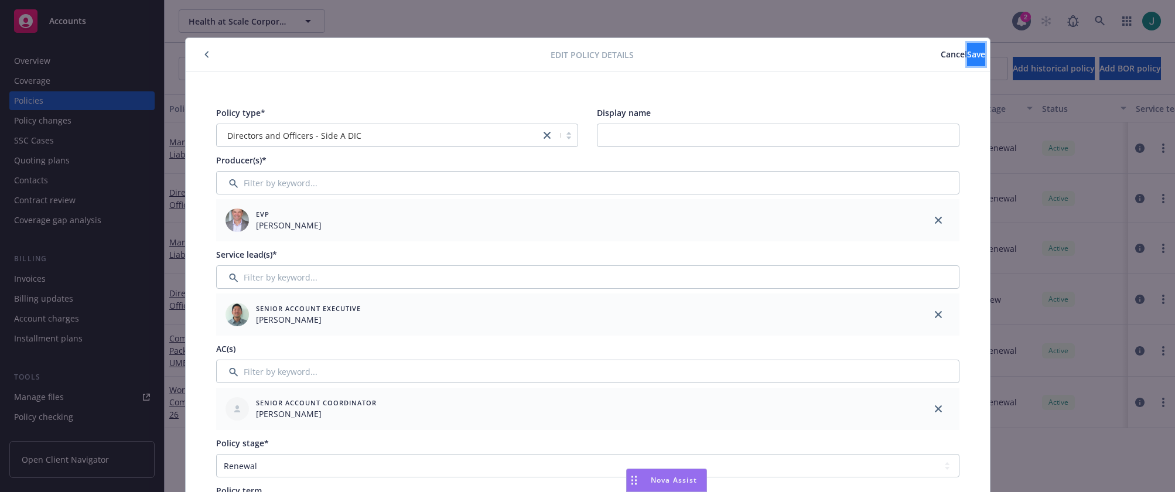
click at [967, 57] on span "Save" at bounding box center [976, 54] width 18 height 11
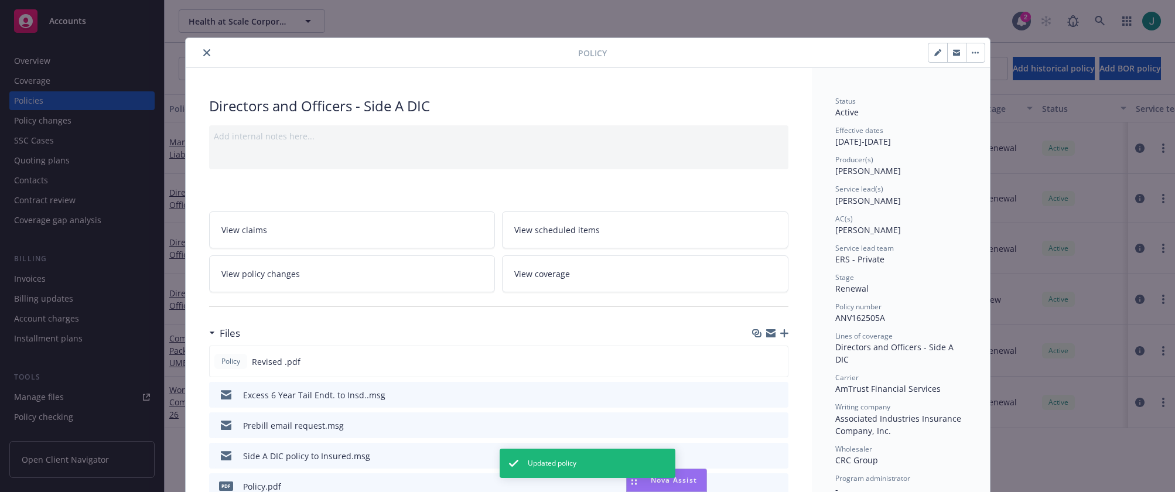
click at [203, 54] on icon "close" at bounding box center [206, 52] width 7 height 7
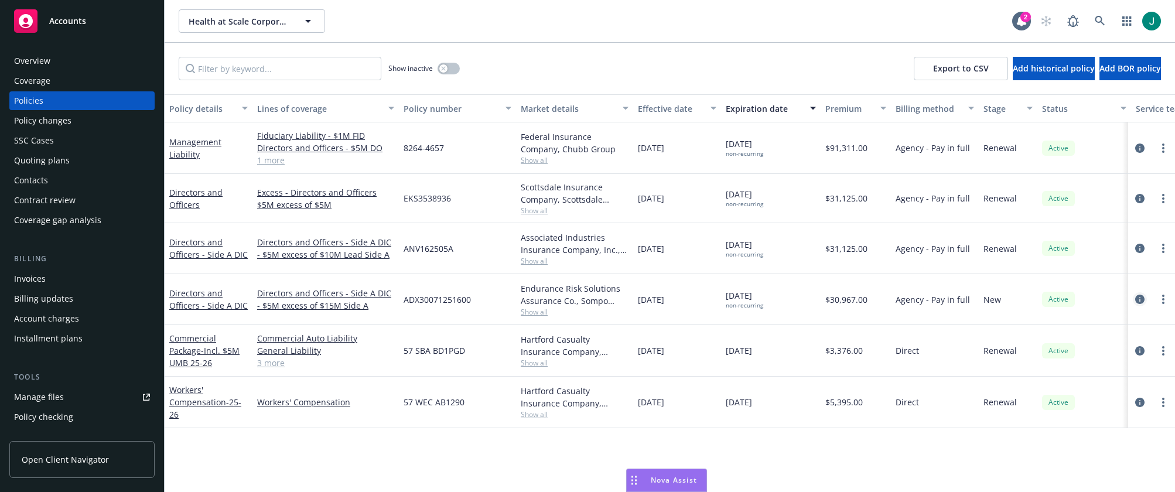
click at [1140, 298] on icon "circleInformation" at bounding box center [1139, 299] width 9 height 9
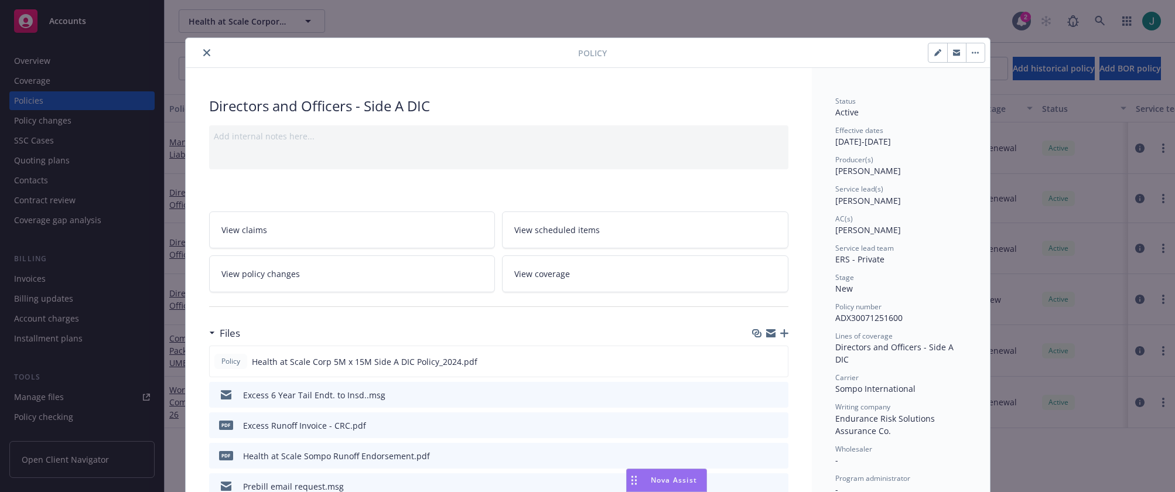
scroll to position [35, 0]
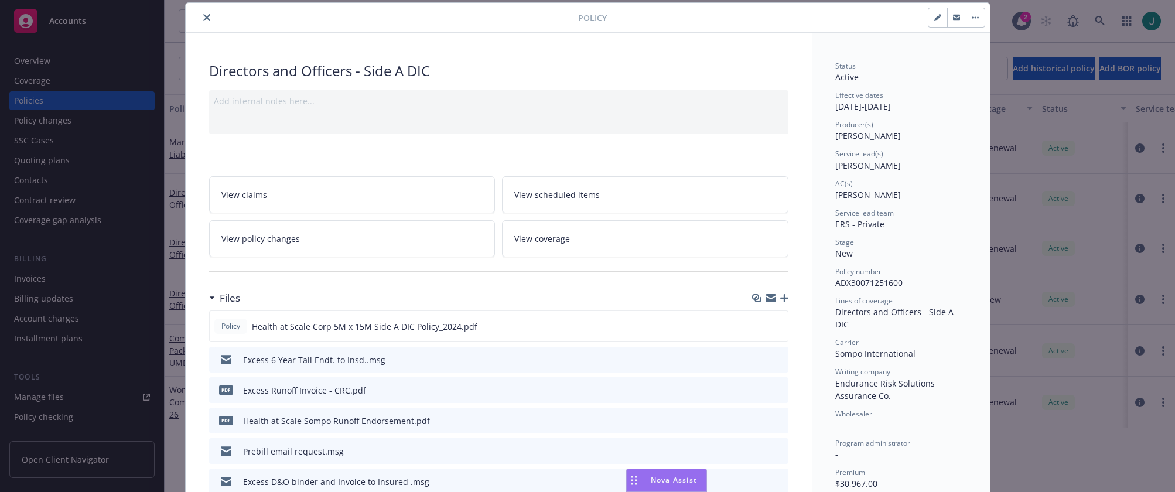
click at [976, 19] on button "button" at bounding box center [975, 17] width 19 height 19
click at [968, 19] on button "button" at bounding box center [975, 17] width 19 height 19
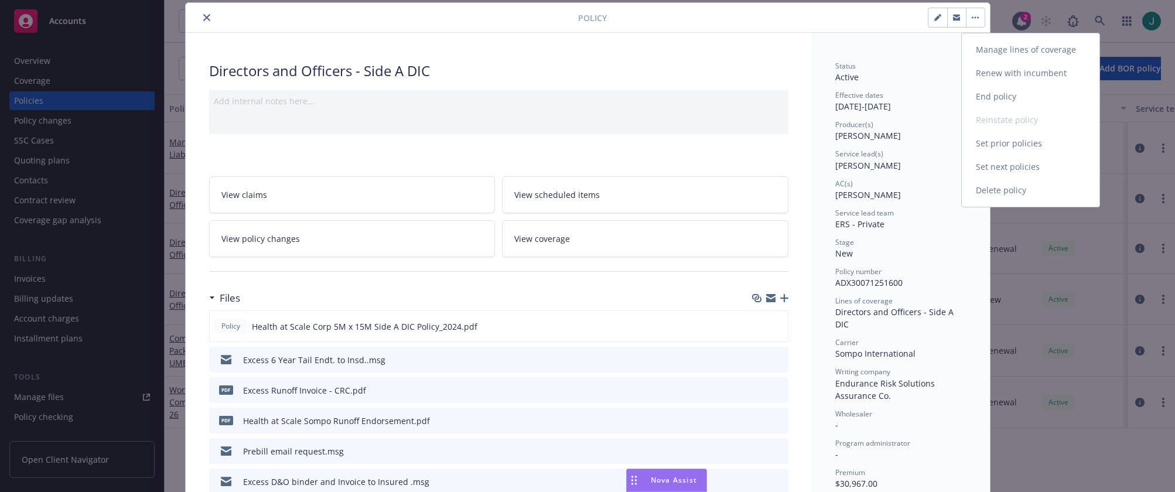
click at [1006, 52] on link "Manage lines of coverage" at bounding box center [1031, 49] width 138 height 23
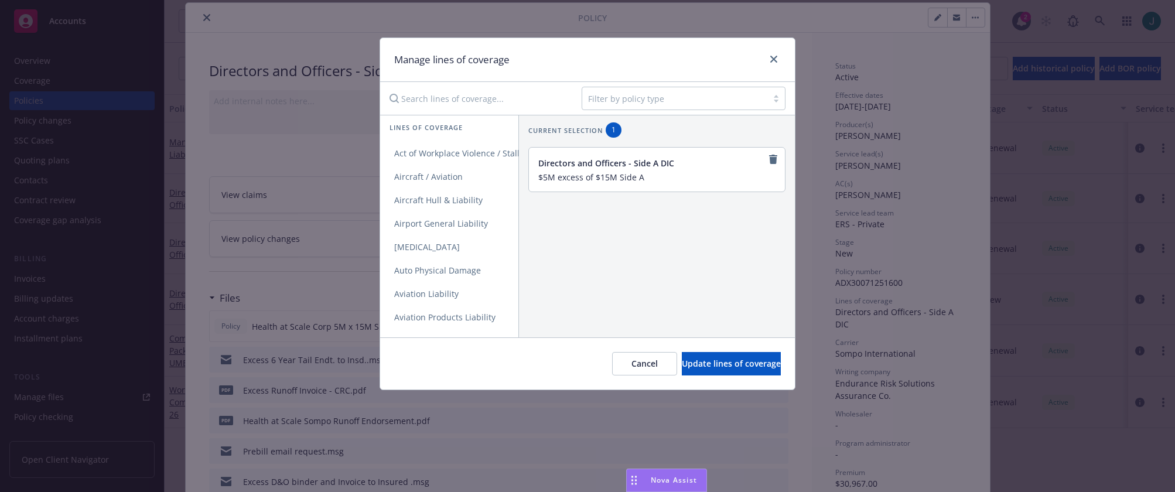
click at [422, 108] on input "Search lines of coverage..." at bounding box center [477, 98] width 190 height 23
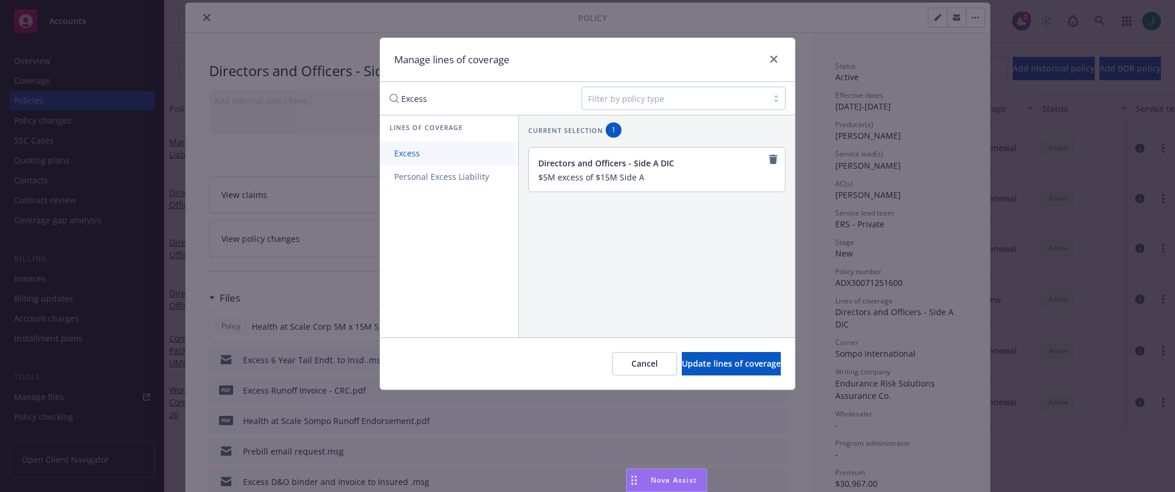
type input "Excess"
click at [418, 146] on link "Excess" at bounding box center [449, 153] width 138 height 23
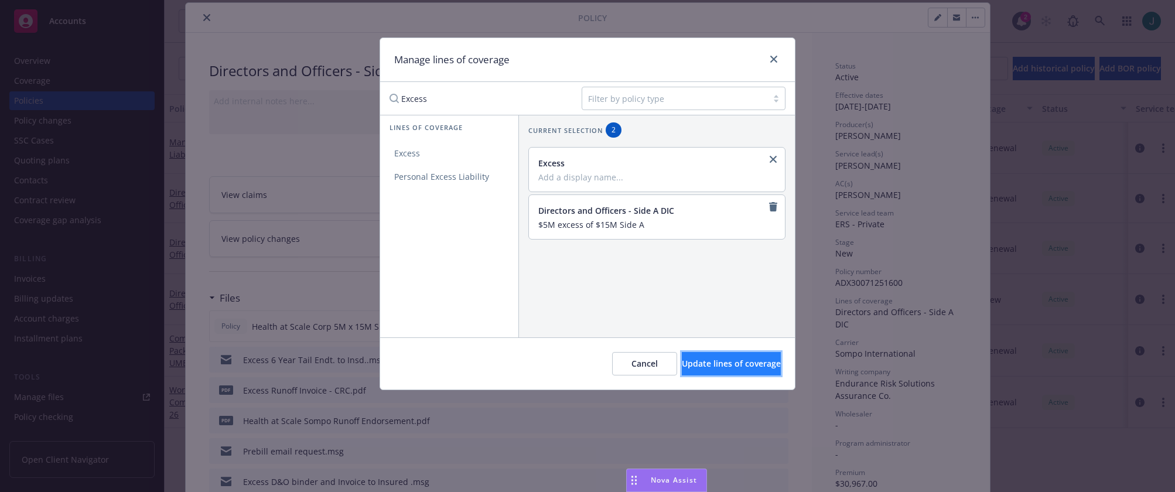
click at [727, 363] on span "Update lines of coverage" at bounding box center [731, 363] width 99 height 11
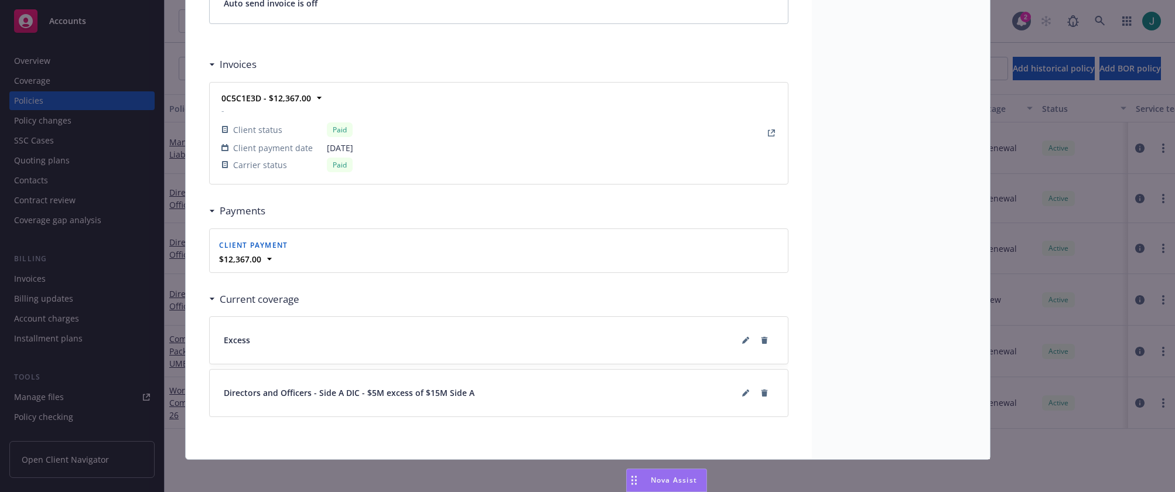
scroll to position [1042, 0]
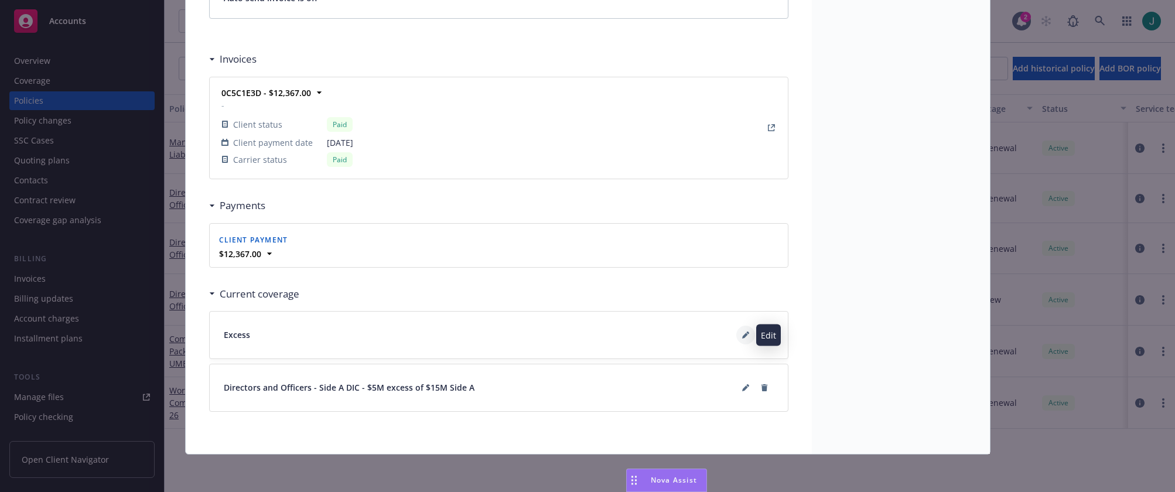
click at [742, 337] on icon at bounding box center [745, 334] width 7 height 7
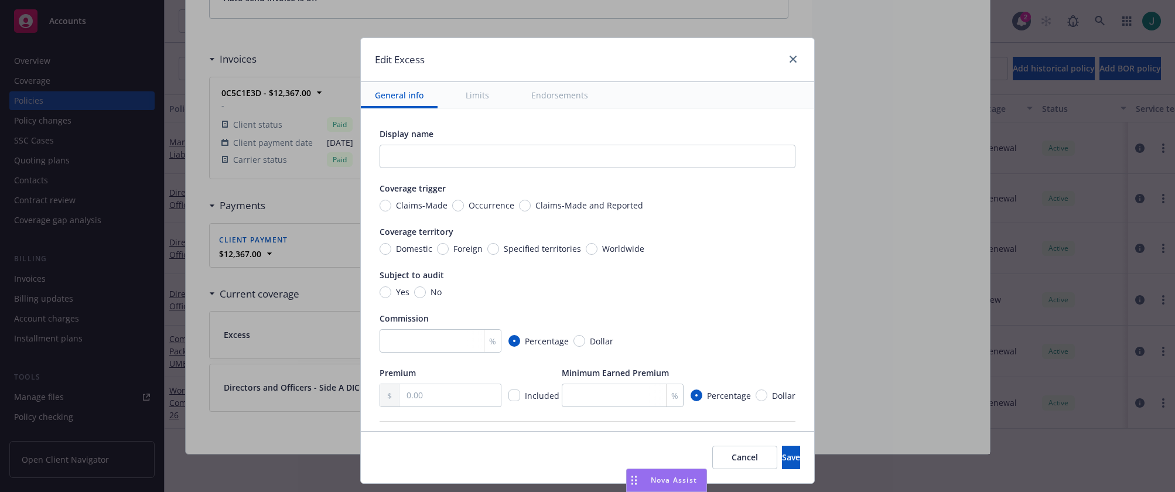
scroll to position [234, 0]
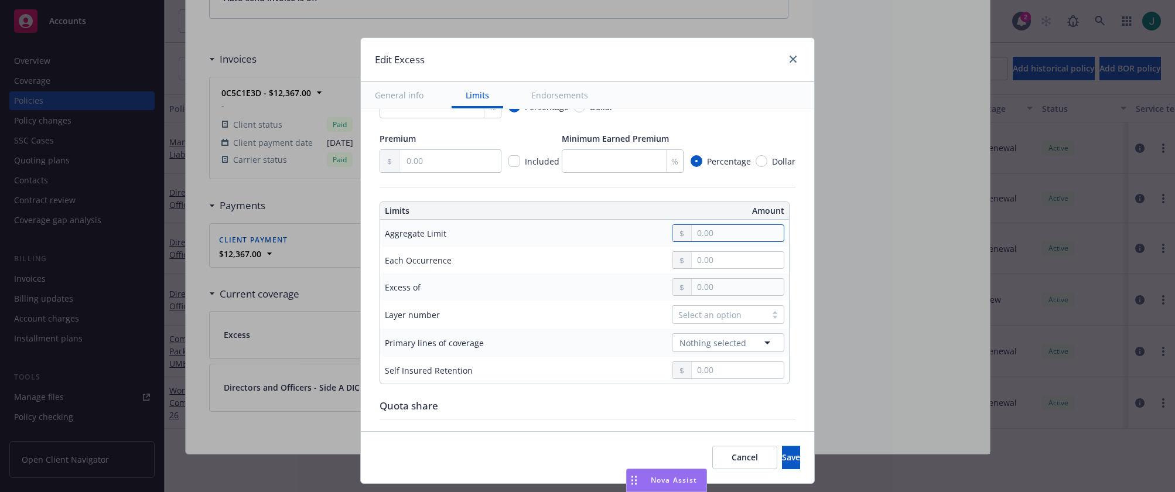
click at [705, 225] on input "text" at bounding box center [738, 233] width 92 height 16
type input "5,000,000.00"
click at [712, 327] on button "$5,000,000.00" at bounding box center [726, 328] width 101 height 22
click at [697, 286] on input "text" at bounding box center [738, 287] width 92 height 16
type input "1.00"
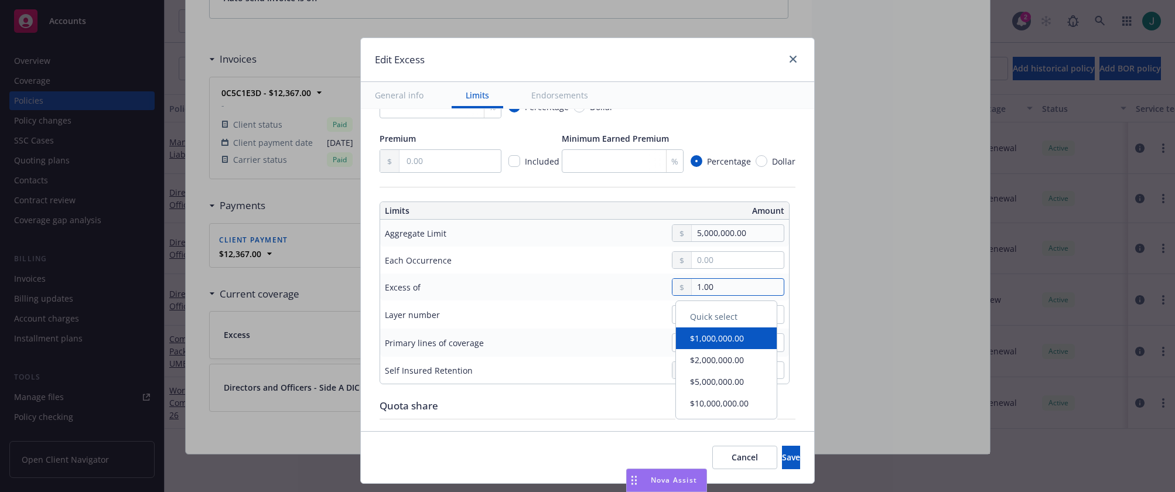
type input "$5M excess of $1"
type input "15.00"
type input "$5M excess of $15"
type input "150.00"
type input "$5M excess of $150"
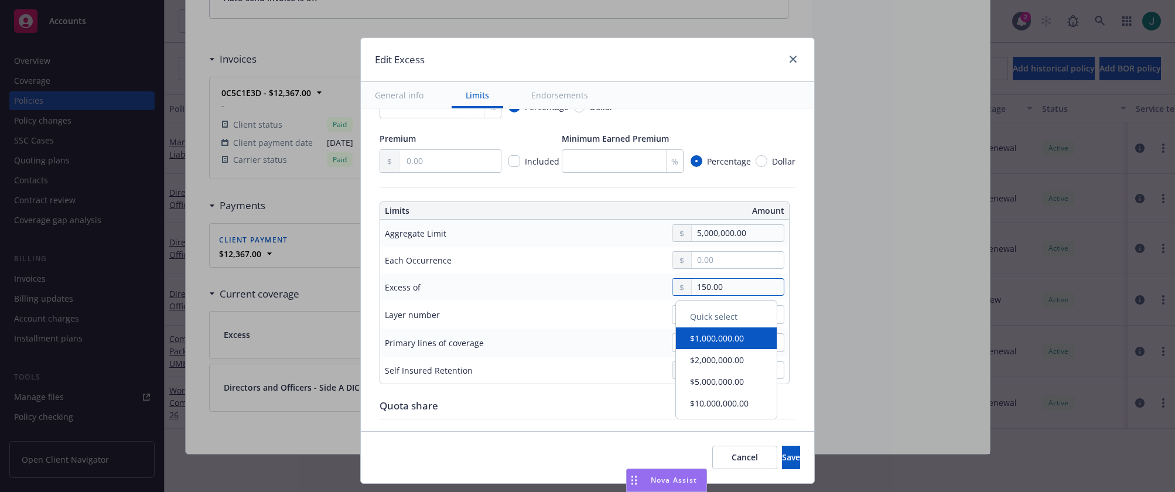
type input "1,500.00"
type input "$5M excess of $1.5K"
type input "15,000.00"
type input "$5M excess of $15K"
type input "150,000.00"
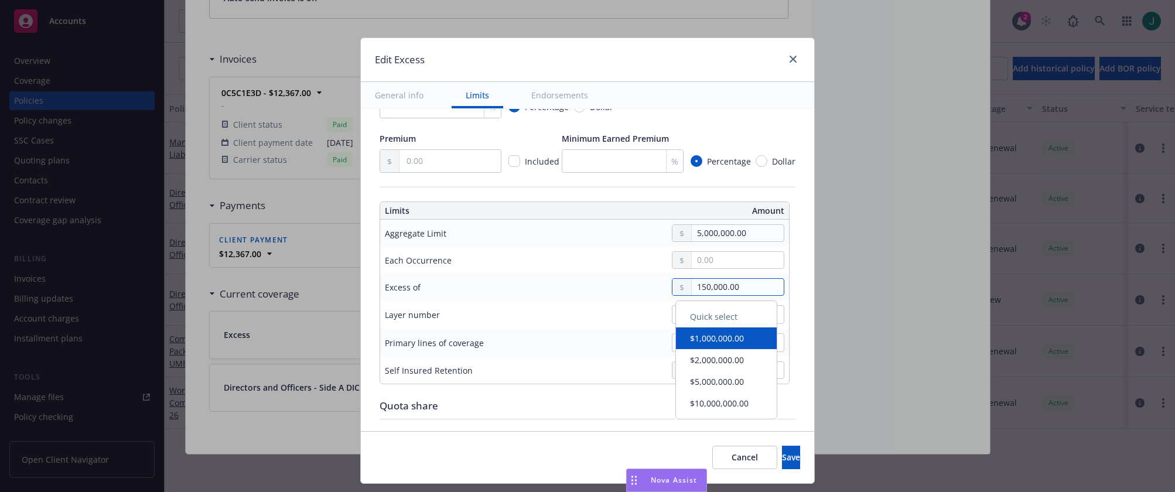
type input "$5M excess of $150K"
type input "1,500,000.00"
type input "$5M excess of $1.5M"
type input "15,000,000.00"
type input "$5M excess of $15M"
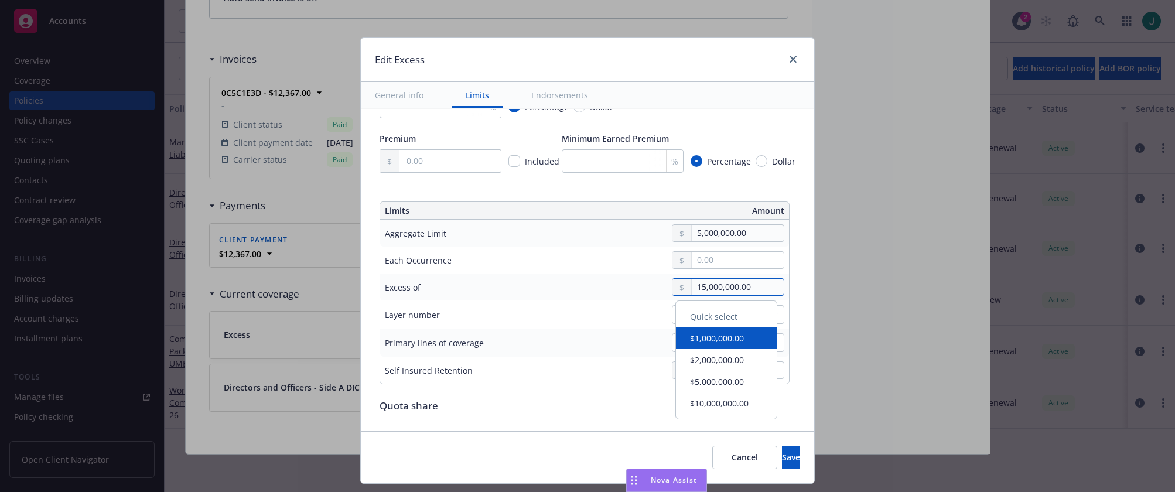
type input "15,000,000.00"
click at [815, 337] on div "Edit Excess General info Limits Endorsements Display name $5M excess of $15M Co…" at bounding box center [587, 246] width 1175 height 492
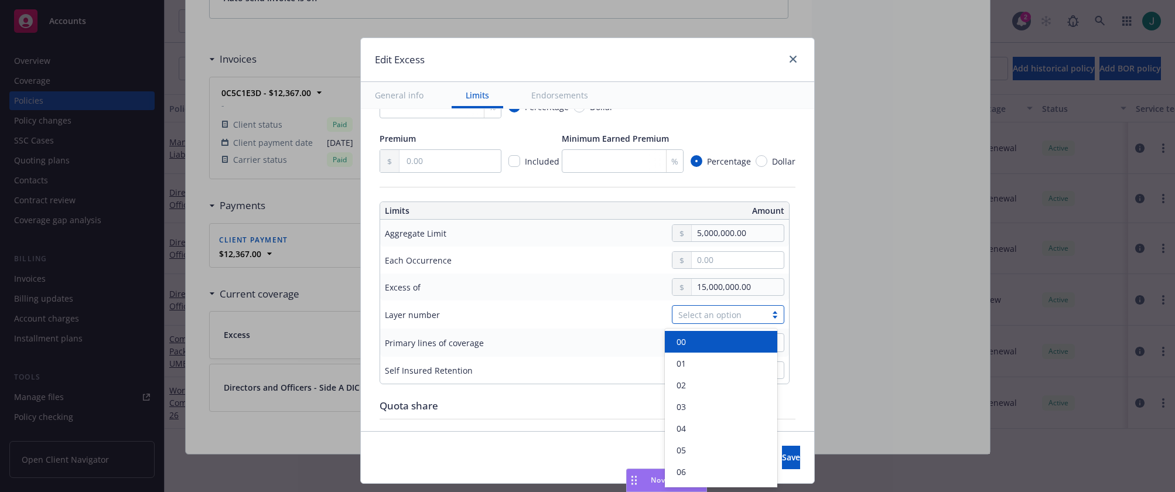
click at [728, 319] on div "Select an option" at bounding box center [719, 315] width 82 height 12
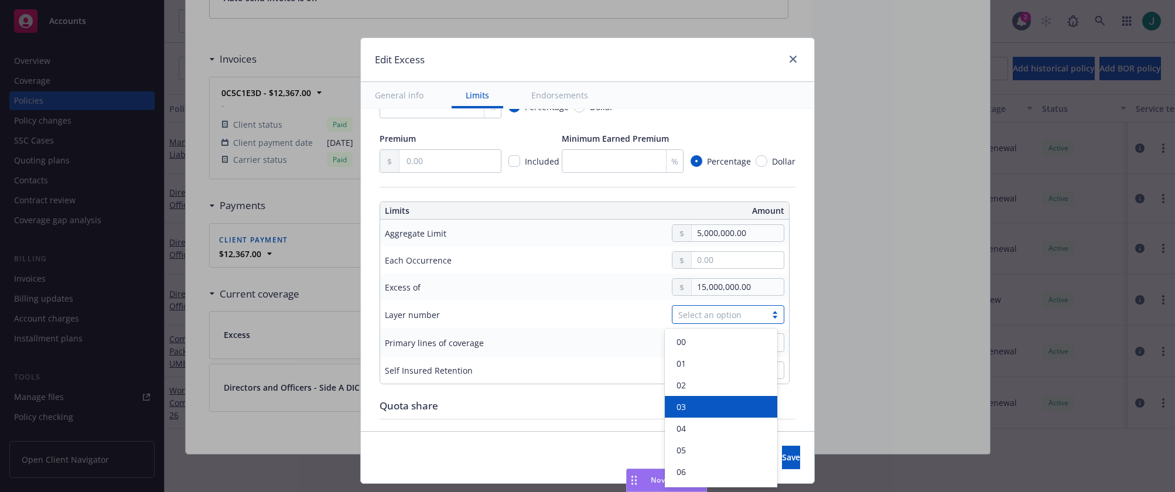
click at [690, 404] on div "03" at bounding box center [721, 407] width 98 height 12
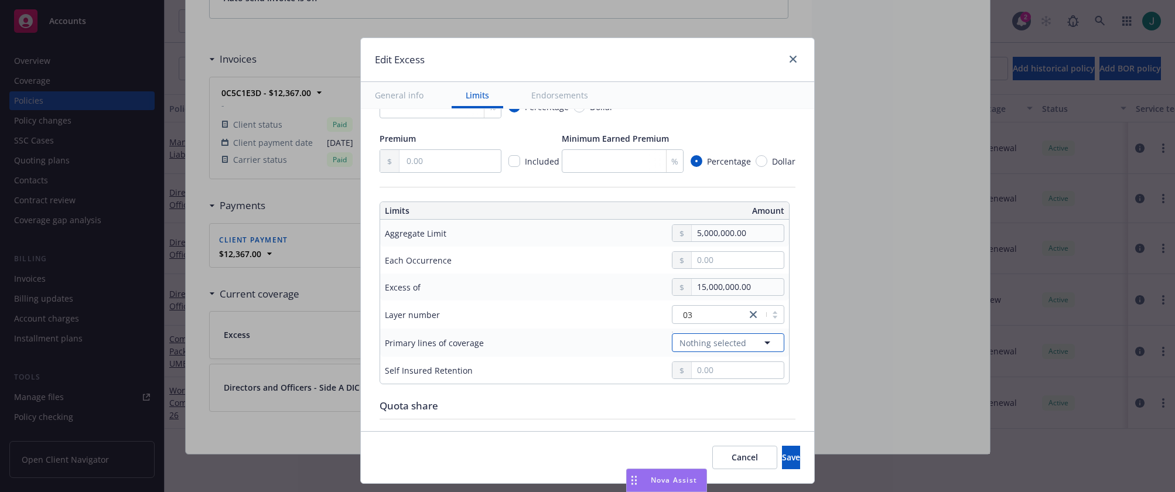
click at [760, 346] on icon "button" at bounding box center [767, 343] width 14 height 14
drag, startPoint x: 405, startPoint y: 283, endPoint x: 350, endPoint y: 275, distance: 55.7
click at [355, 275] on div "SIde 1 result found" at bounding box center [581, 280] width 453 height 23
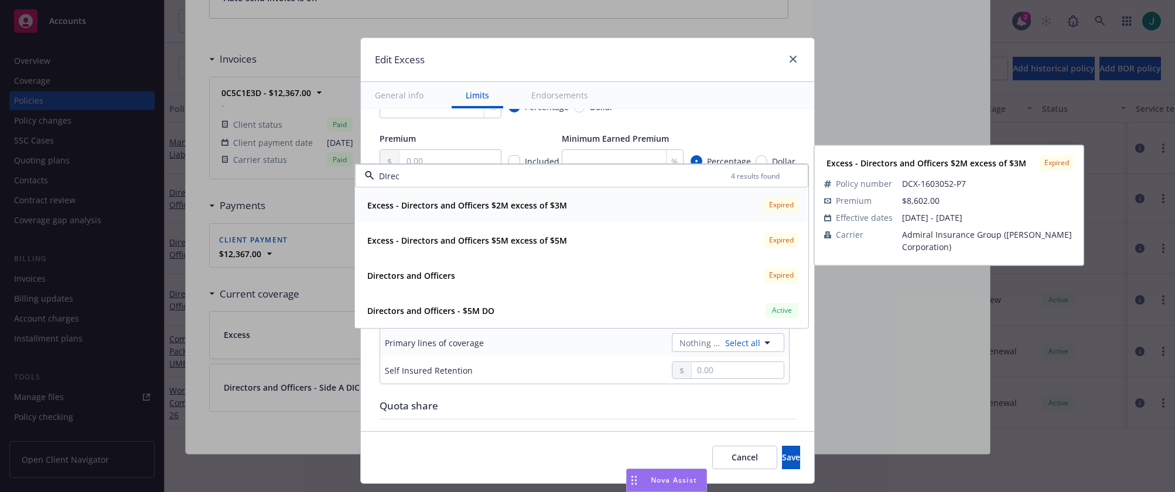
drag, startPoint x: 412, startPoint y: 175, endPoint x: 360, endPoint y: 175, distance: 52.1
click at [360, 175] on div "DIrec 4 results found" at bounding box center [581, 175] width 453 height 23
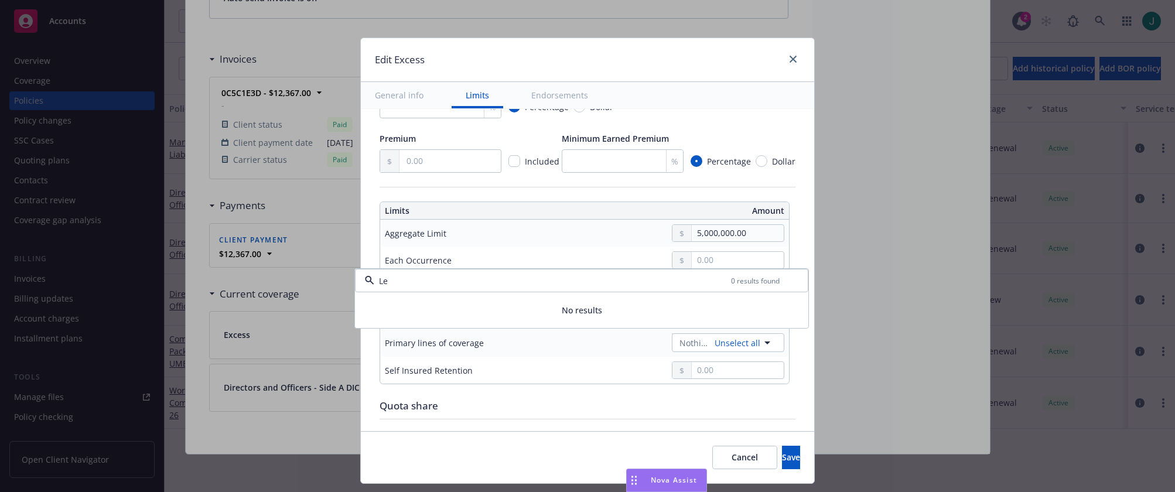
type input "L"
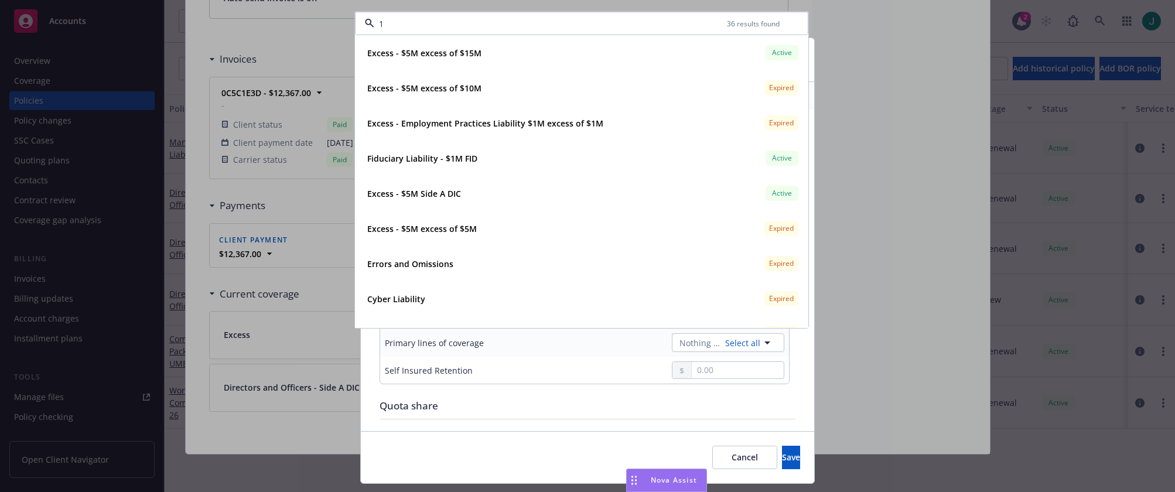
type input "10"
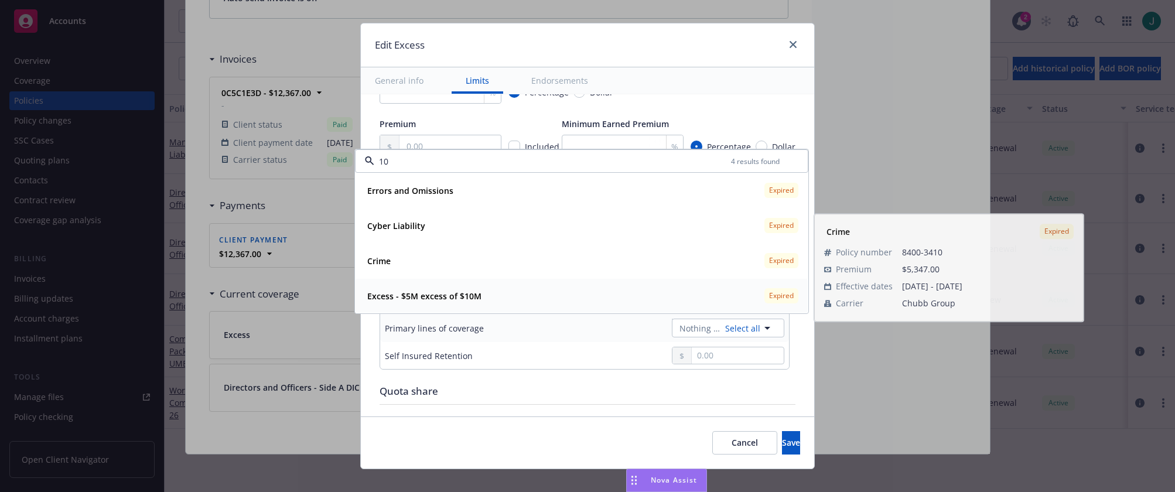
scroll to position [29, 0]
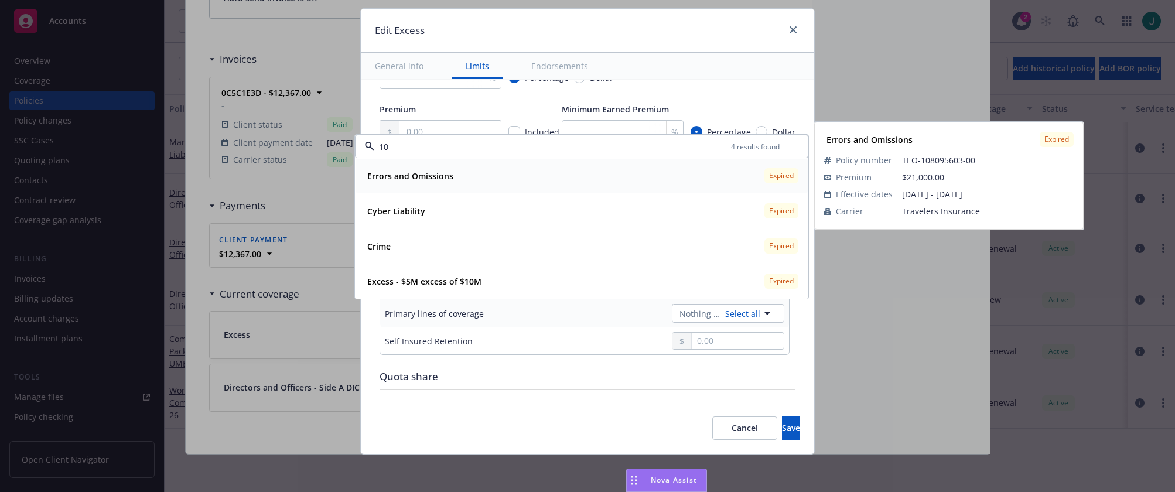
drag, startPoint x: 386, startPoint y: 145, endPoint x: 357, endPoint y: 142, distance: 28.9
click at [357, 142] on div "10 4 results found" at bounding box center [581, 146] width 453 height 23
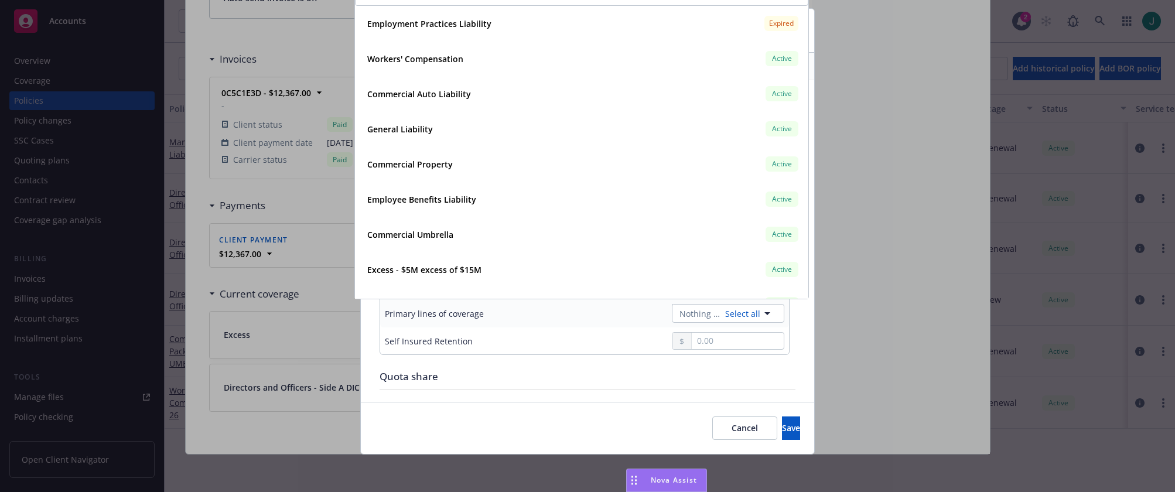
click at [784, 370] on div "Quota share" at bounding box center [587, 376] width 416 height 15
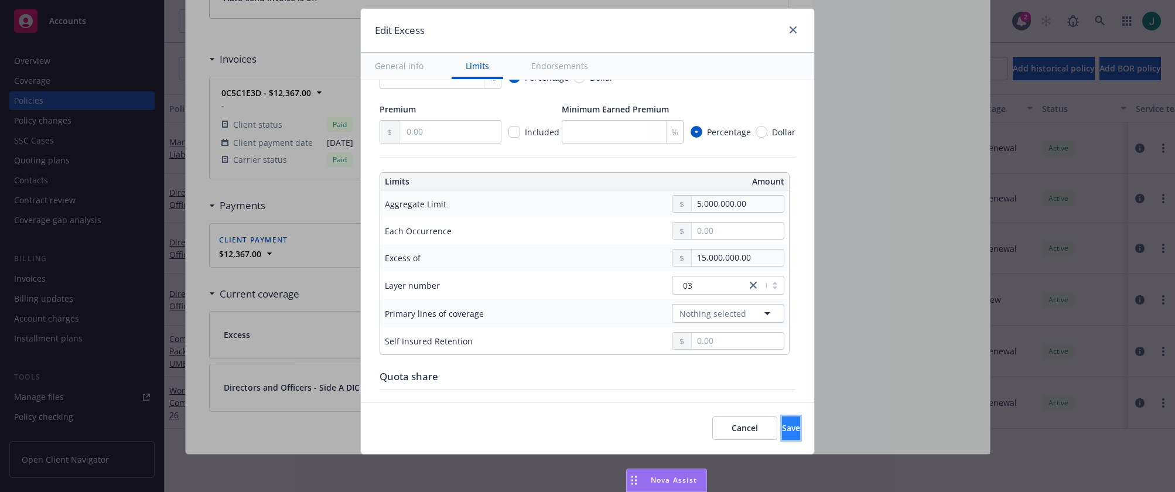
click at [782, 427] on span "Save" at bounding box center [791, 427] width 18 height 11
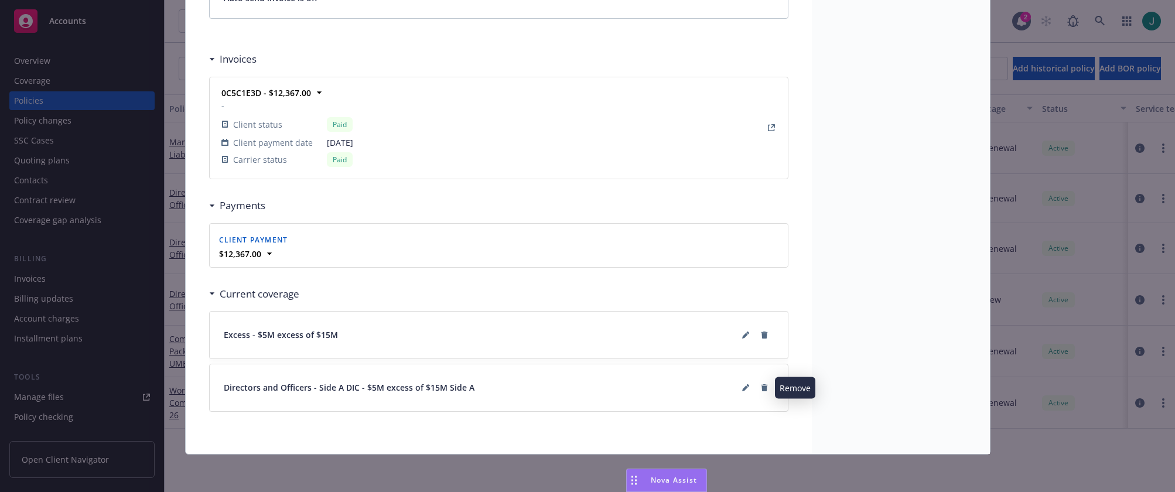
click at [761, 388] on icon at bounding box center [764, 387] width 6 height 7
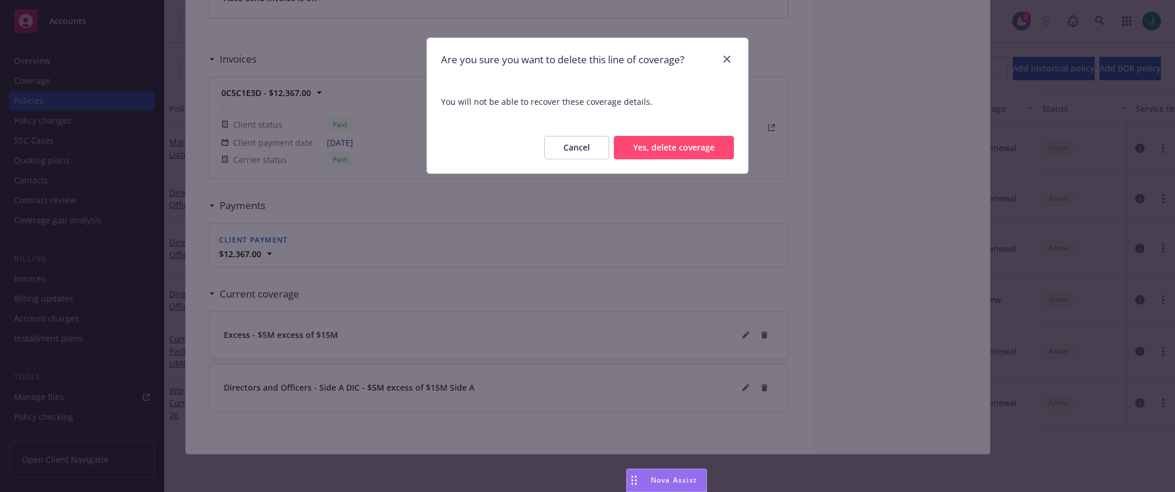
click at [672, 152] on button "Yes, delete coverage" at bounding box center [674, 147] width 120 height 23
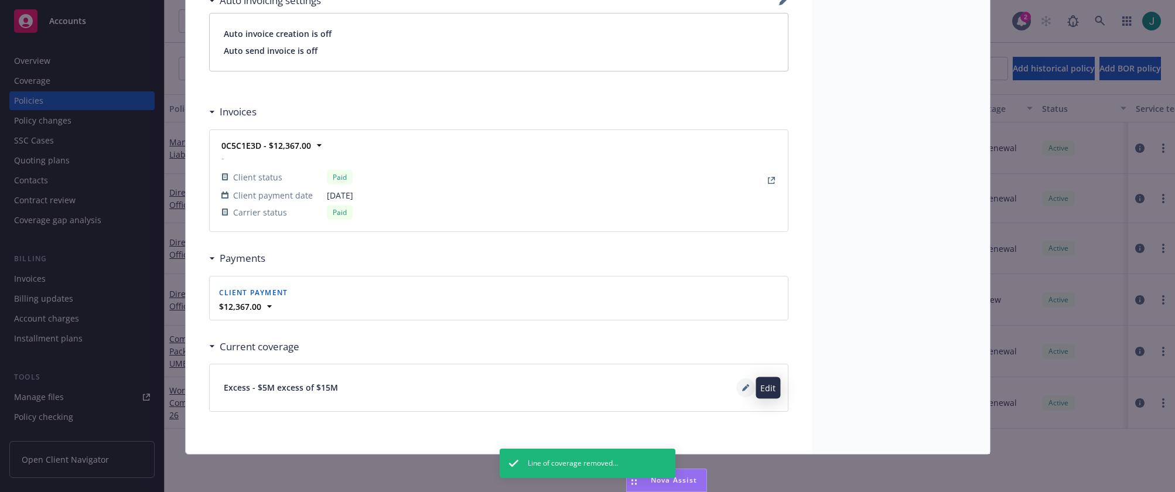
click at [742, 388] on icon at bounding box center [745, 388] width 6 height 6
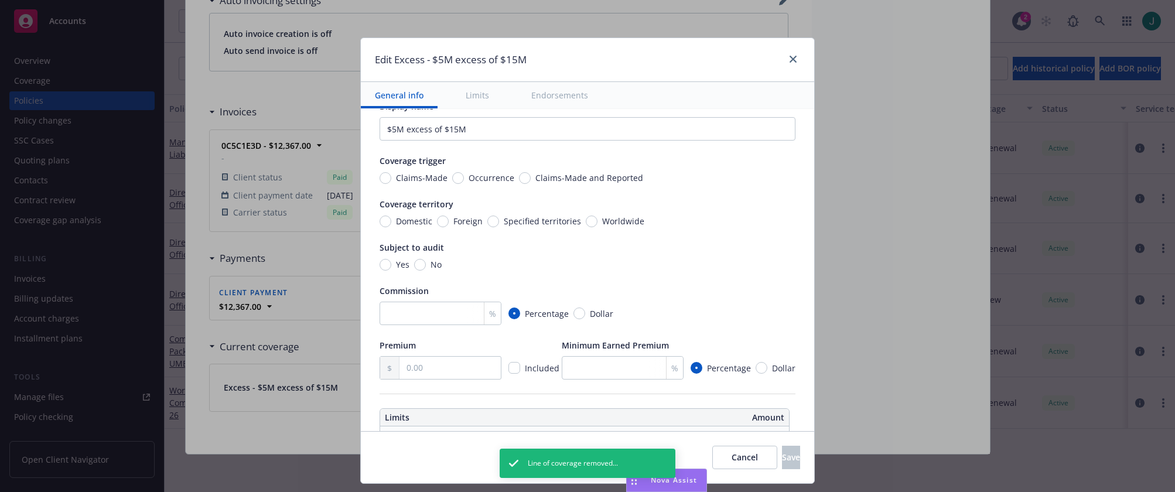
scroll to position [0, 0]
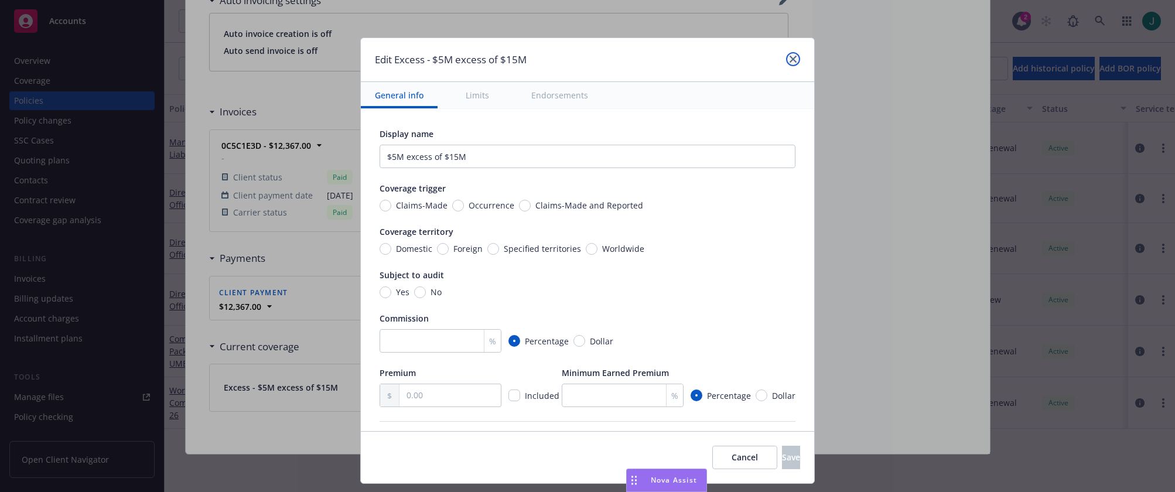
click at [789, 59] on icon "close" at bounding box center [792, 59] width 7 height 7
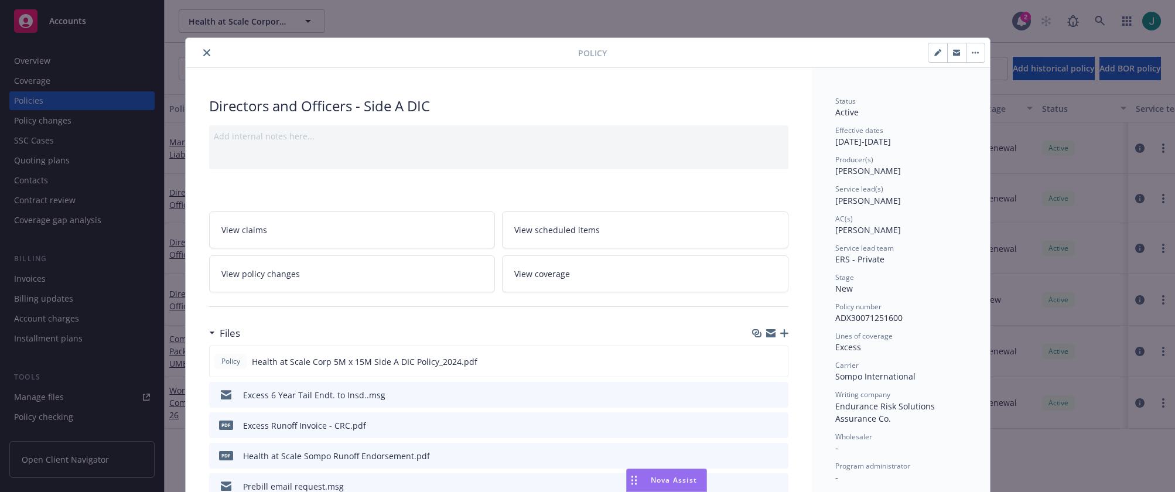
click at [203, 52] on icon "close" at bounding box center [206, 52] width 7 height 7
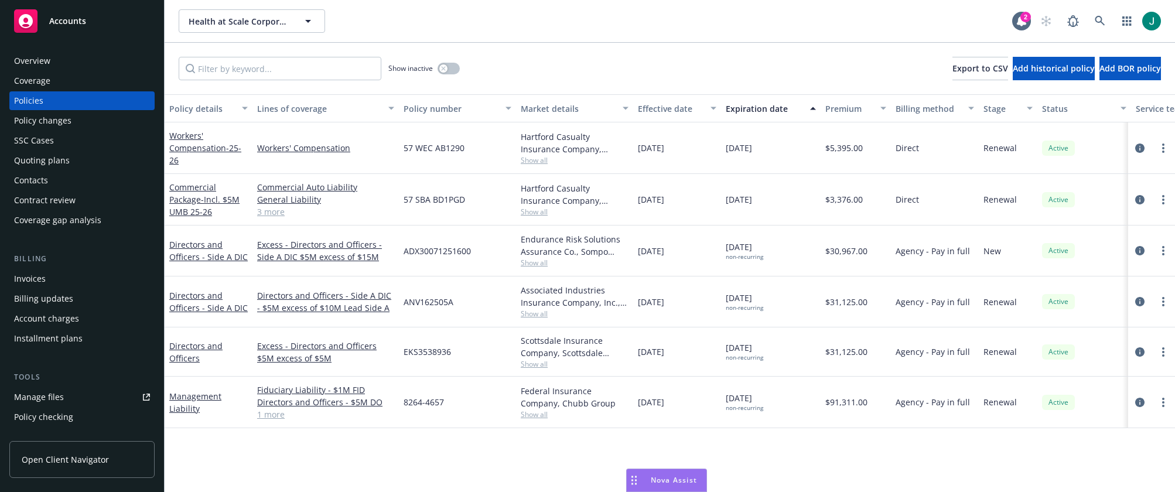
click at [436, 26] on div "Health at Scale Corporation Health at Scale Corporation" at bounding box center [595, 20] width 833 height 23
click at [209, 466] on div "Policy details Lines of coverage Policy number Market details Effective date Ex…" at bounding box center [670, 293] width 1010 height 398
click at [1097, 22] on icon at bounding box center [1100, 21] width 10 height 10
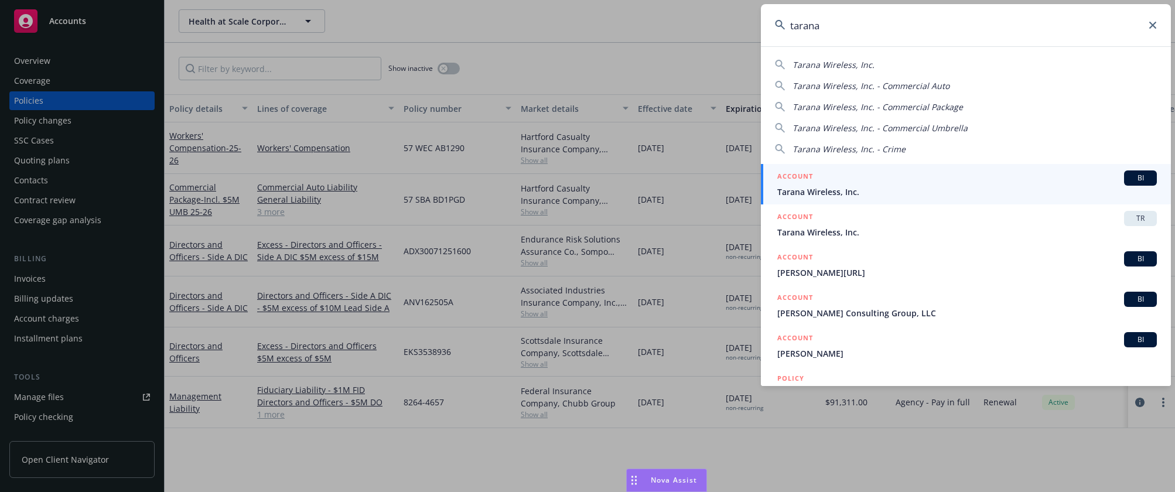
type input "tarana"
click at [880, 178] on div "ACCOUNT BI" at bounding box center [966, 177] width 379 height 15
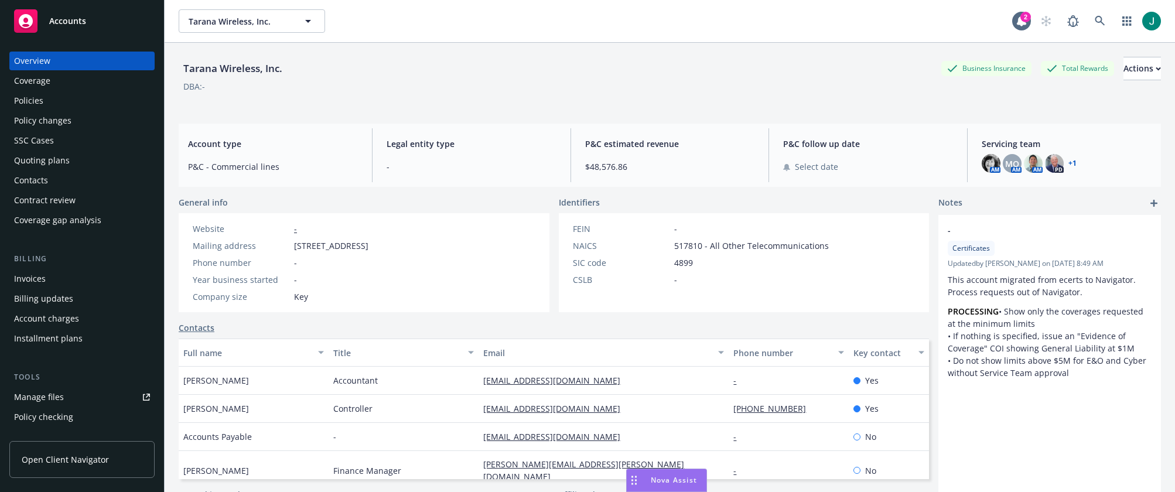
click at [42, 102] on div "Policies" at bounding box center [28, 100] width 29 height 19
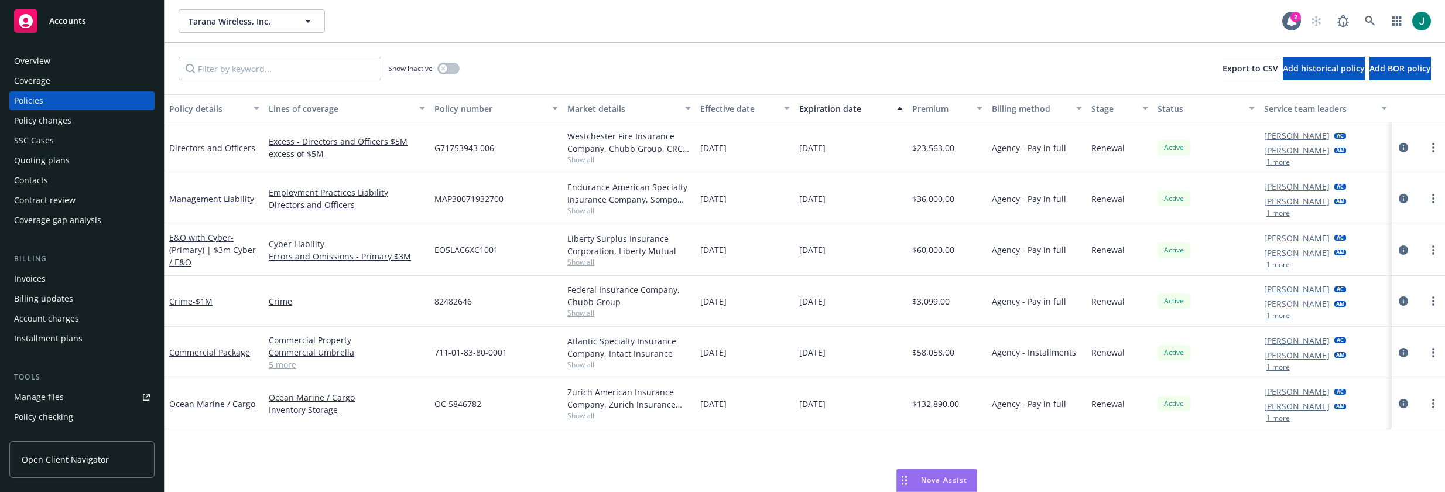
click at [1174, 420] on button "1 more" at bounding box center [1278, 418] width 23 height 7
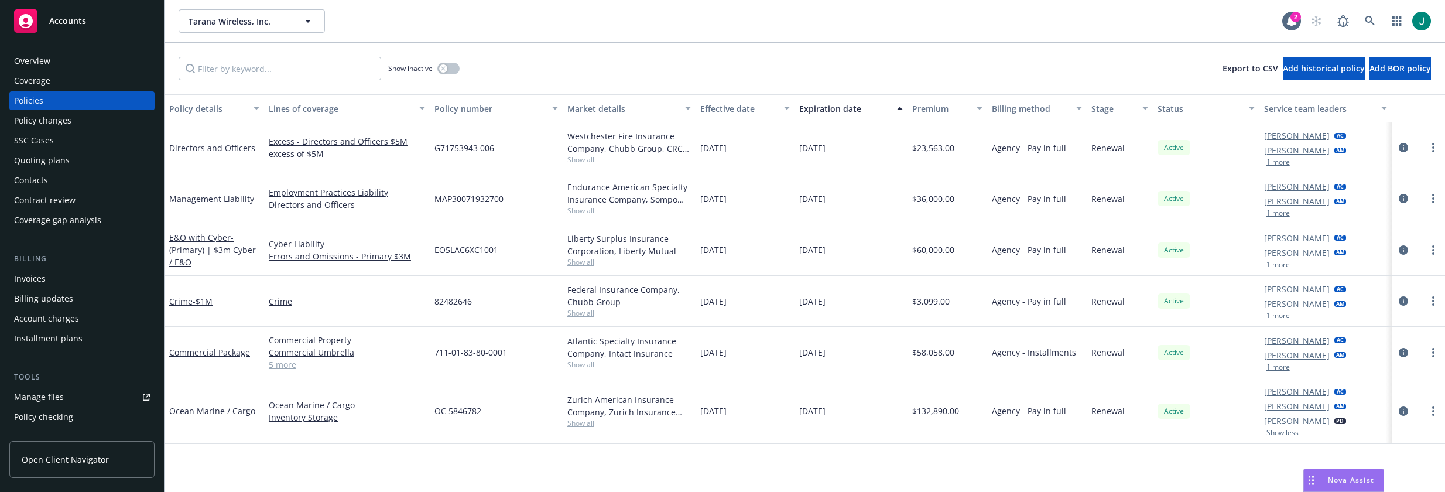
drag, startPoint x: 904, startPoint y: 477, endPoint x: 1300, endPoint y: 461, distance: 396.2
click at [1174, 481] on icon "Drag to move" at bounding box center [1311, 480] width 5 height 9
